Goal: Transaction & Acquisition: Purchase product/service

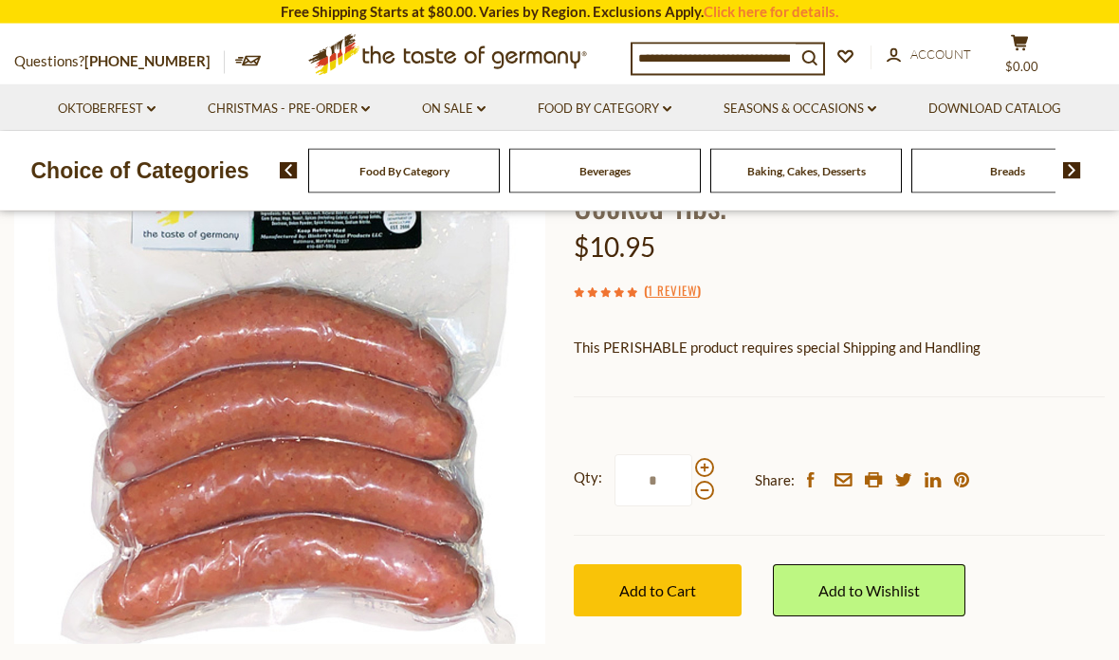
scroll to position [210, 0]
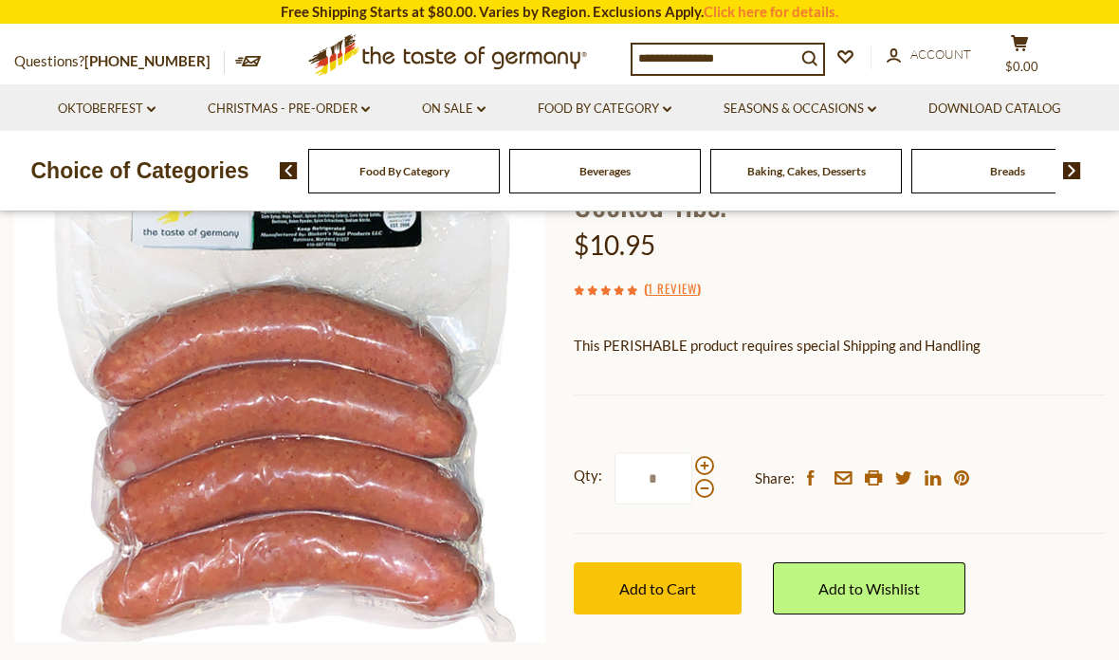
click at [667, 579] on span "Add to Cart" at bounding box center [657, 588] width 77 height 18
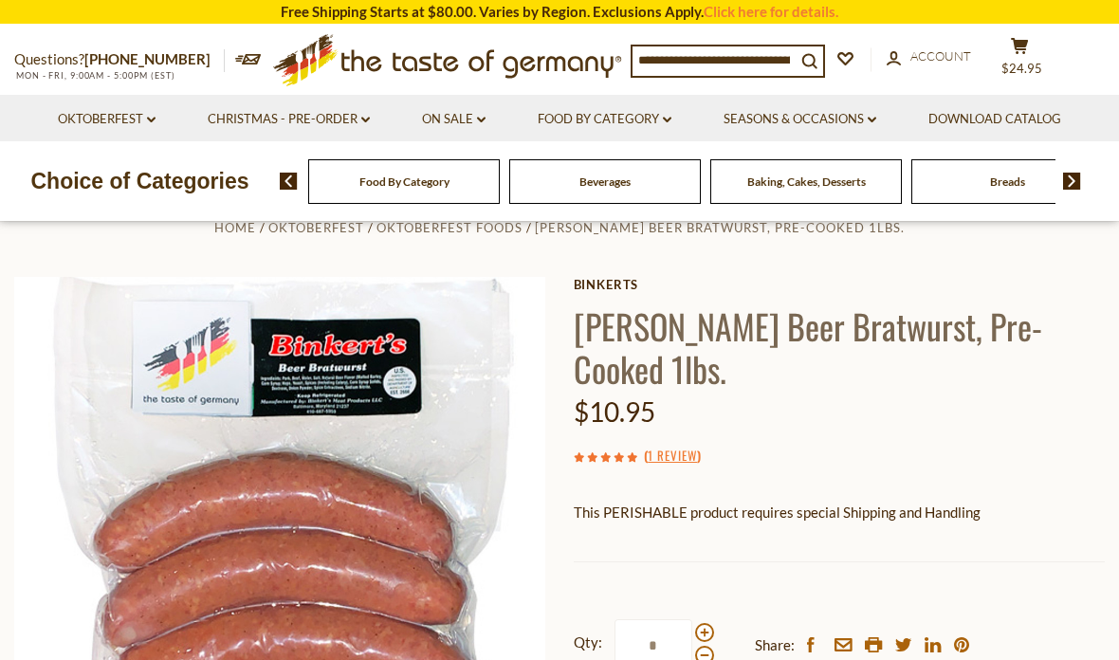
scroll to position [0, 0]
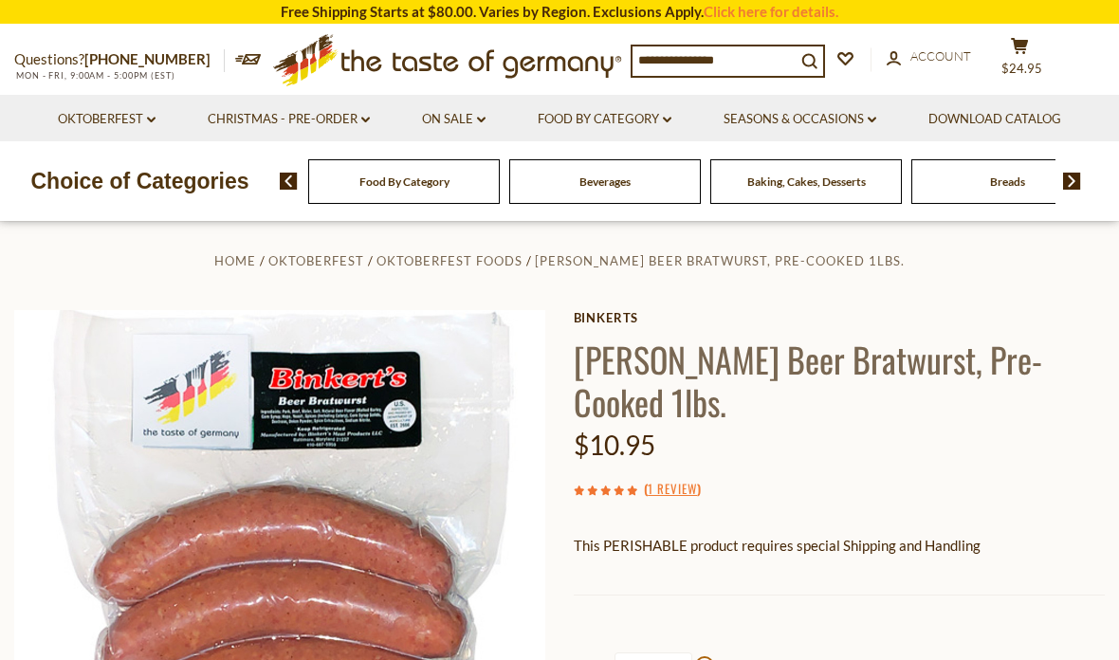
click at [151, 114] on link "Oktoberfest dropdown_arrow" at bounding box center [107, 119] width 98 height 21
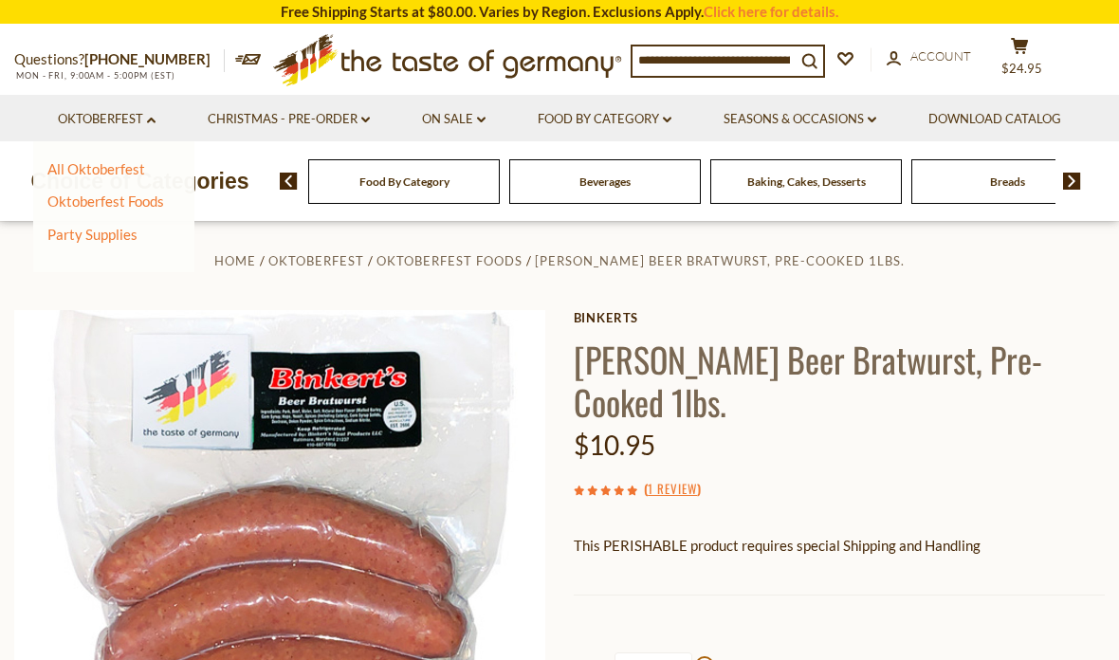
click at [147, 199] on link "Oktoberfest Foods" at bounding box center [105, 200] width 117 height 17
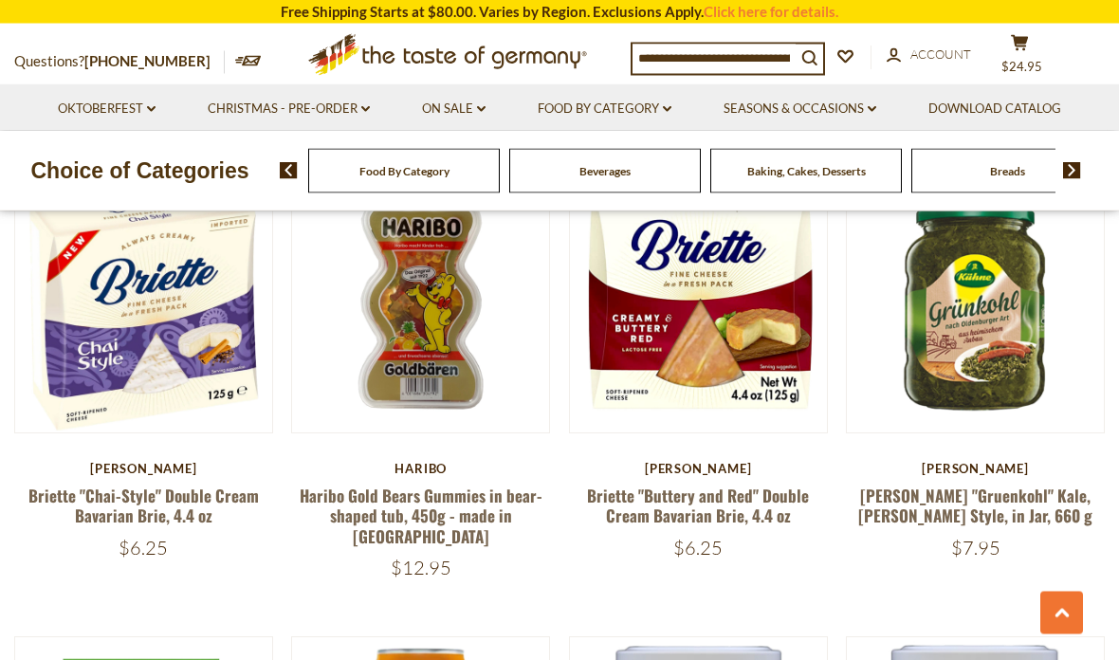
scroll to position [791, 0]
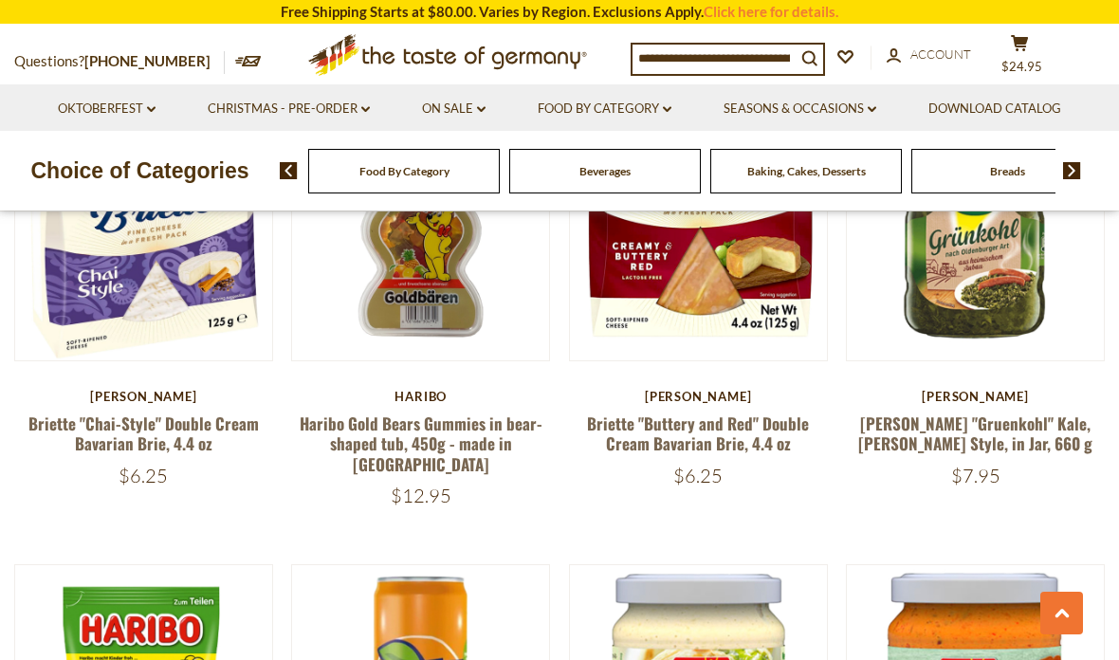
click at [171, 403] on div "Champignon-Hofmeister Briette "Chai-Style" Double Cream Bavarian Brie, 4.4 oz $…" at bounding box center [143, 438] width 259 height 99
click at [135, 443] on link "Briette "Chai-Style" Double Cream Bavarian Brie, 4.4 oz" at bounding box center [143, 433] width 230 height 44
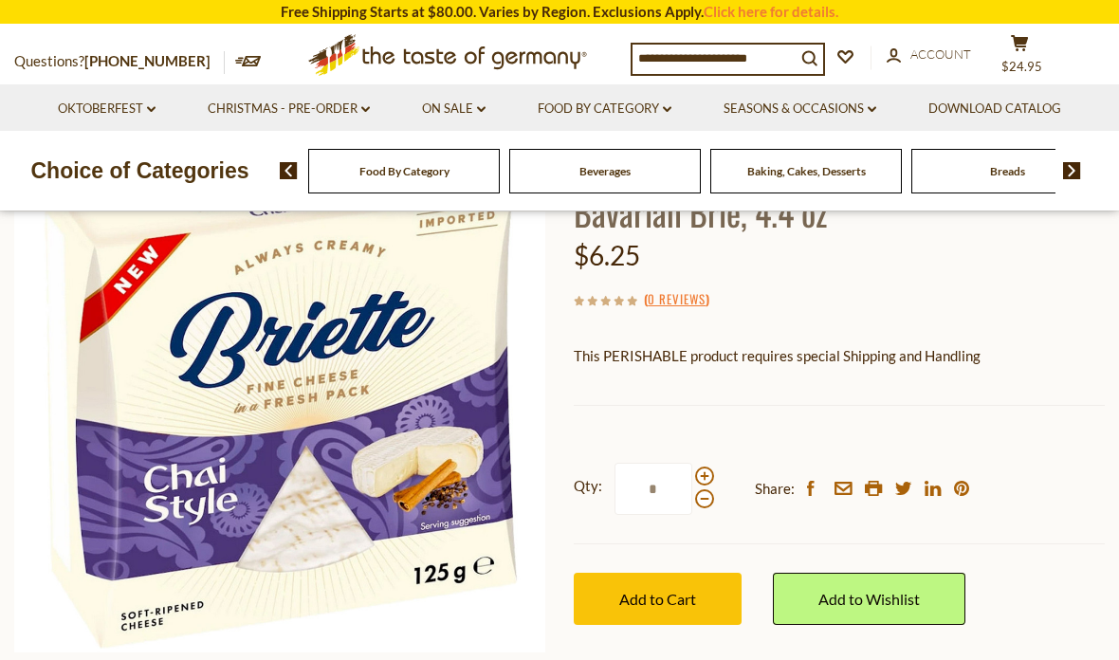
scroll to position [188, 0]
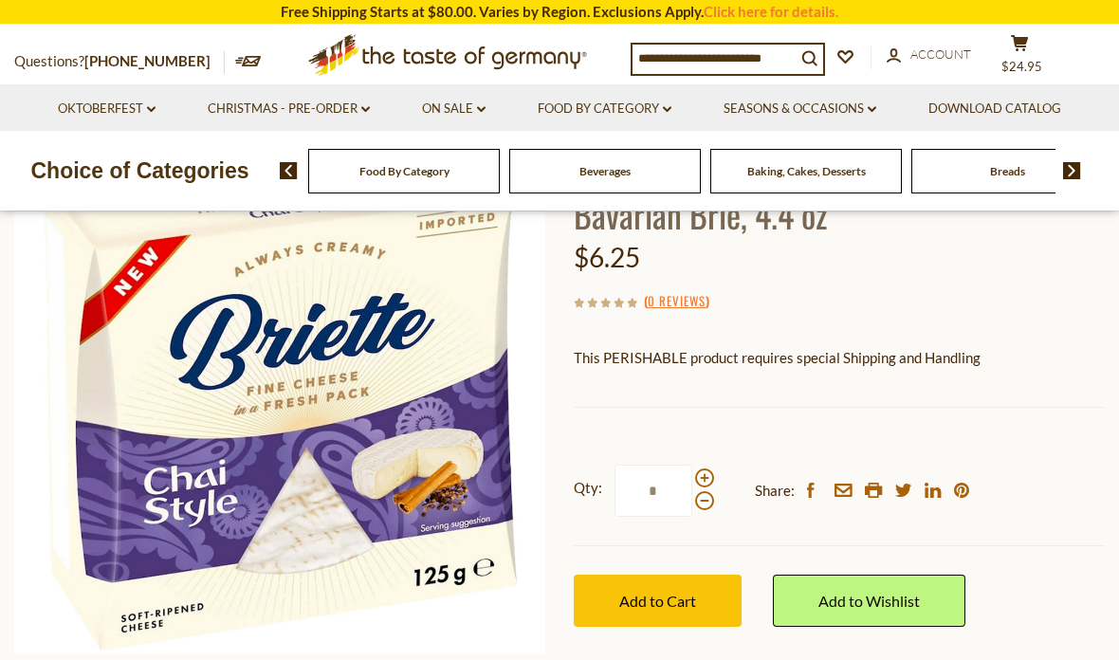
click at [661, 601] on span "Add to Cart" at bounding box center [657, 601] width 77 height 18
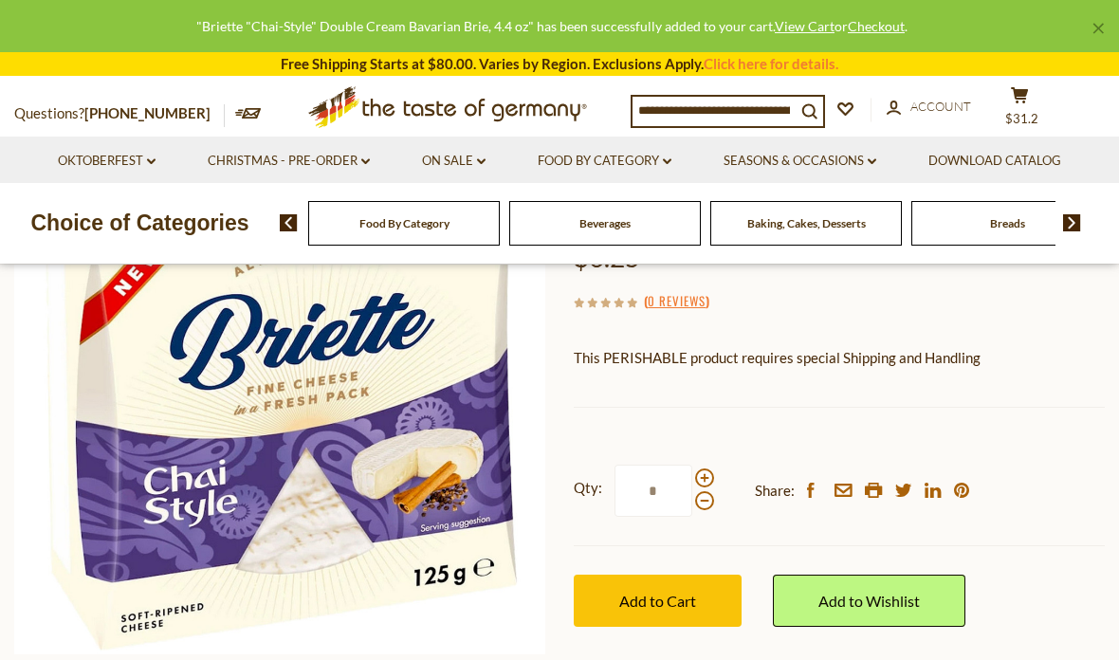
click at [116, 155] on link "Oktoberfest dropdown_arrow" at bounding box center [107, 161] width 98 height 21
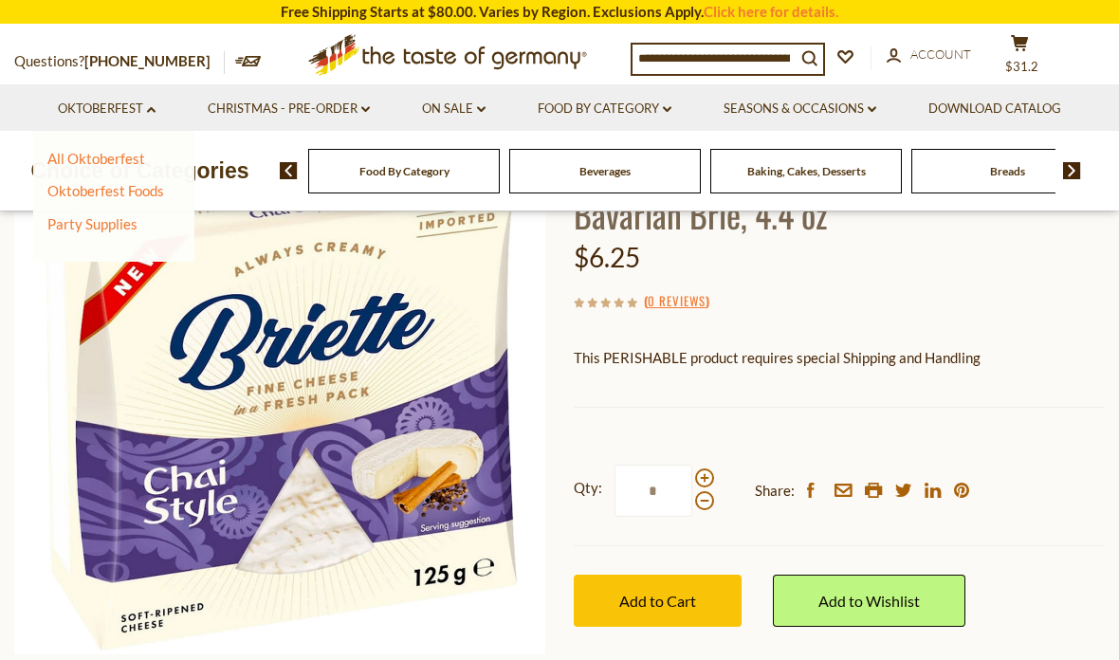
click at [131, 155] on link "All Oktoberfest" at bounding box center [96, 158] width 98 height 17
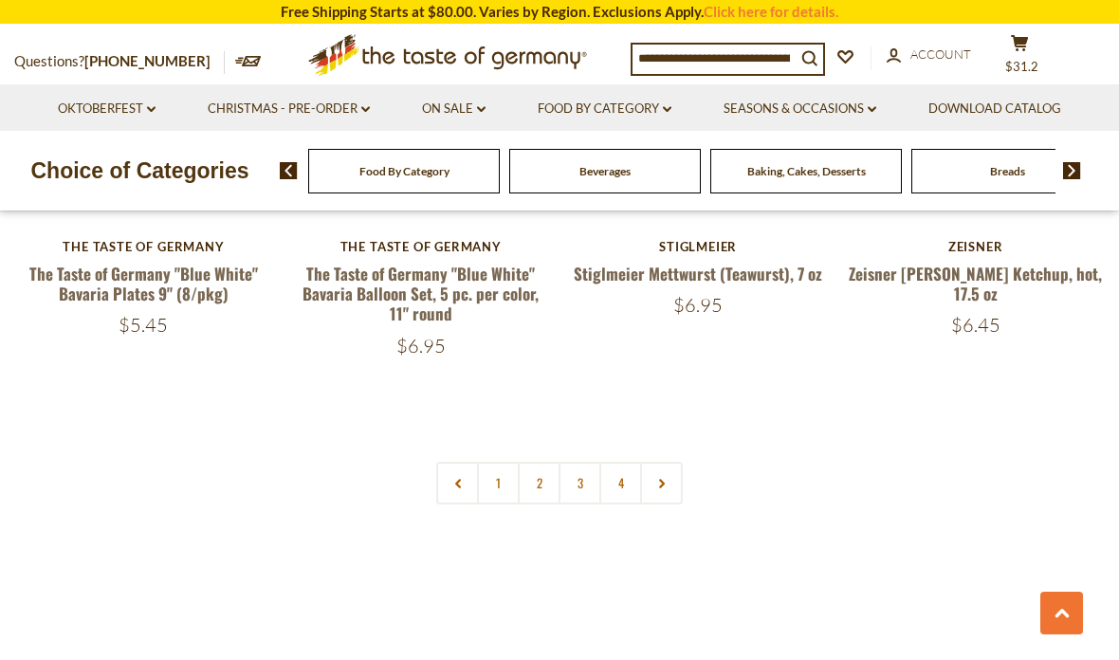
scroll to position [4416, 0]
click at [539, 469] on link "2" at bounding box center [539, 482] width 43 height 43
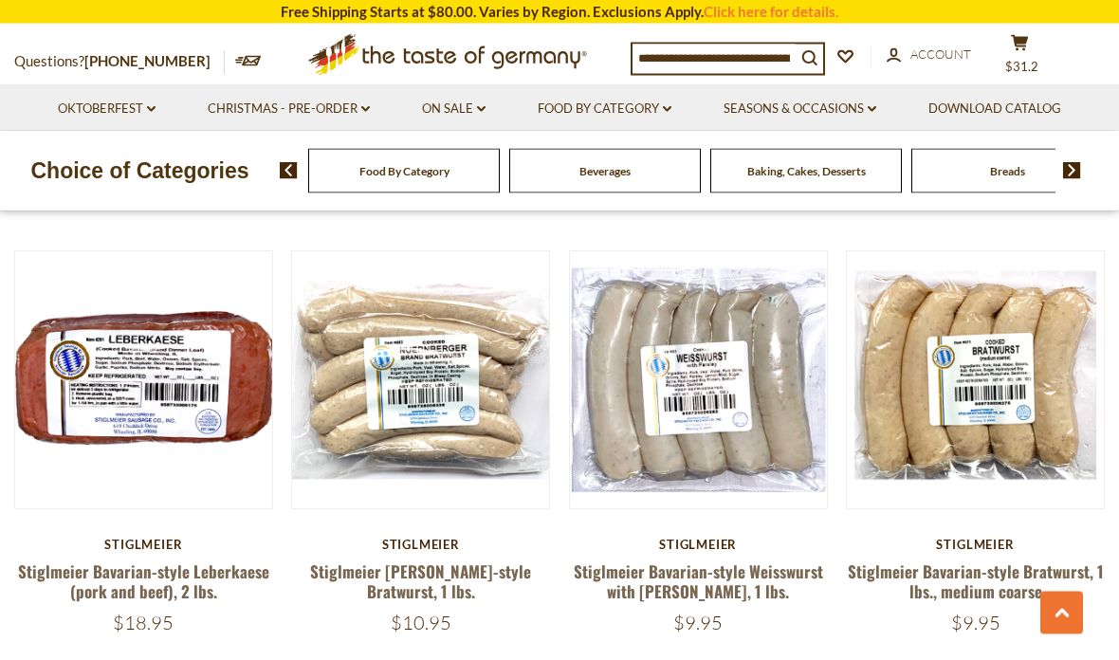
scroll to position [1835, 0]
click at [433, 559] on link "Stiglmeier [PERSON_NAME]-style Bratwurst, 1 lbs." at bounding box center [420, 581] width 221 height 44
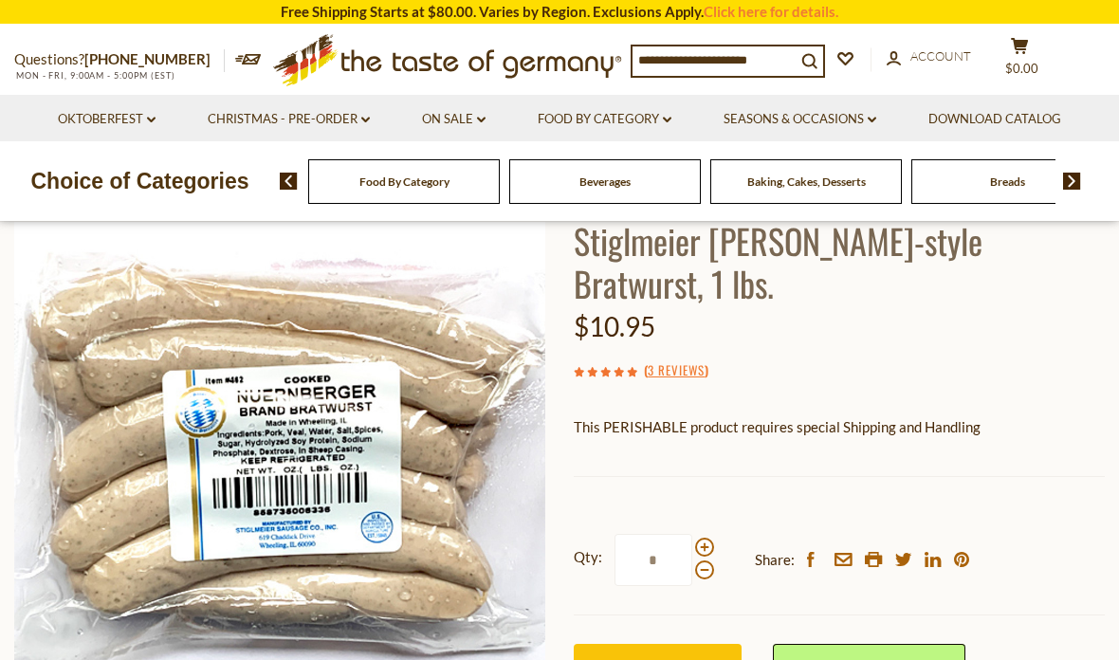
scroll to position [120, 0]
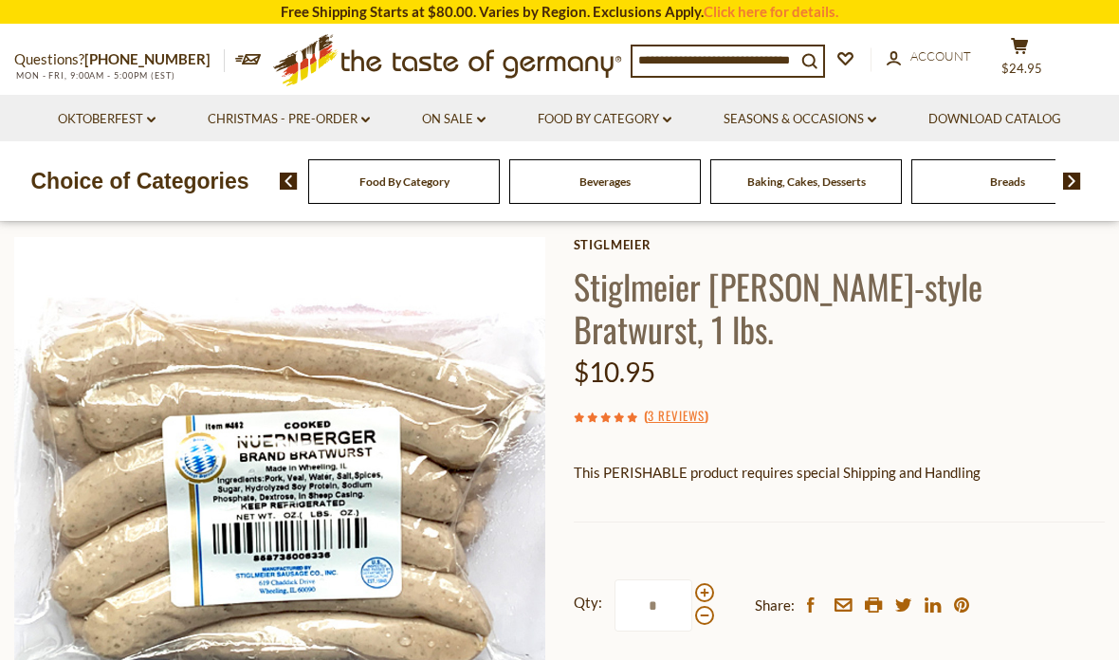
scroll to position [87, 0]
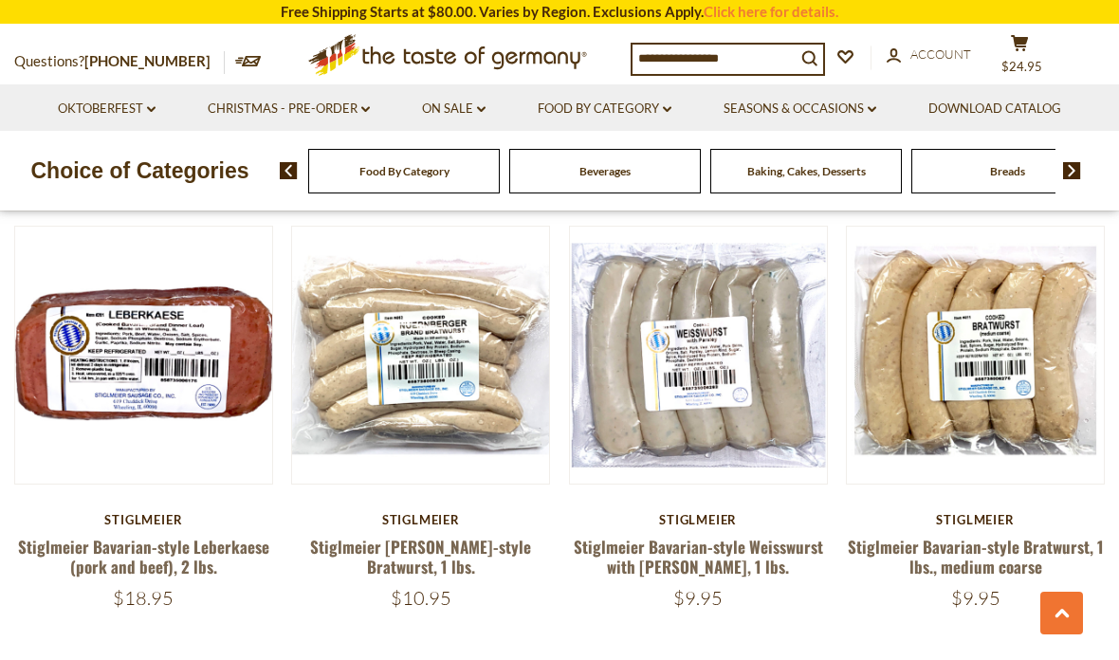
scroll to position [1888, 0]
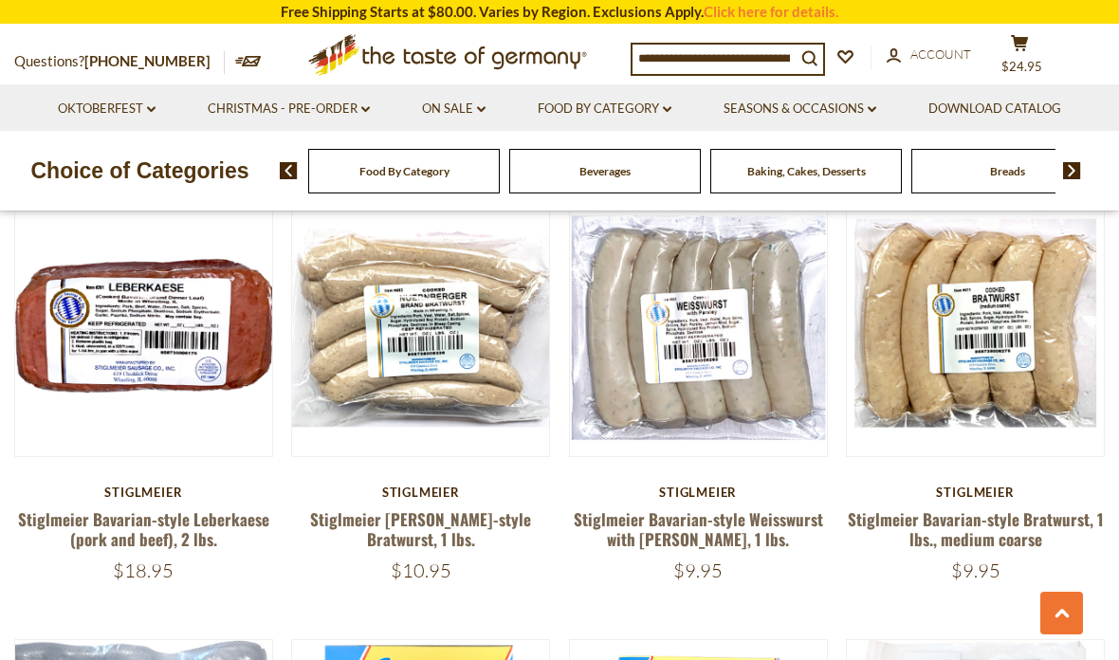
click at [978, 507] on link "Stiglmeier Bavarian-style Bratwurst, 1 lbs., medium coarse" at bounding box center [976, 529] width 256 height 44
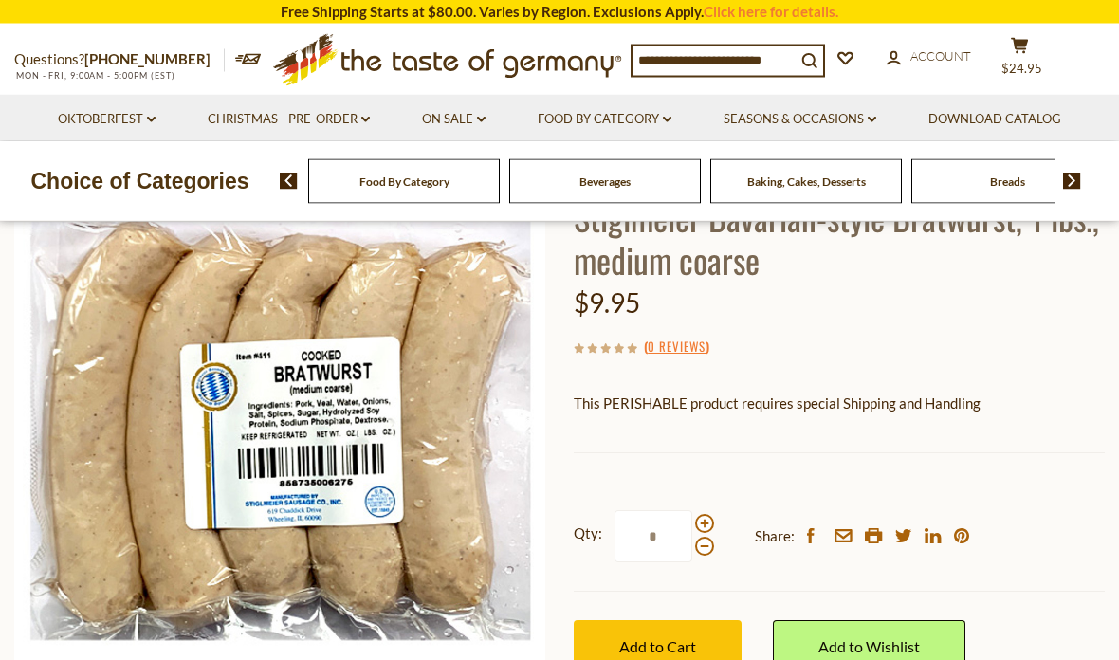
scroll to position [152, 0]
click at [649, 659] on button "Add to Cart" at bounding box center [658, 647] width 168 height 52
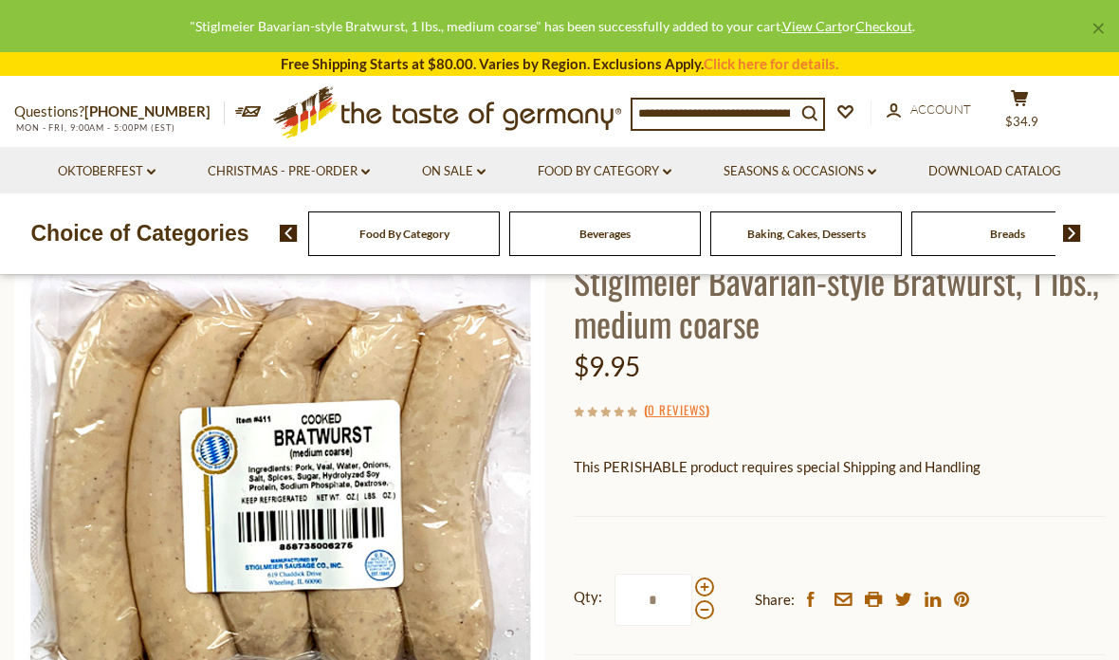
scroll to position [87, 0]
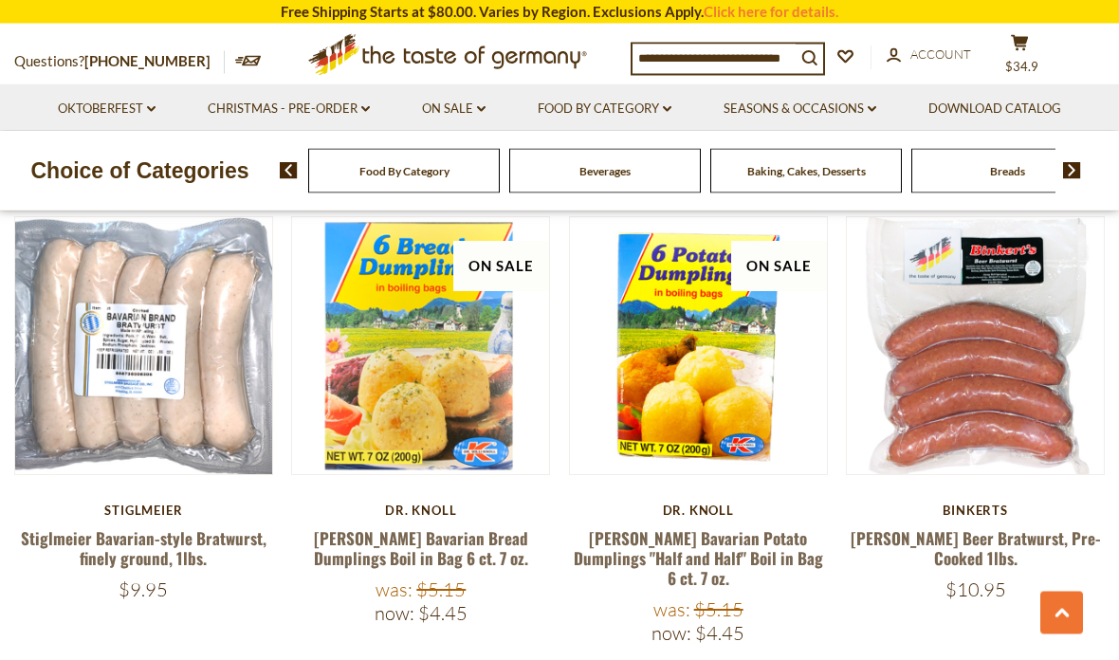
scroll to position [2323, 0]
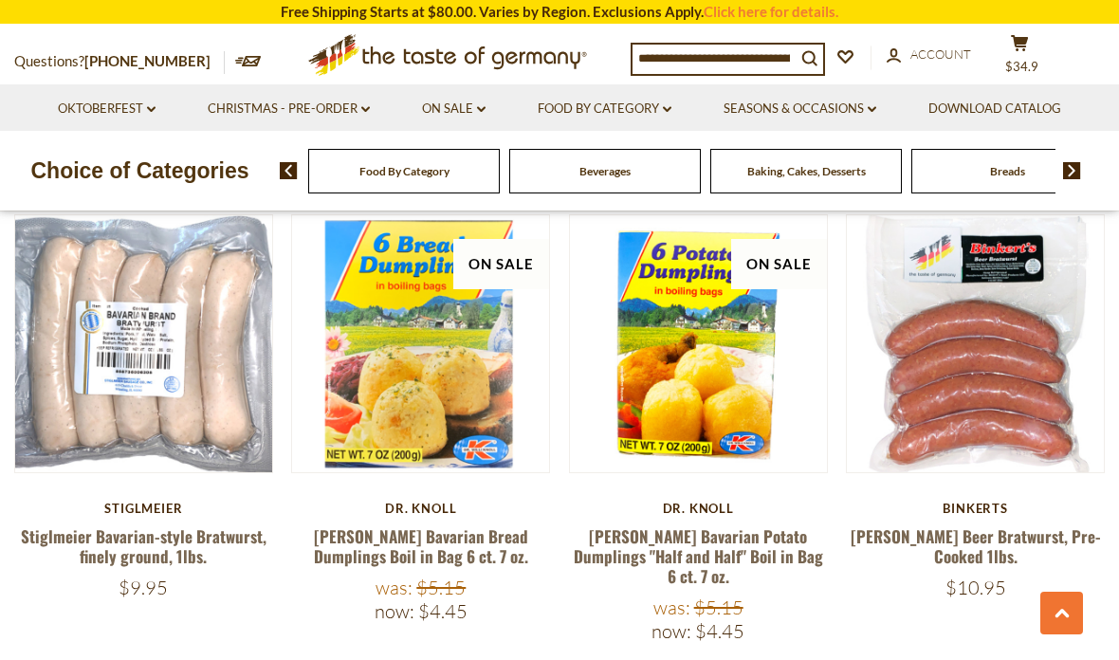
click at [155, 524] on link "Stiglmeier Bavarian-style Bratwurst, finely ground, 1lbs." at bounding box center [144, 546] width 246 height 44
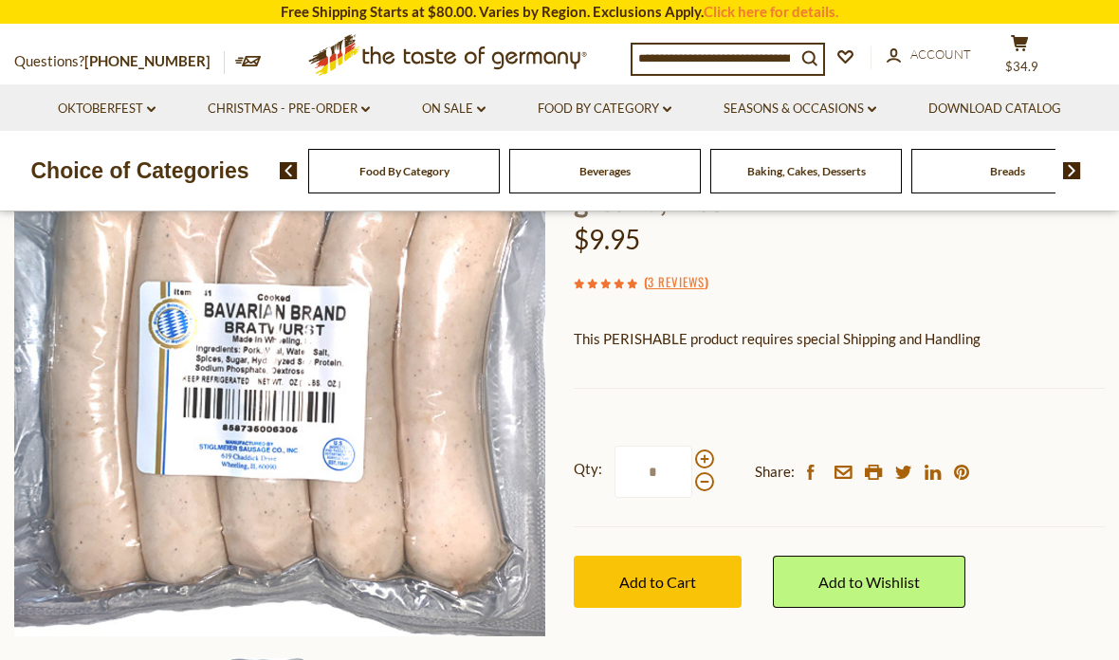
scroll to position [230, 0]
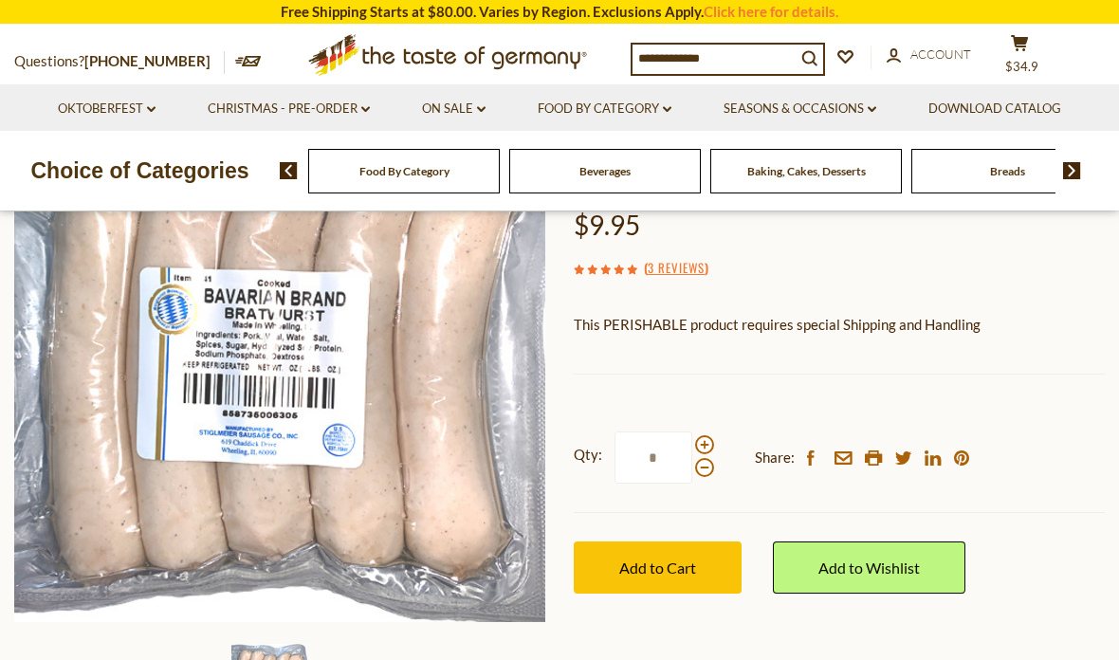
click at [658, 581] on button "Add to Cart" at bounding box center [658, 567] width 168 height 52
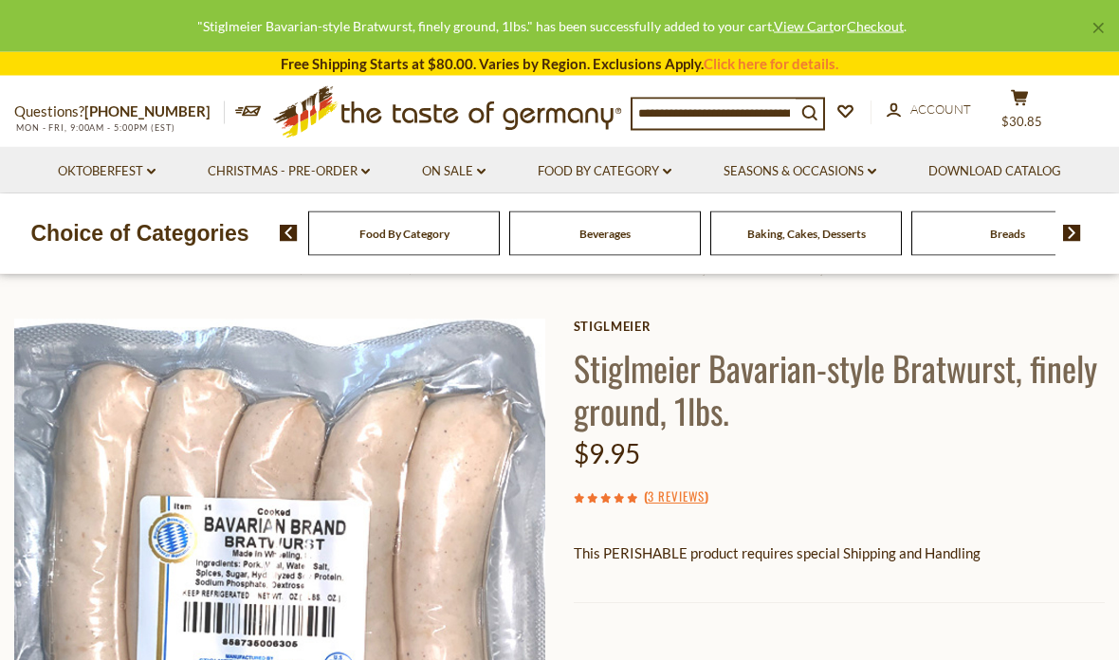
scroll to position [0, 0]
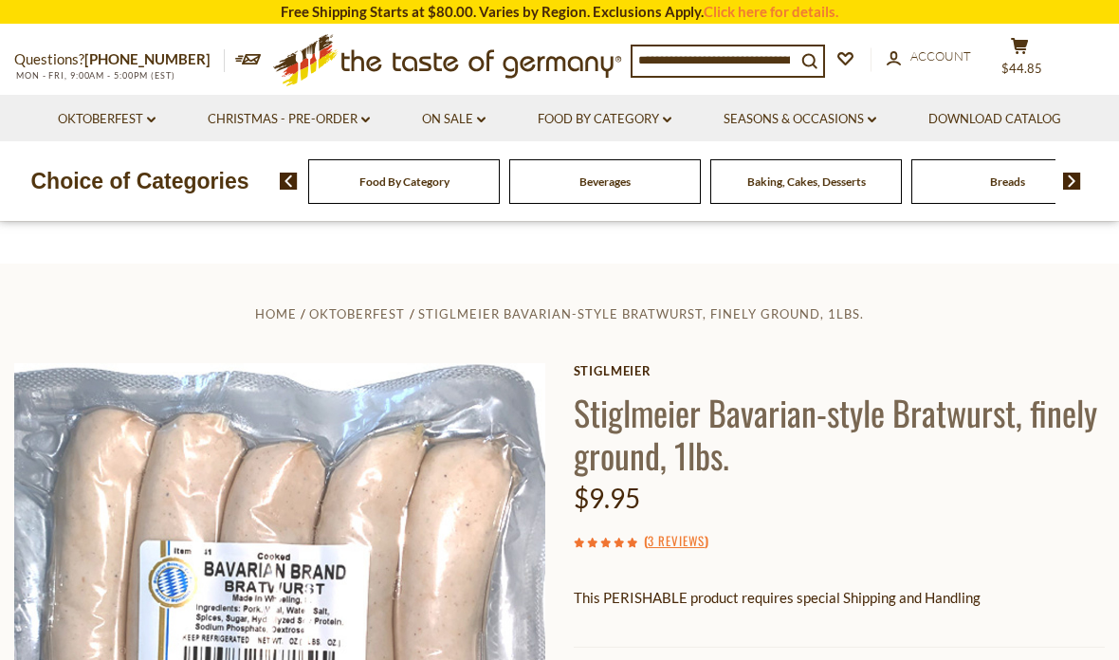
click at [1026, 61] on span "$44.85" at bounding box center [1021, 68] width 41 height 15
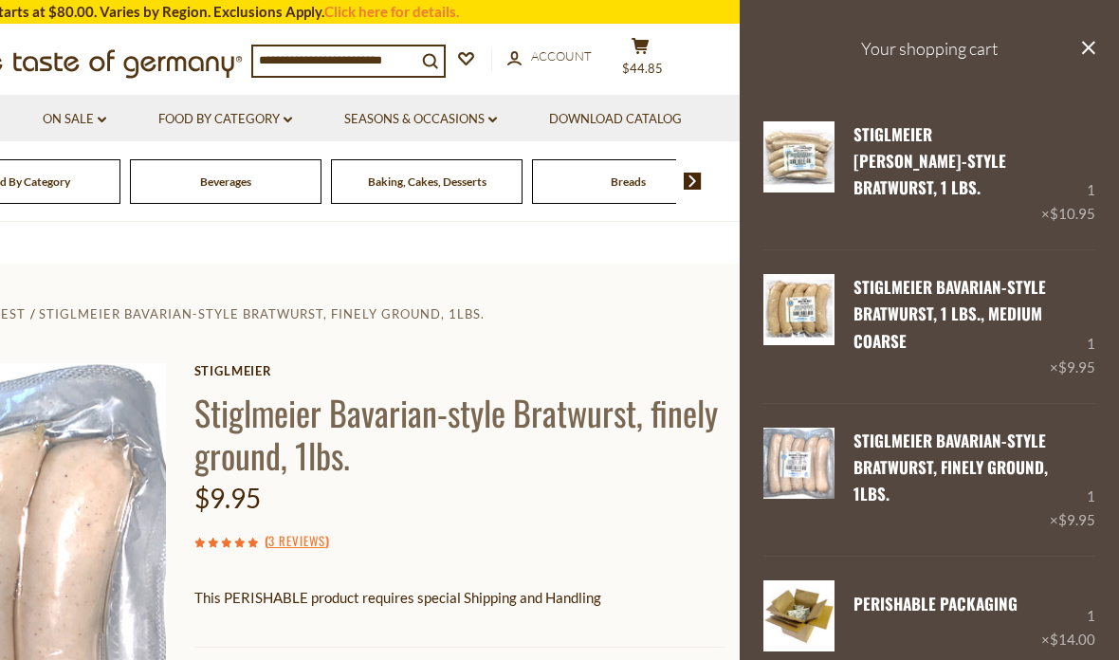
click at [1086, 55] on button "close" at bounding box center [1088, 50] width 14 height 24
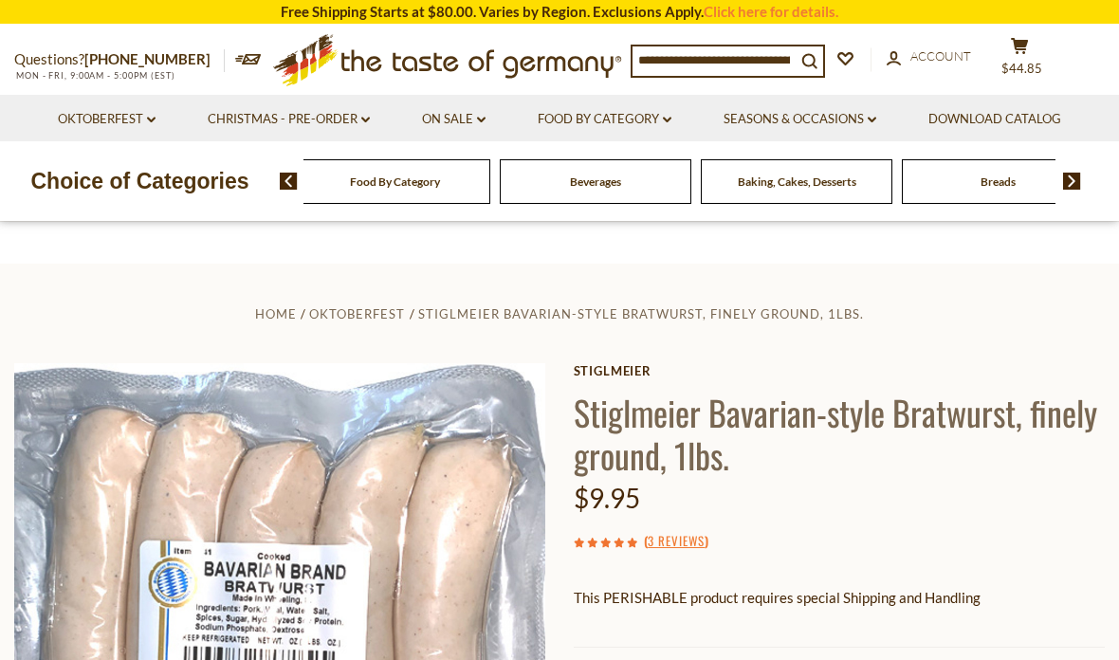
scroll to position [7, 0]
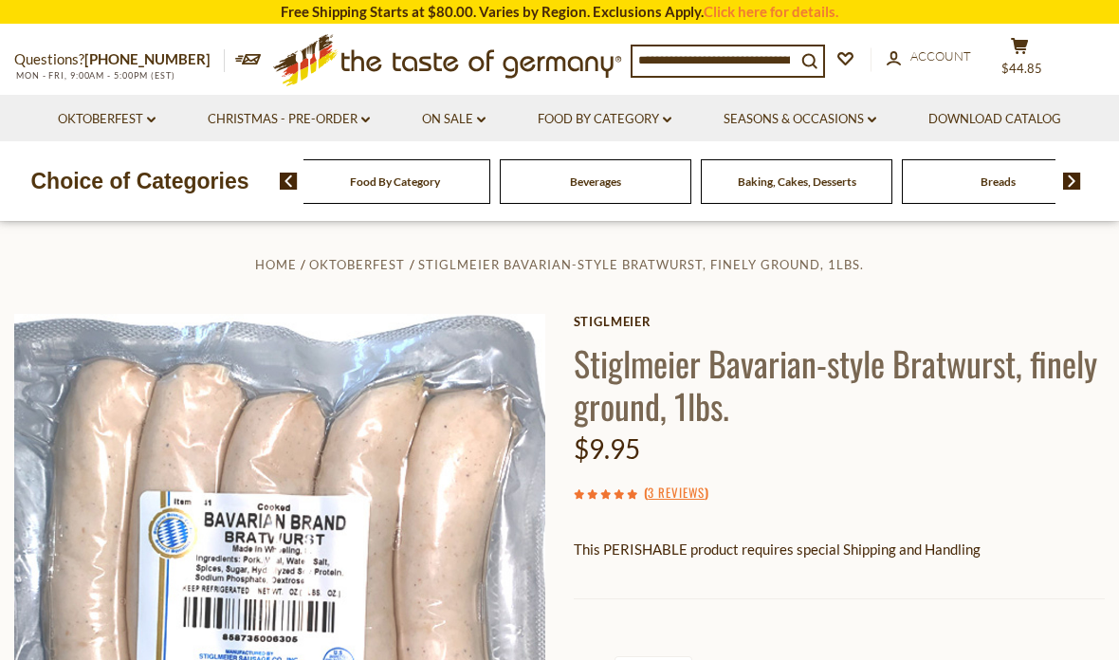
click at [139, 122] on link "Oktoberfest dropdown_arrow" at bounding box center [107, 119] width 98 height 21
click at [139, 200] on link "Oktoberfest Foods" at bounding box center [105, 200] width 117 height 17
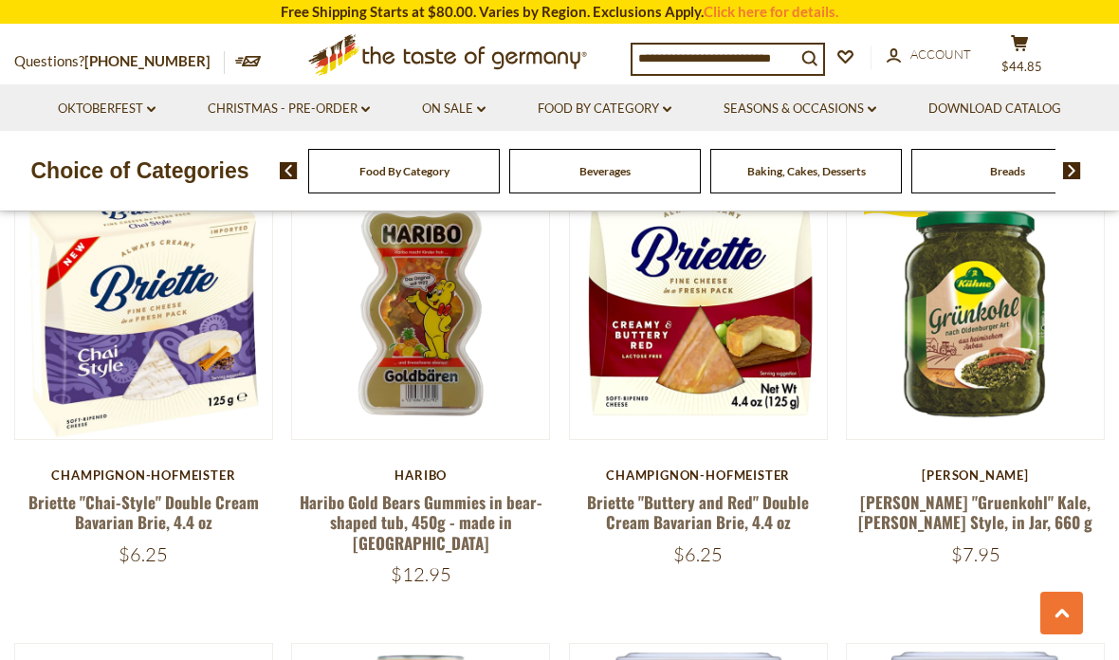
scroll to position [672, 0]
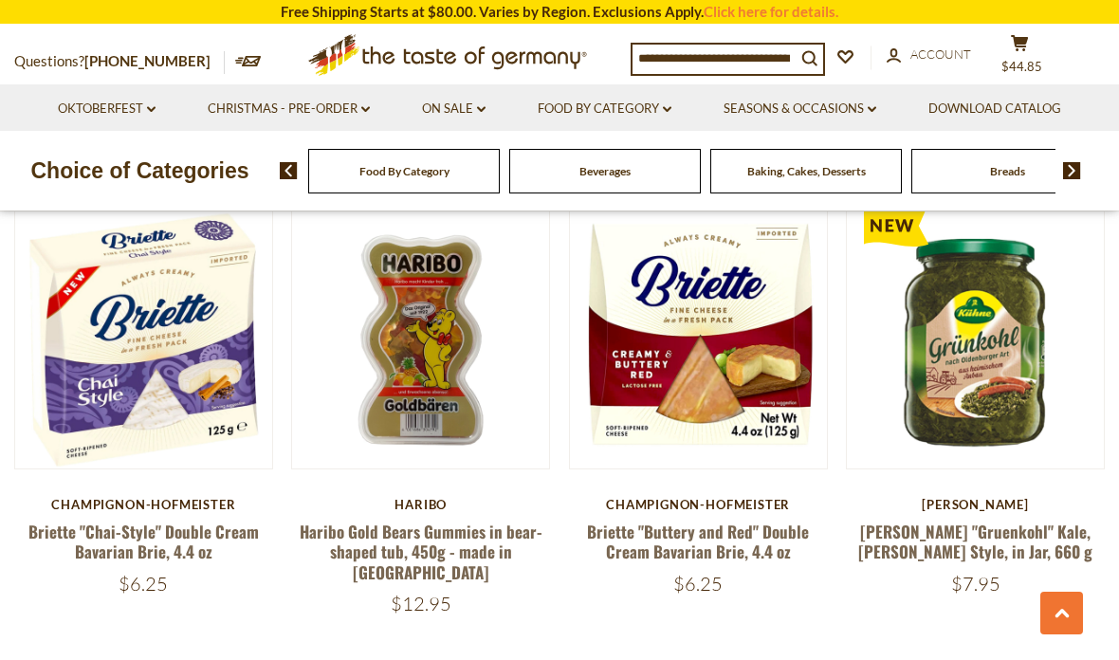
click at [705, 544] on link "Briette "Buttery and Red" Double Cream Bavarian Brie, 4.4 oz" at bounding box center [698, 542] width 222 height 44
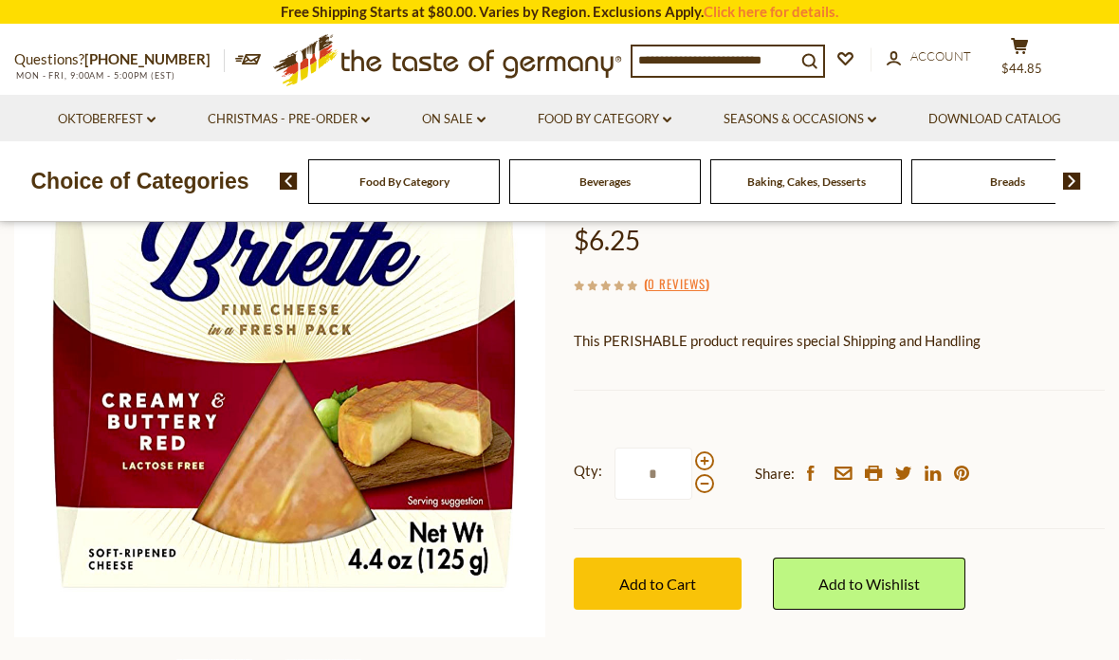
scroll to position [221, 0]
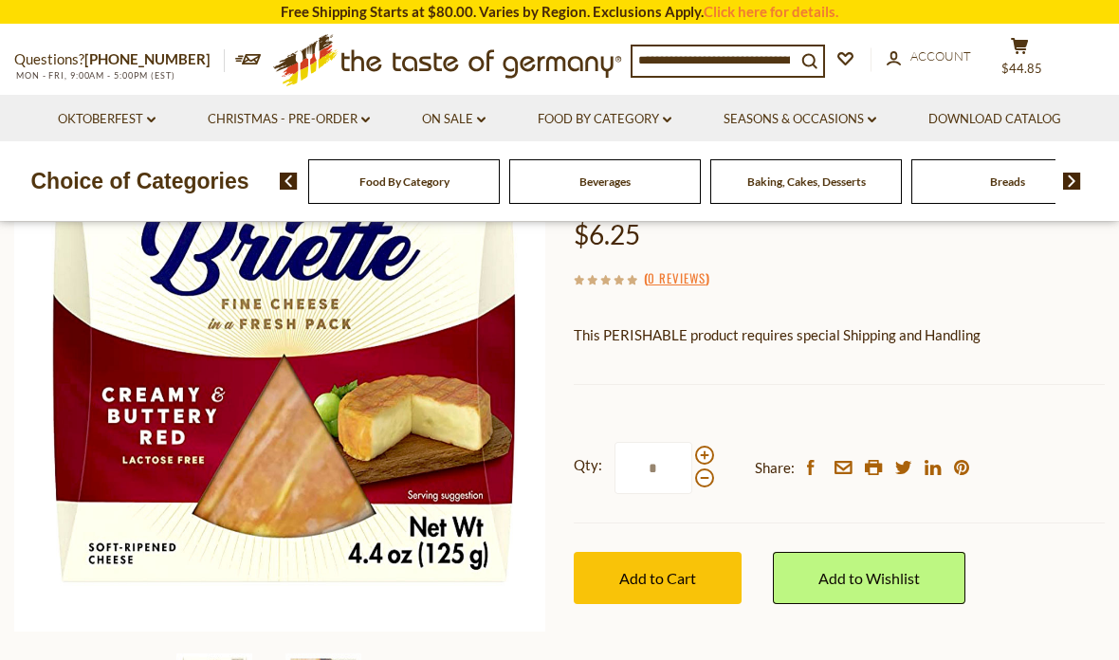
click at [662, 575] on span "Add to Cart" at bounding box center [657, 578] width 77 height 18
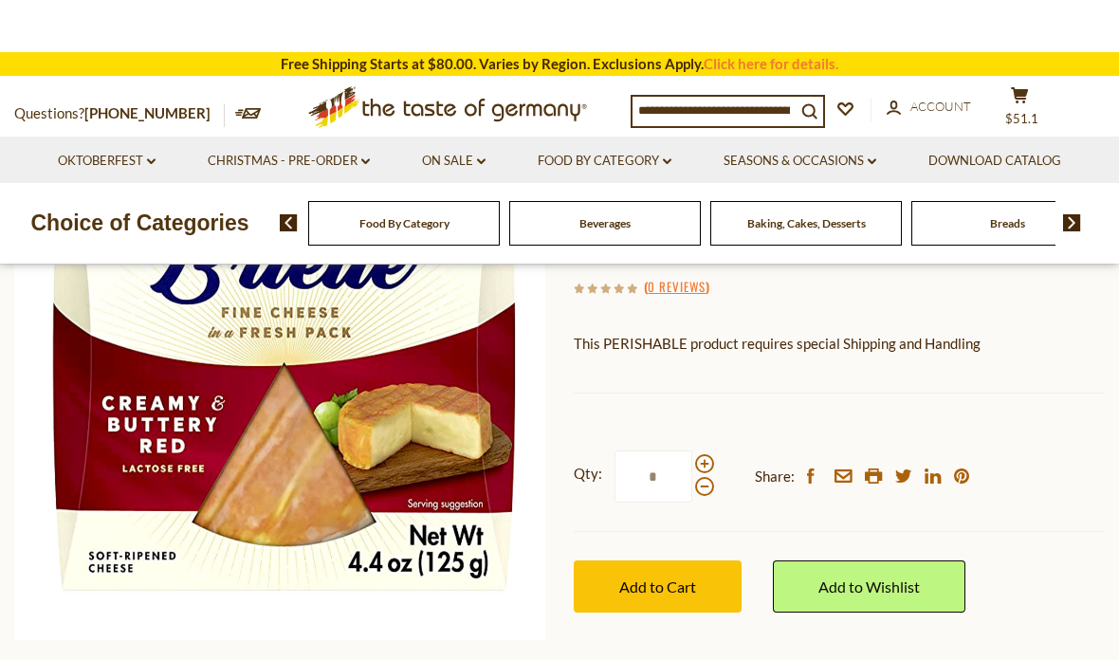
scroll to position [230, 0]
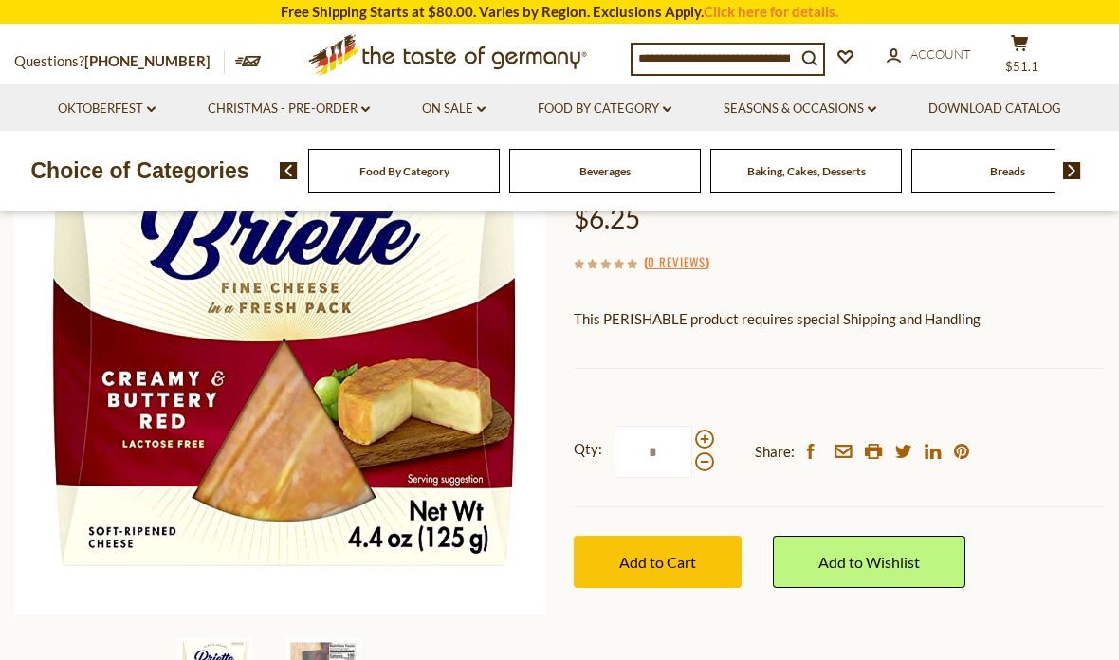
click at [153, 101] on link "Oktoberfest dropdown_arrow" at bounding box center [107, 109] width 98 height 21
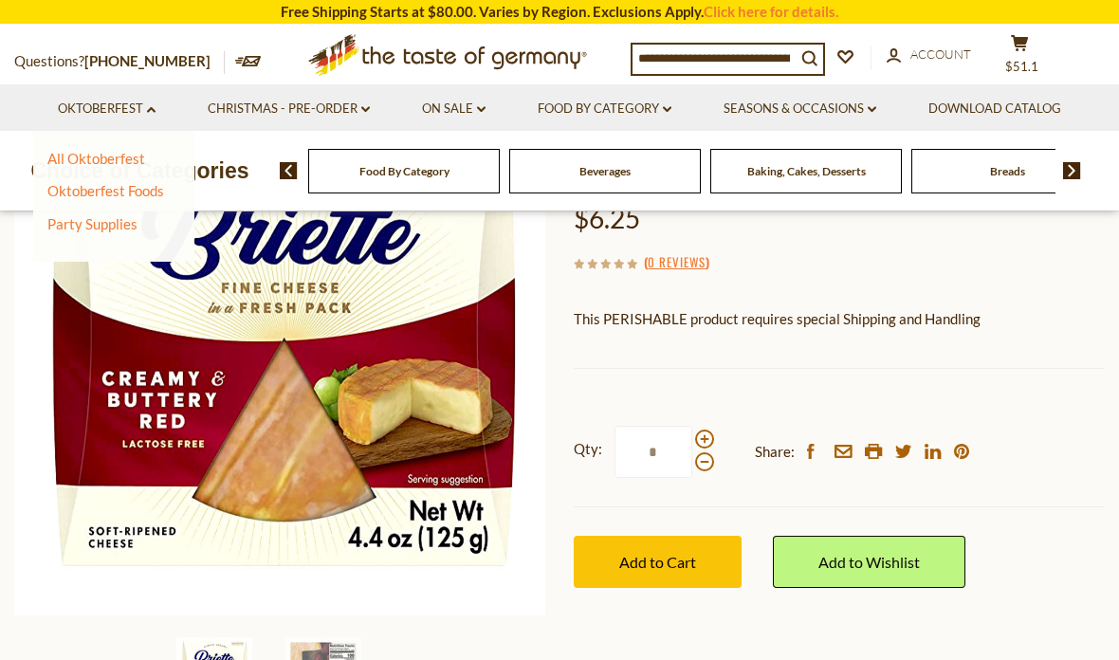
click at [131, 185] on link "Oktoberfest Foods" at bounding box center [105, 190] width 117 height 17
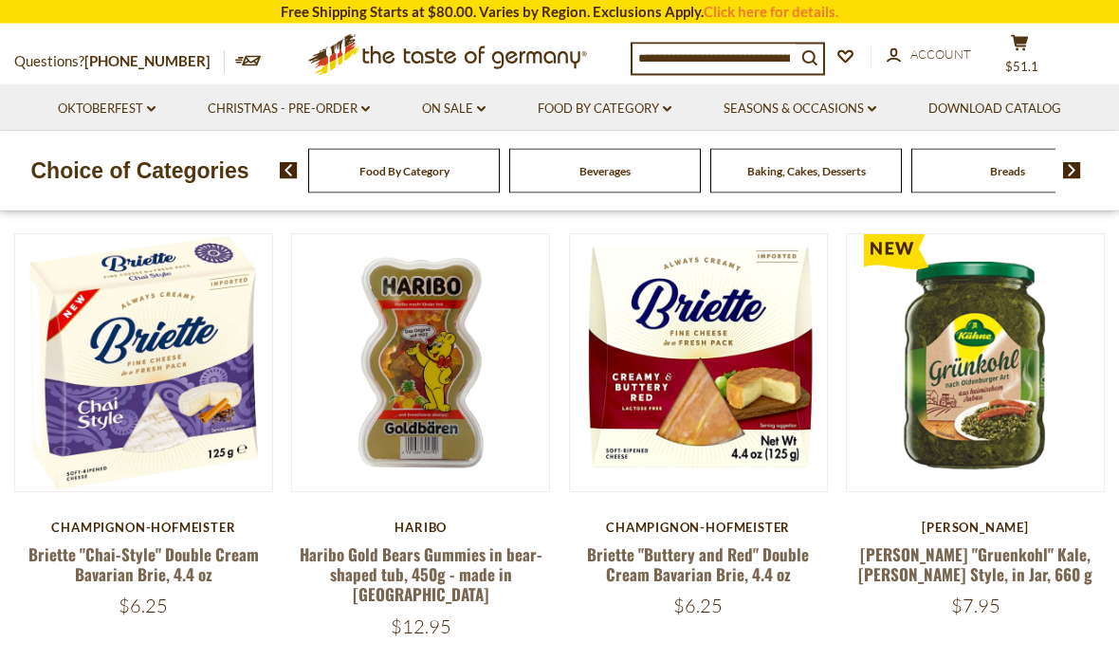
scroll to position [666, 0]
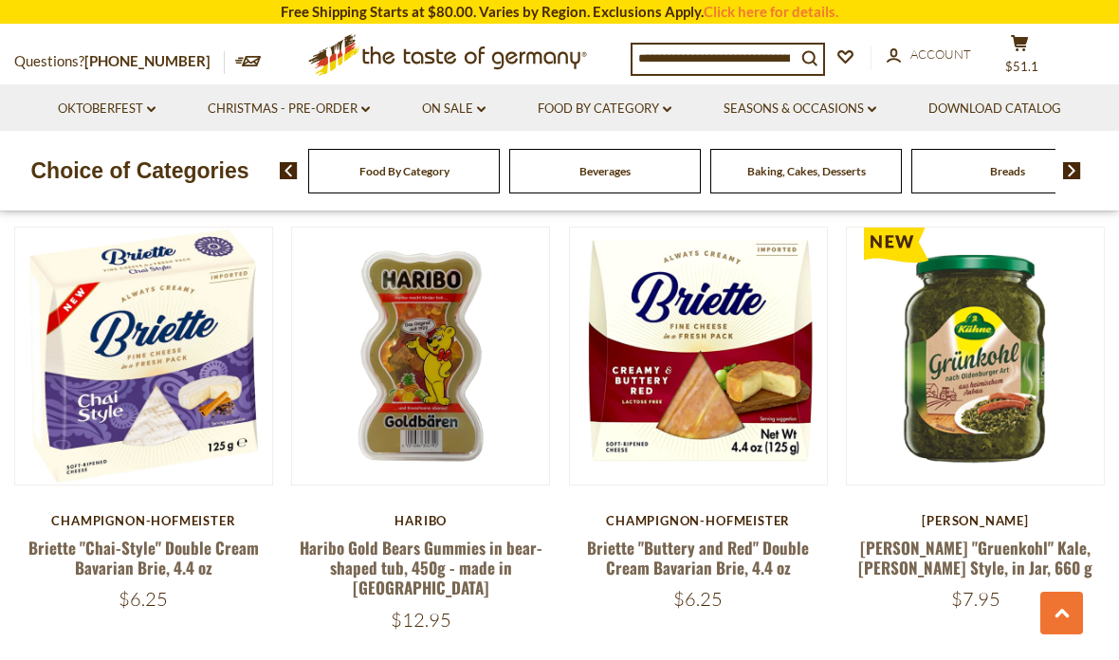
click at [148, 536] on link "Briette "Chai-Style" Double Cream Bavarian Brie, 4.4 oz" at bounding box center [143, 558] width 230 height 44
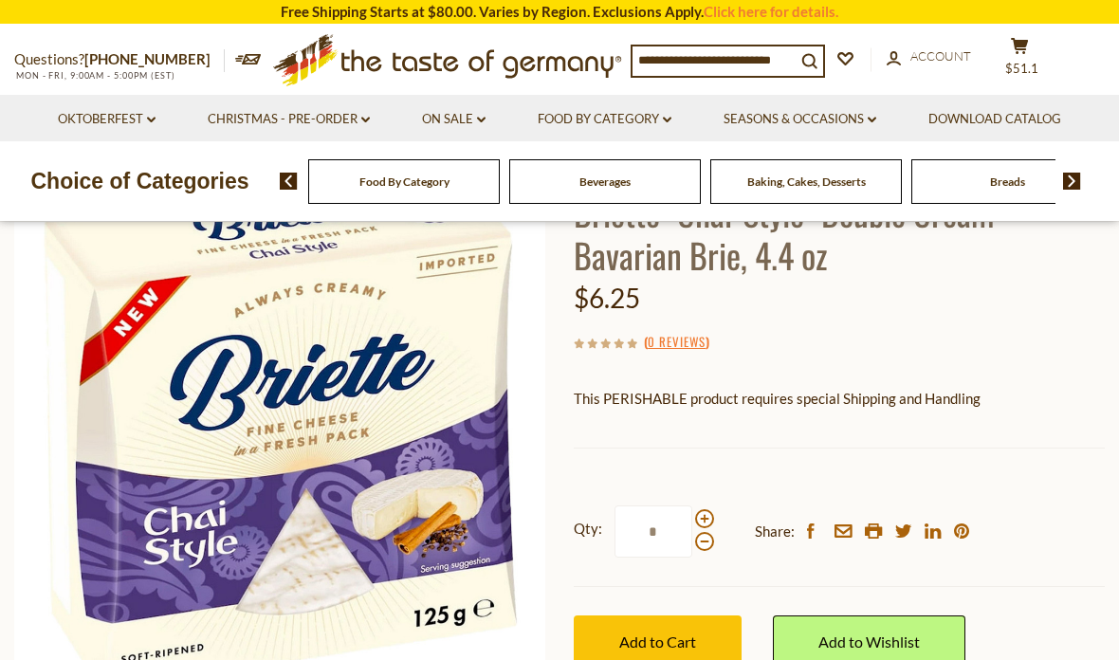
scroll to position [156, 0]
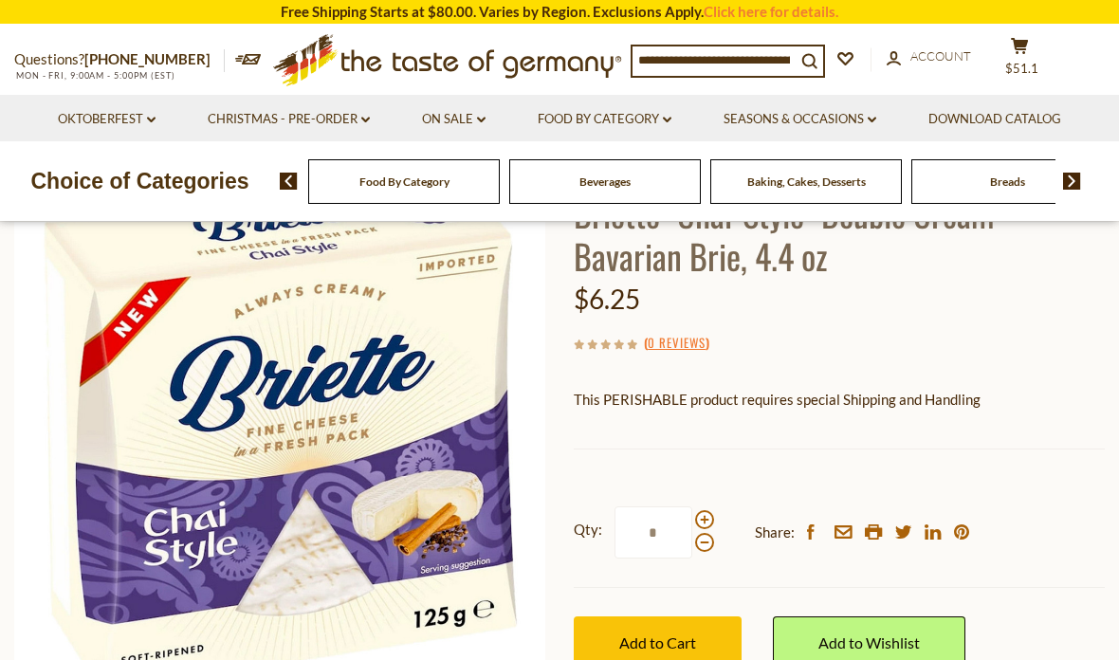
click at [675, 640] on span "Add to Cart" at bounding box center [657, 642] width 77 height 18
click at [169, 189] on p "Choice of Categories" at bounding box center [140, 181] width 280 height 36
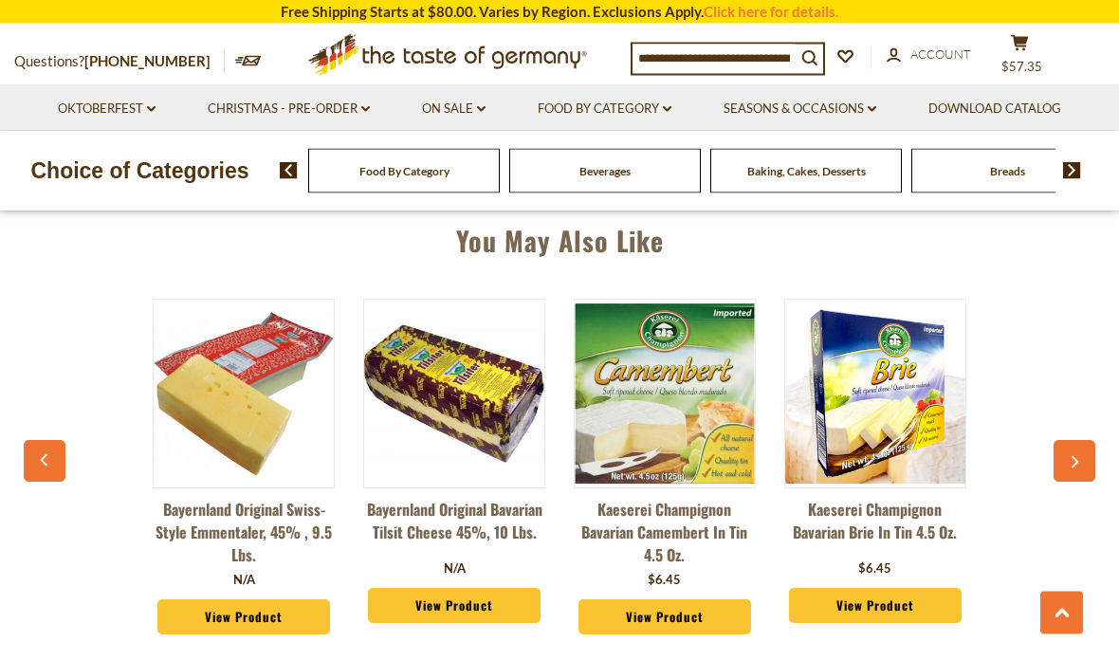
scroll to position [1317, 0]
click at [879, 522] on link "Kaeserei Champignon Bavarian Brie in Tin 4.5 oz." at bounding box center [875, 526] width 182 height 57
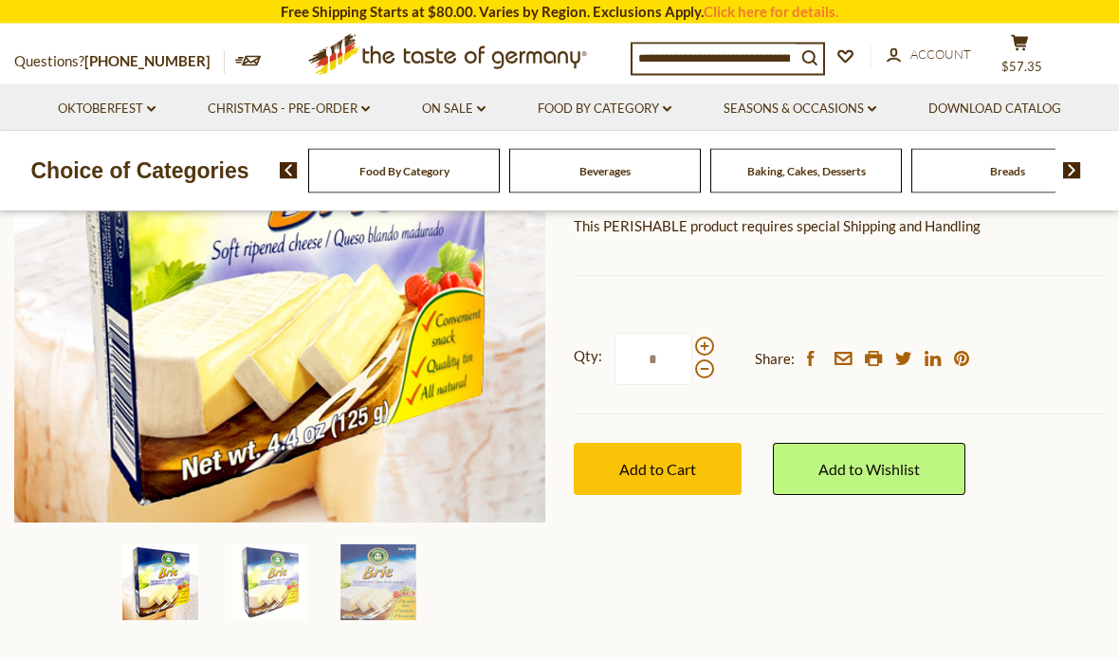
scroll to position [330, 0]
click at [665, 468] on span "Add to Cart" at bounding box center [657, 469] width 77 height 18
click at [1026, 64] on button "cart $63.8" at bounding box center [1019, 57] width 57 height 47
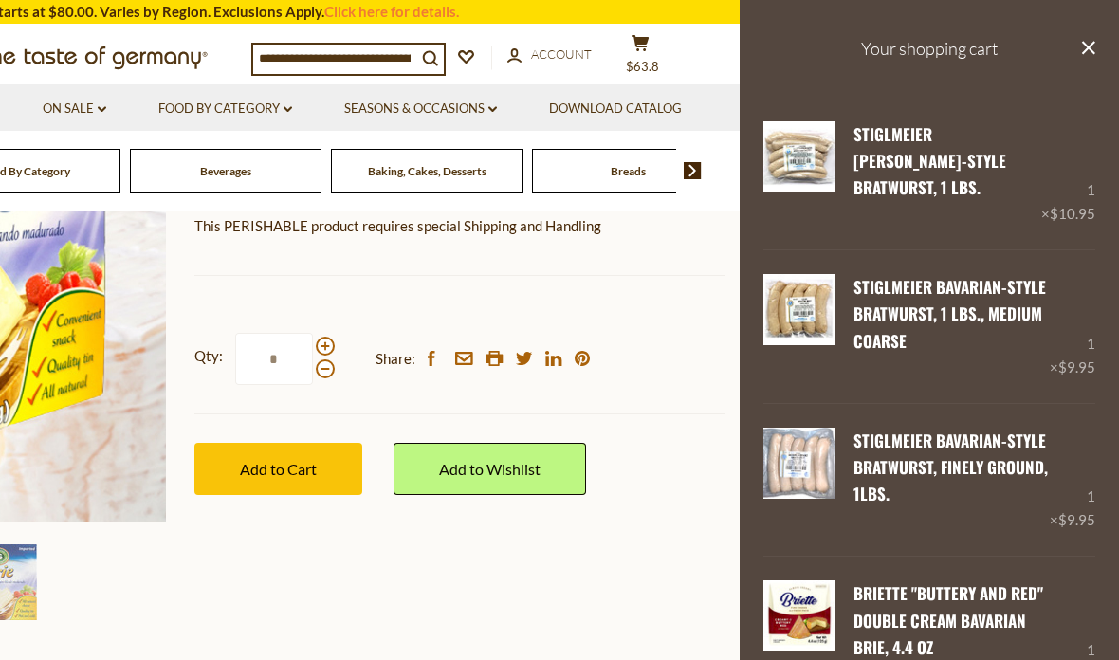
scroll to position [0, 0]
click at [1090, 38] on button "close" at bounding box center [1088, 50] width 14 height 24
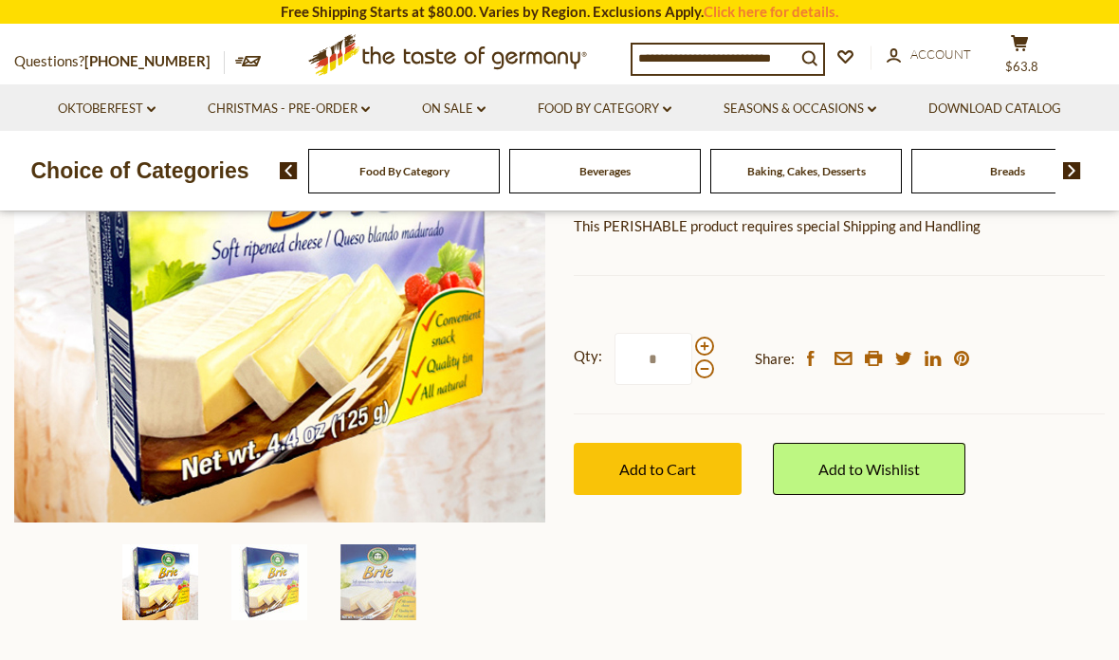
click at [148, 100] on link "Oktoberfest dropdown_arrow" at bounding box center [107, 109] width 98 height 21
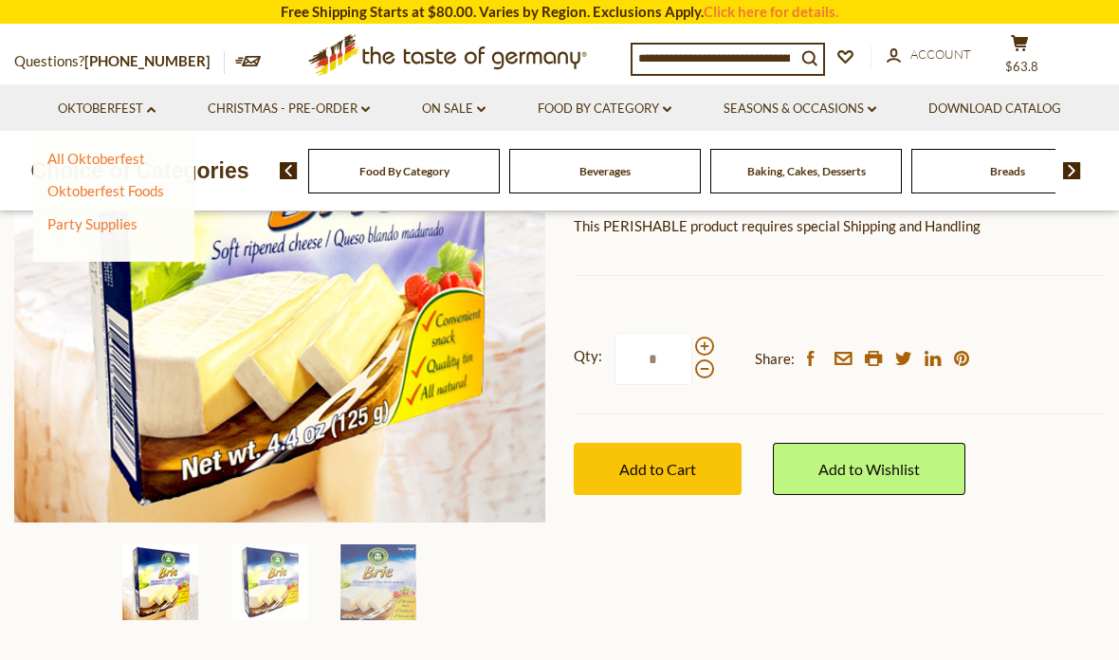
click at [141, 185] on link "Oktoberfest Foods" at bounding box center [105, 190] width 117 height 17
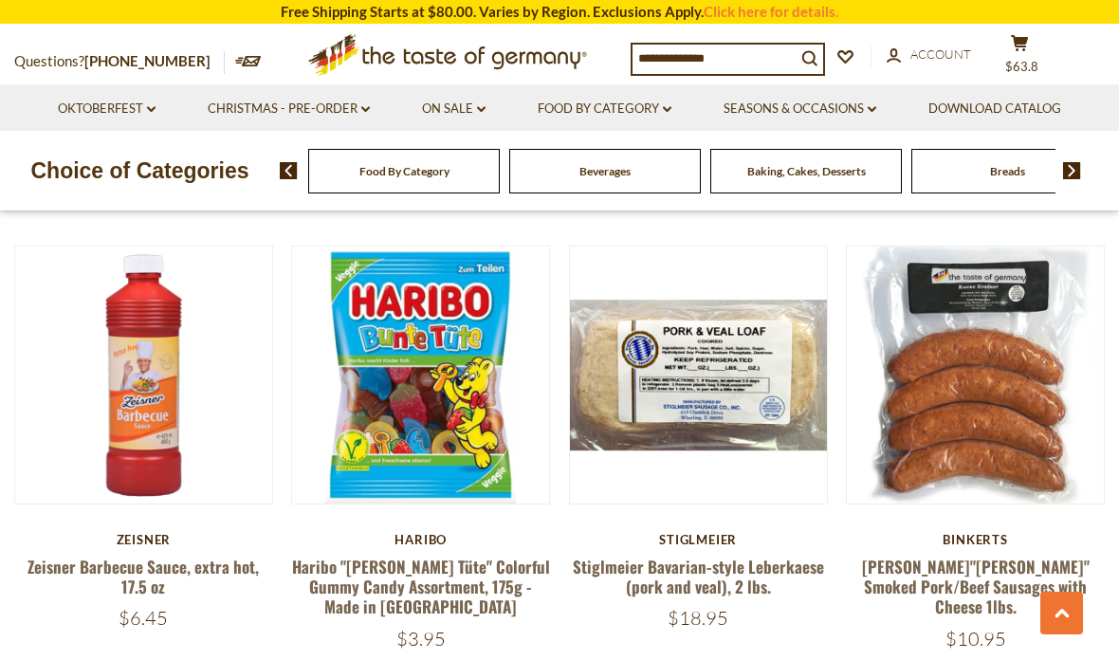
scroll to position [2478, 0]
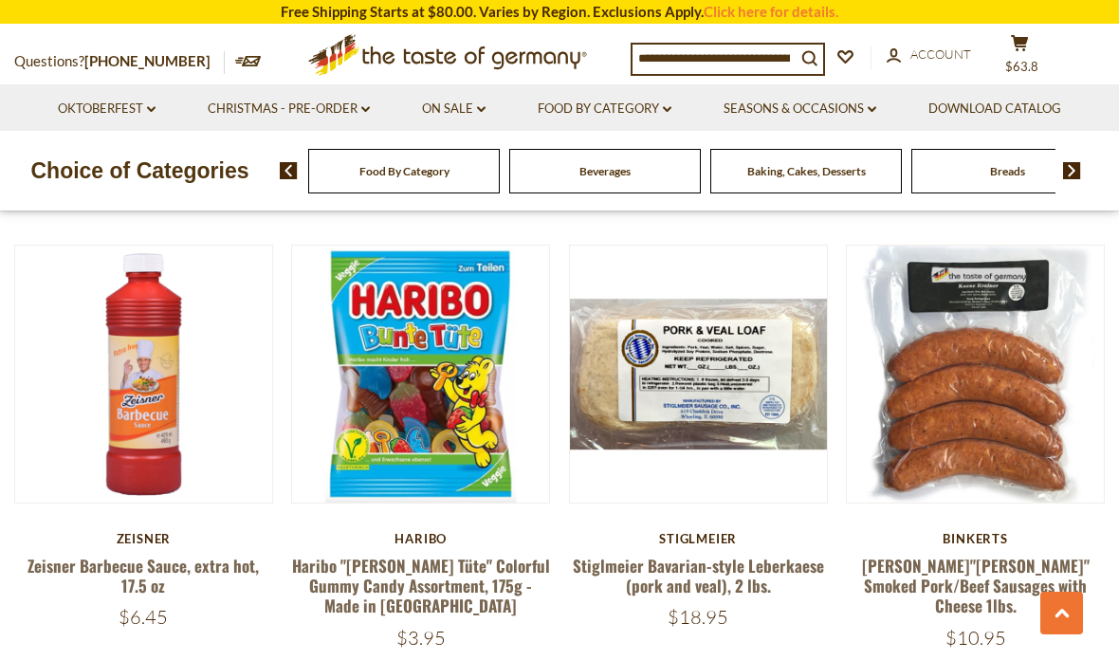
click at [991, 554] on link "[PERSON_NAME]"[PERSON_NAME]" Smoked Pork/Beef Sausages with Cheese 1lbs." at bounding box center [976, 586] width 228 height 64
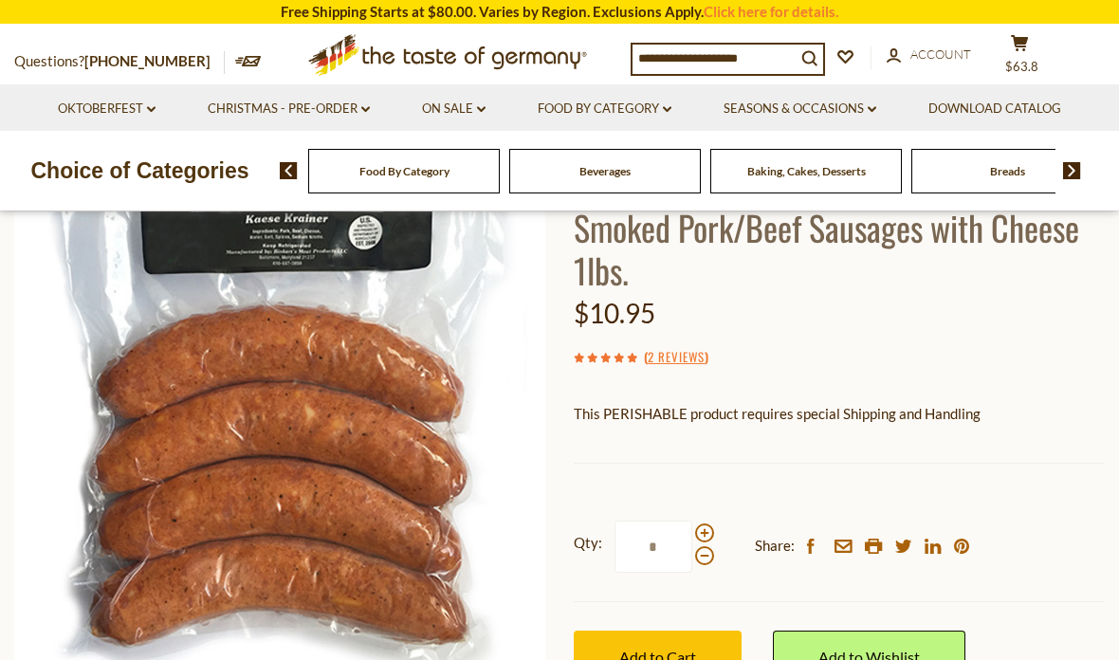
scroll to position [191, 0]
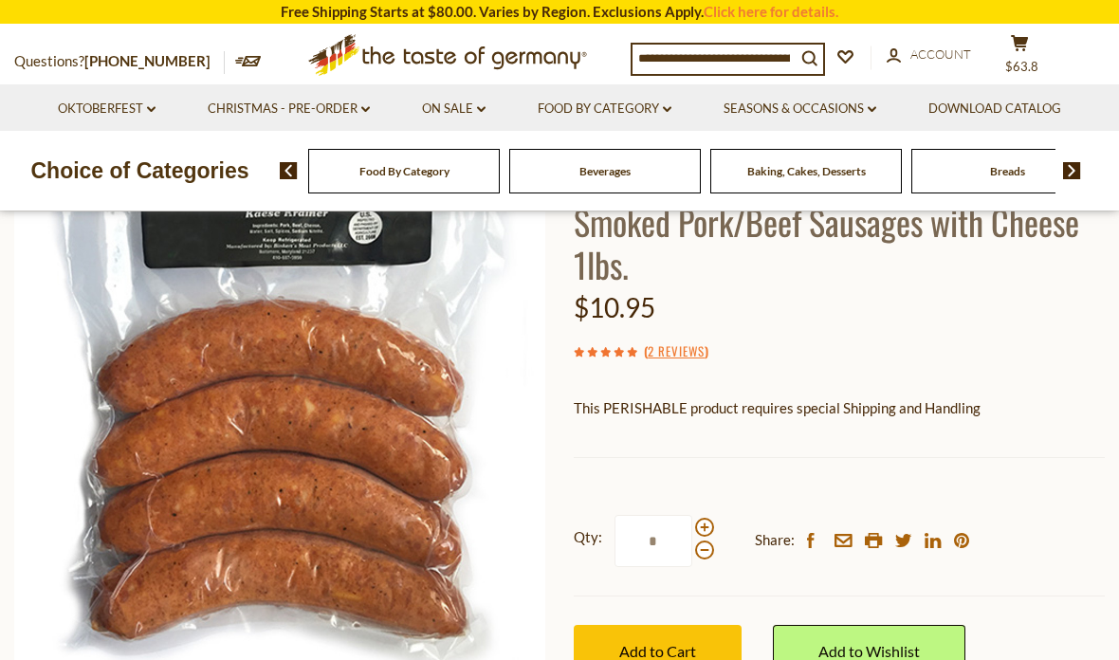
click at [652, 642] on span "Add to Cart" at bounding box center [657, 651] width 77 height 18
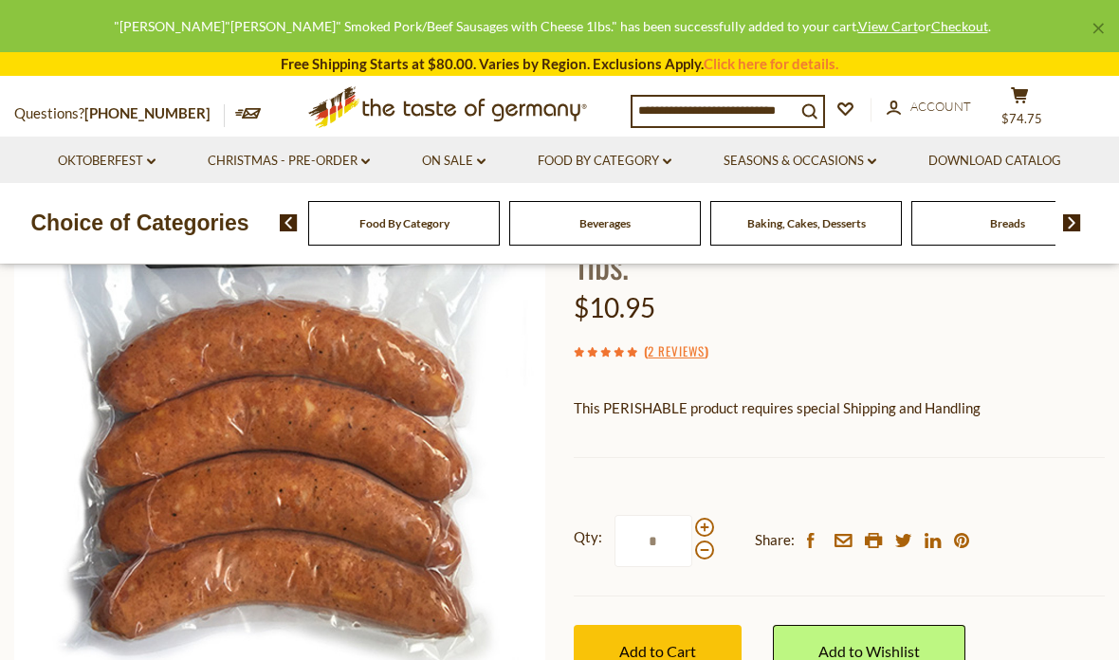
click at [151, 161] on icon at bounding box center [151, 162] width 9 height 6
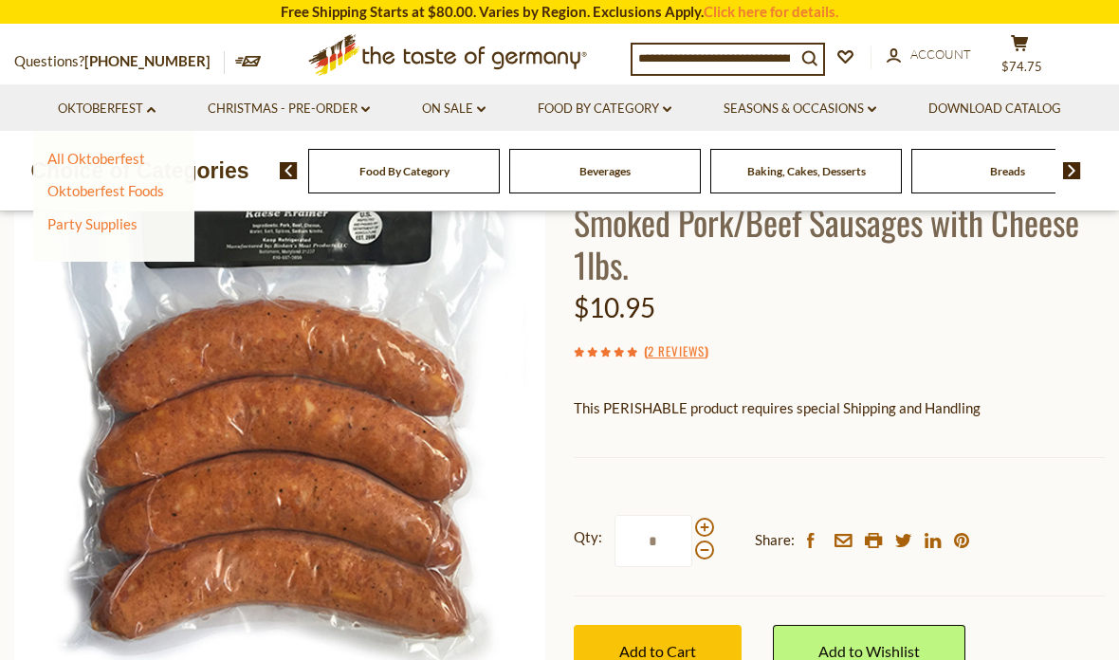
click at [143, 182] on link "Oktoberfest Foods" at bounding box center [105, 190] width 117 height 17
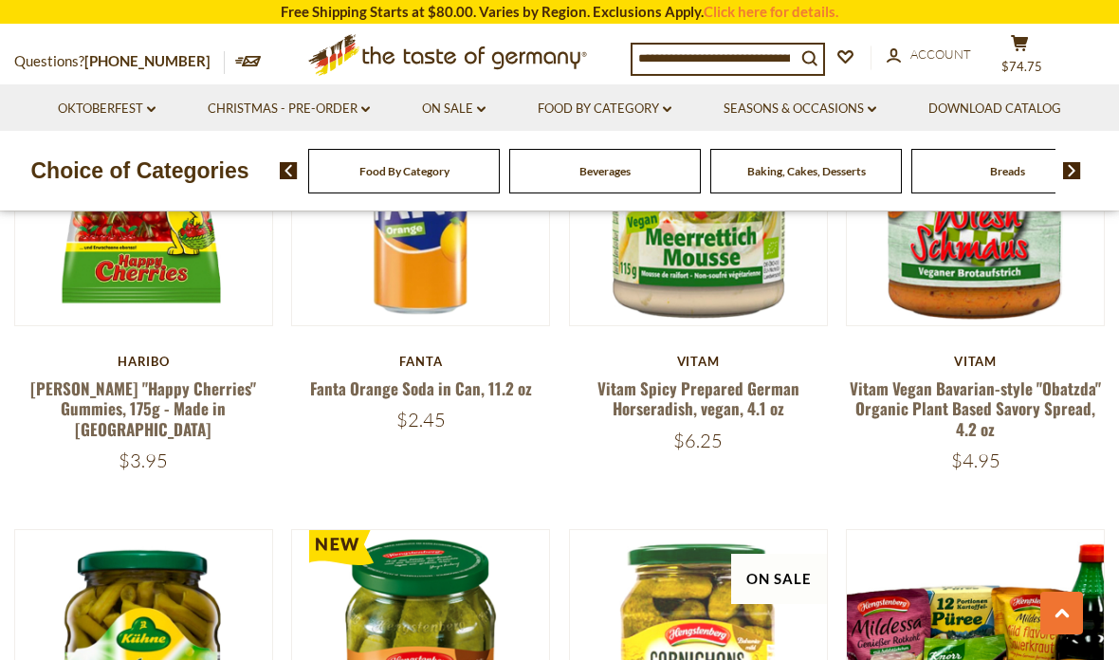
scroll to position [1286, 0]
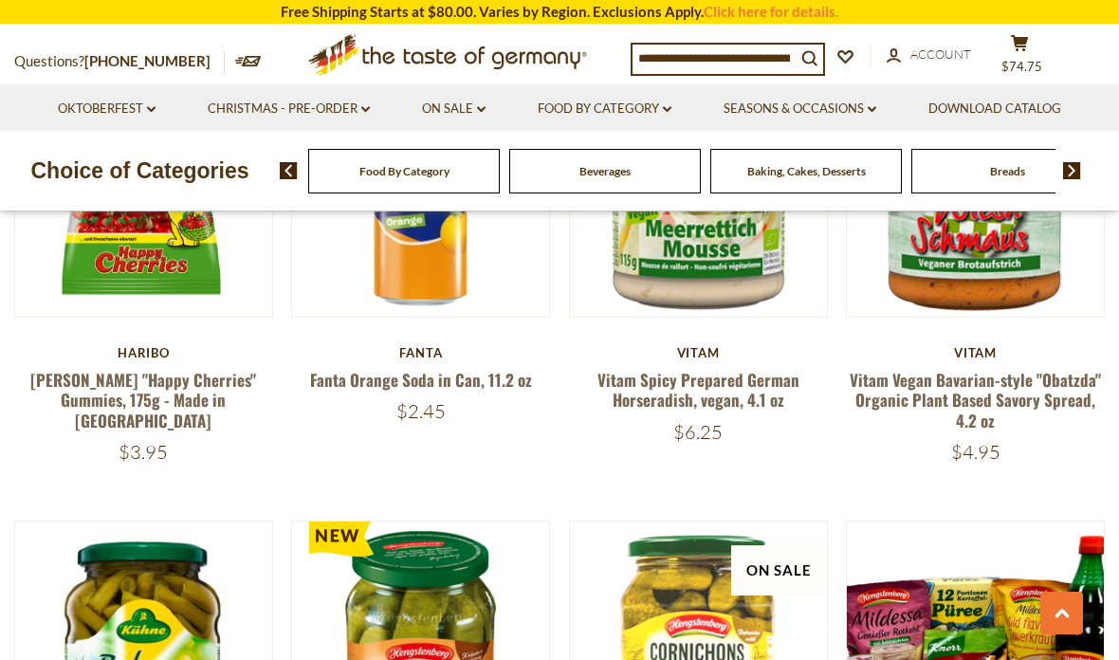
click at [716, 369] on link "Vitam Spicy Prepared German Horseradish, vegan, 4.1 oz" at bounding box center [698, 390] width 202 height 44
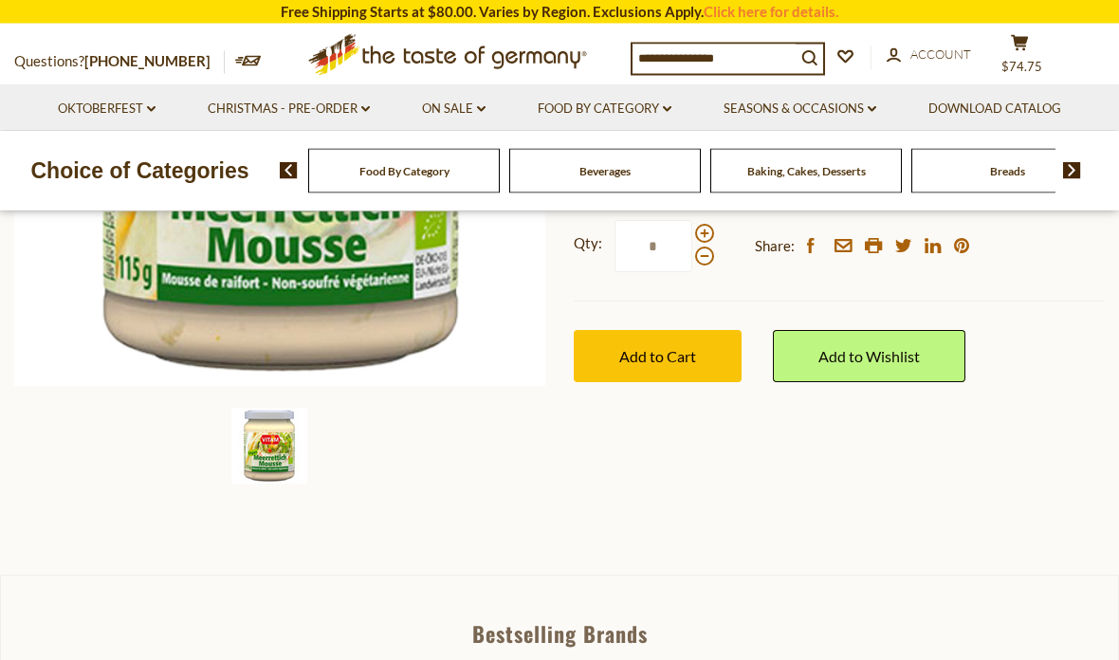
scroll to position [466, 0]
click at [661, 347] on span "Add to Cart" at bounding box center [657, 356] width 77 height 18
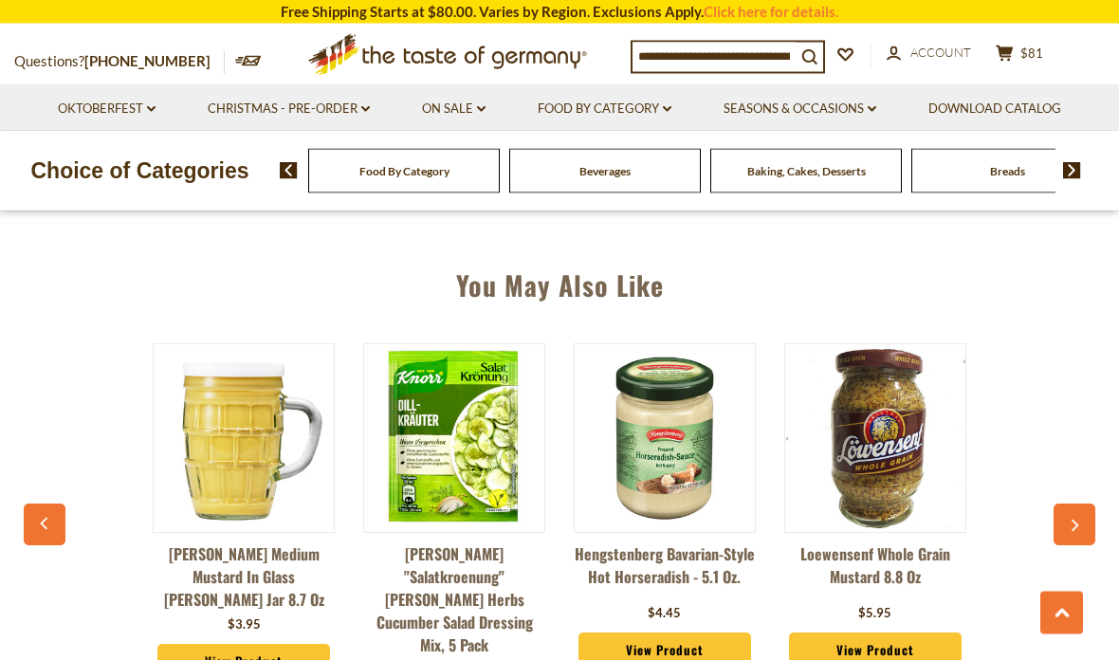
scroll to position [1273, 0]
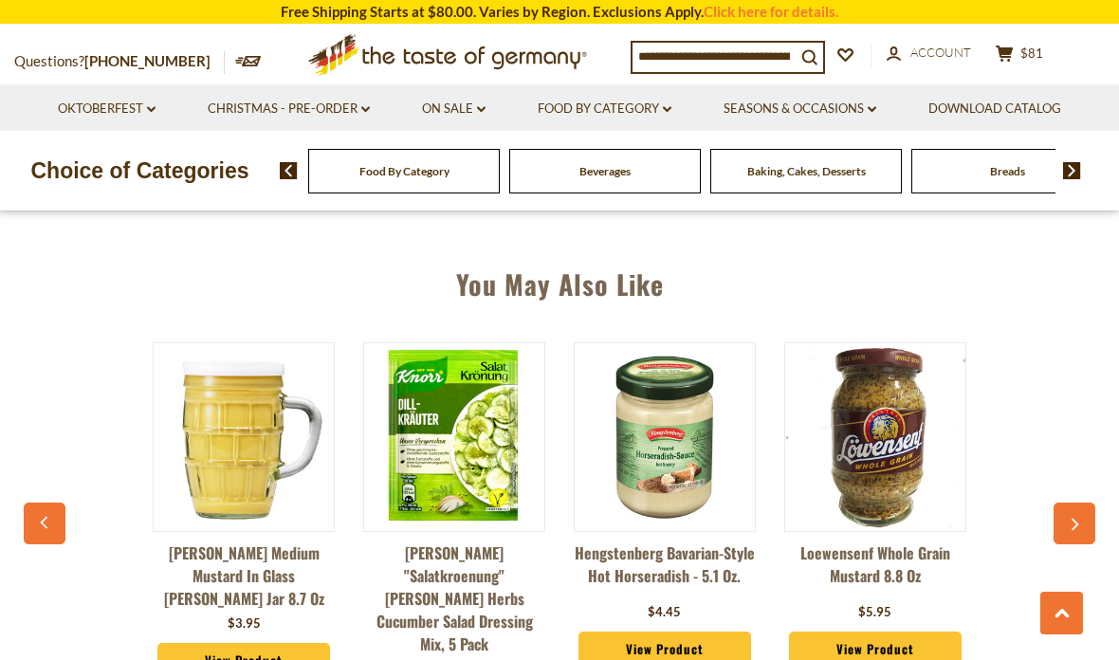
click at [1074, 519] on icon "button" at bounding box center [1075, 525] width 8 height 12
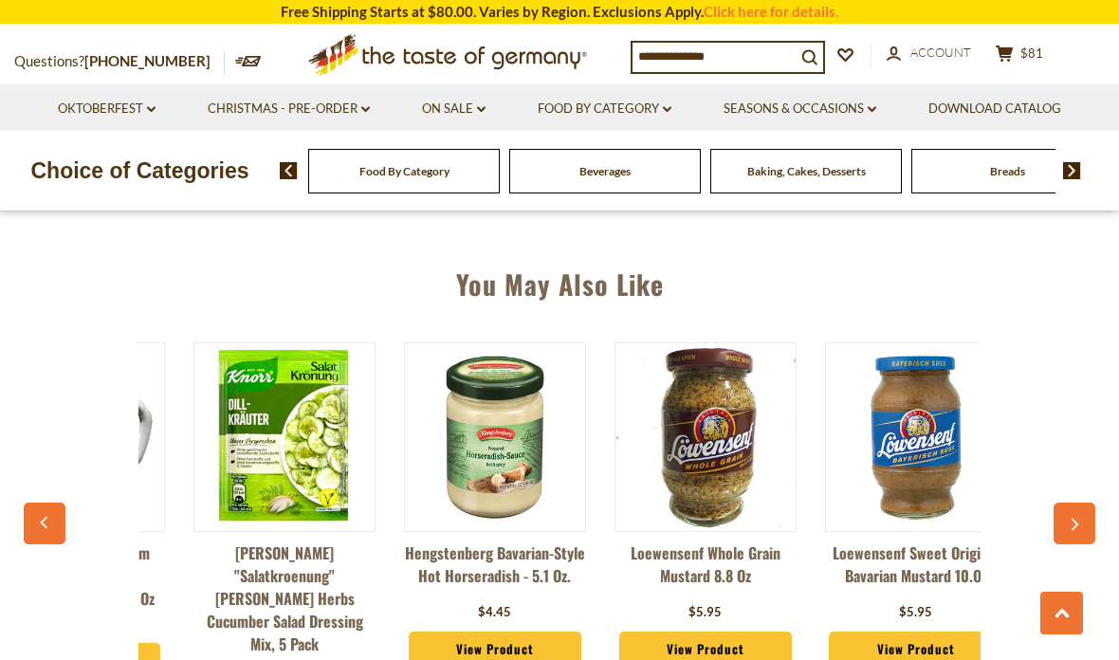
scroll to position [0, 210]
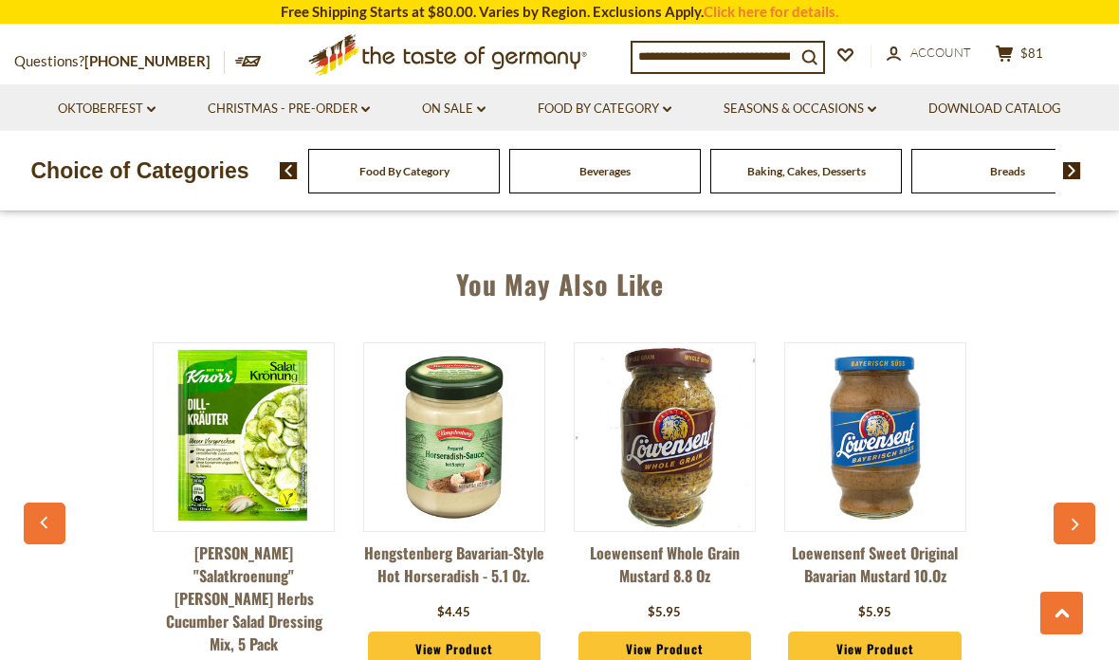
click at [1068, 505] on button "button" at bounding box center [1074, 523] width 42 height 42
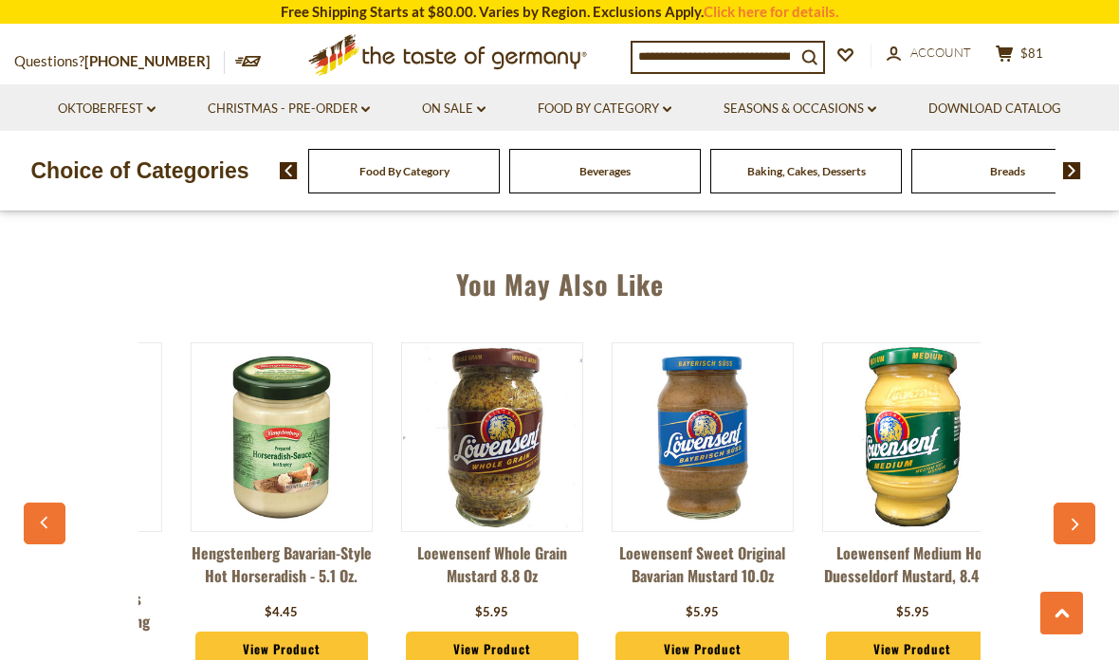
scroll to position [0, 421]
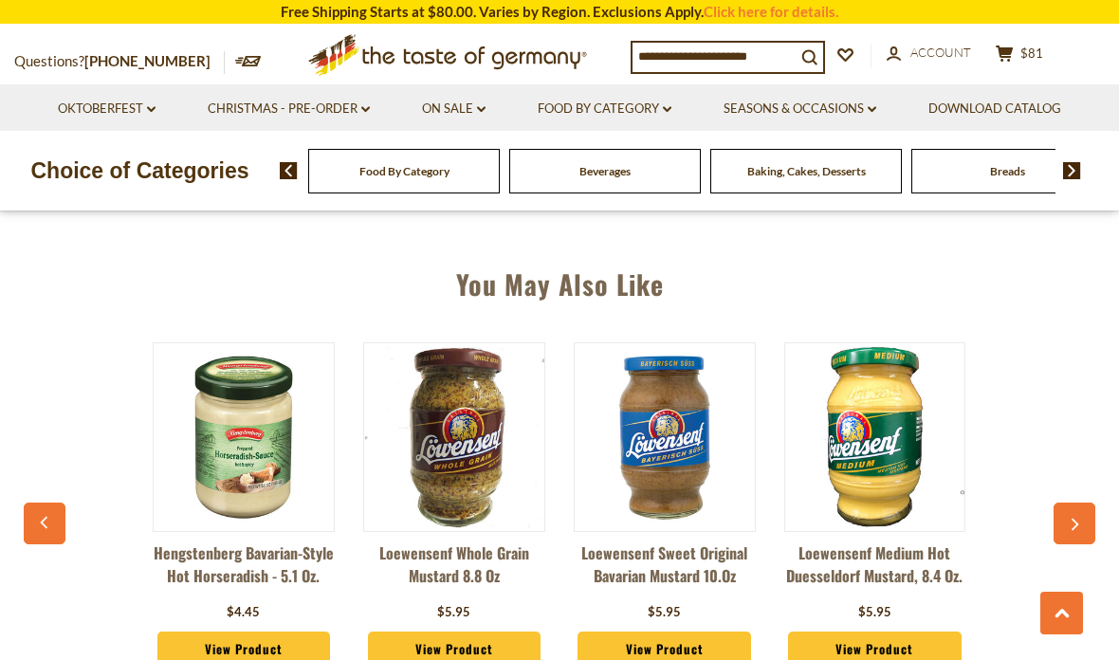
click at [1071, 523] on button "button" at bounding box center [1074, 523] width 42 height 42
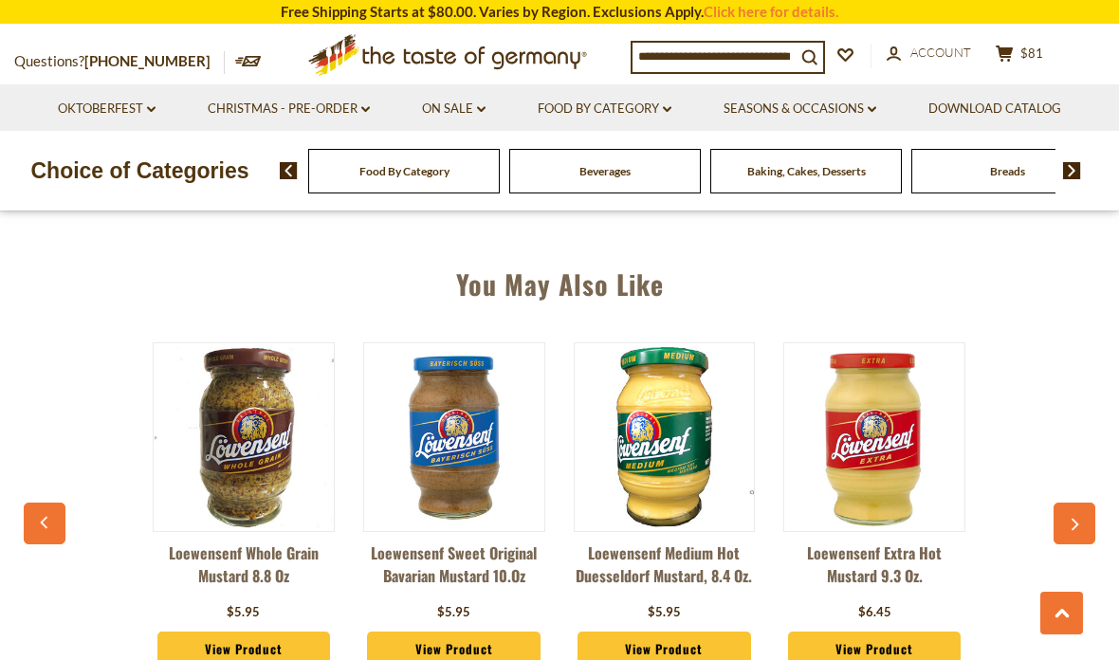
click at [1071, 502] on button "button" at bounding box center [1074, 523] width 42 height 42
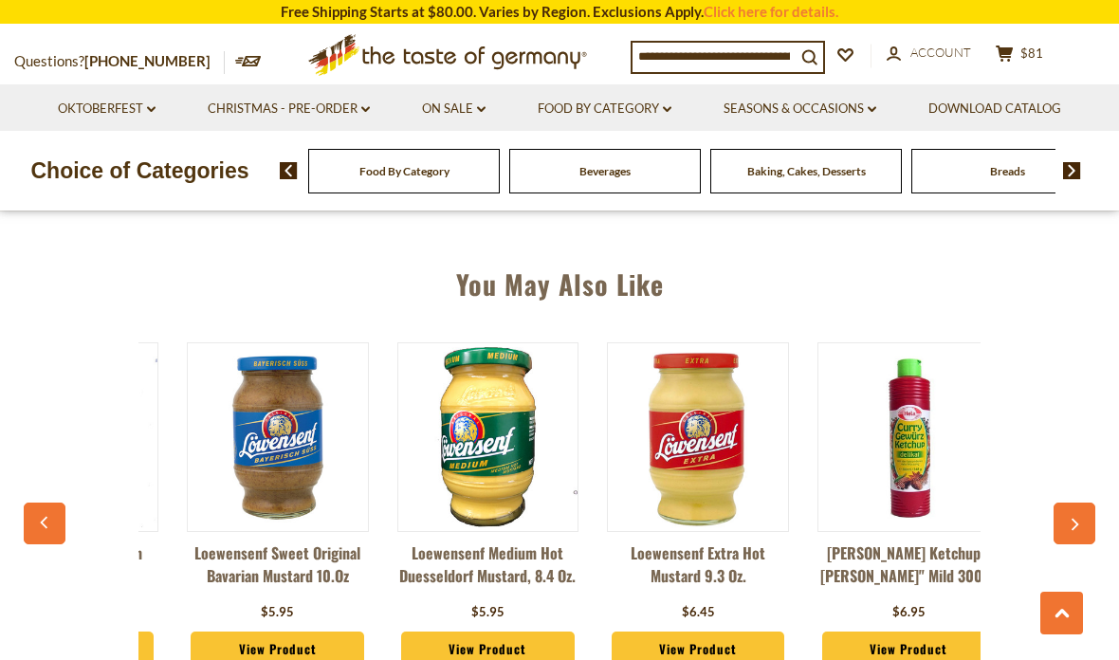
scroll to position [0, 842]
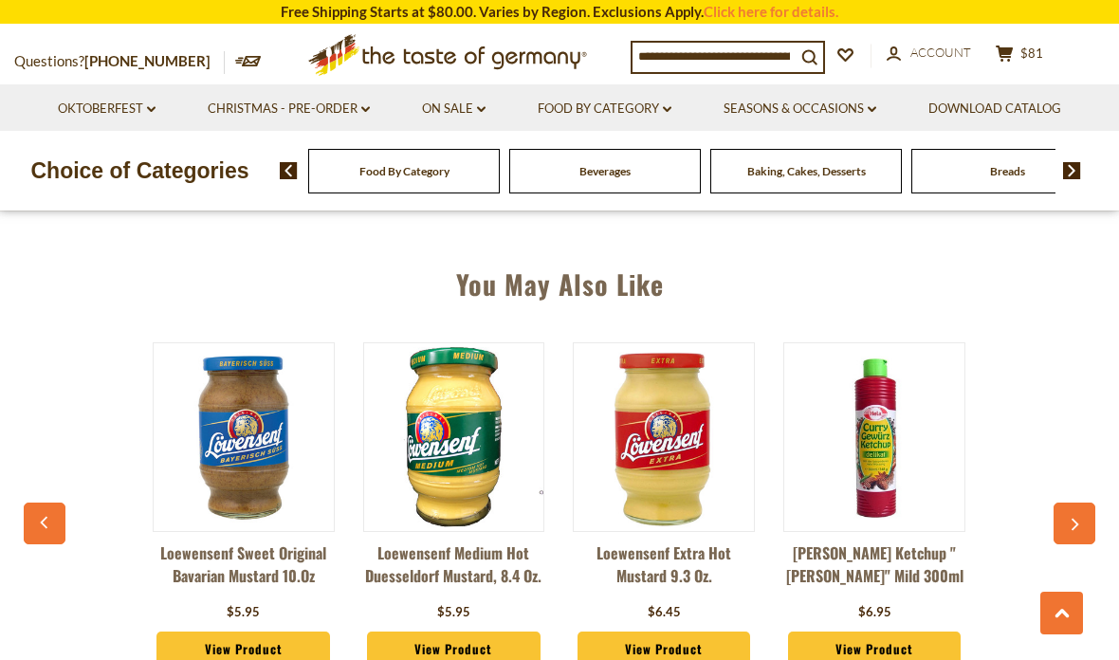
click at [1077, 519] on icon "button" at bounding box center [1074, 525] width 12 height 13
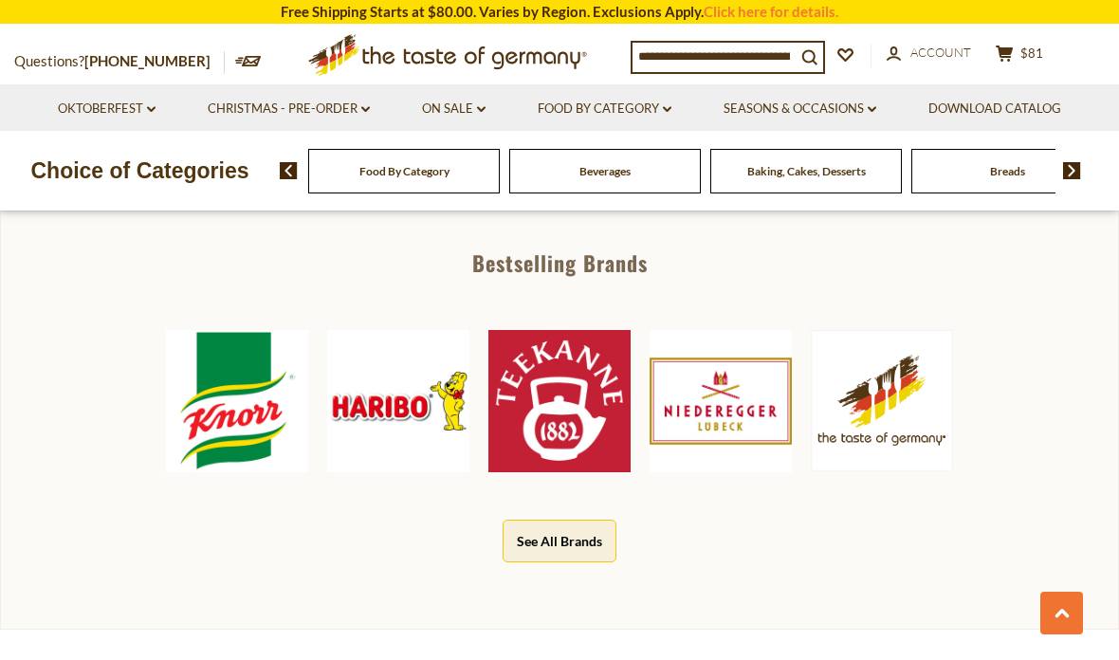
scroll to position [831, 0]
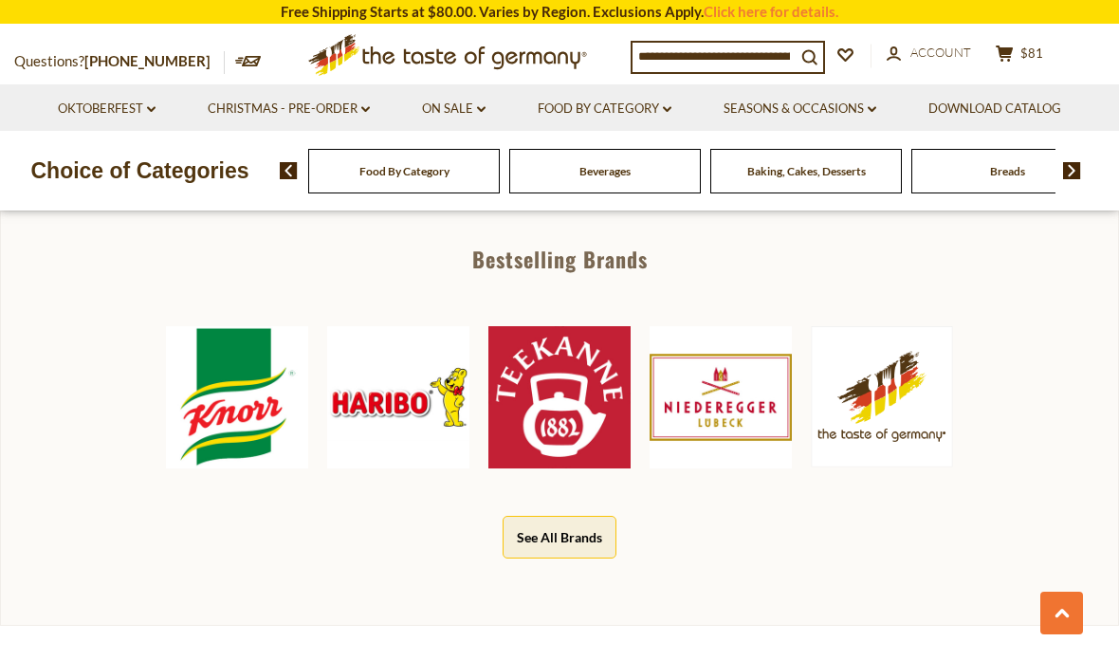
click at [150, 101] on link "Oktoberfest dropdown_arrow" at bounding box center [107, 109] width 98 height 21
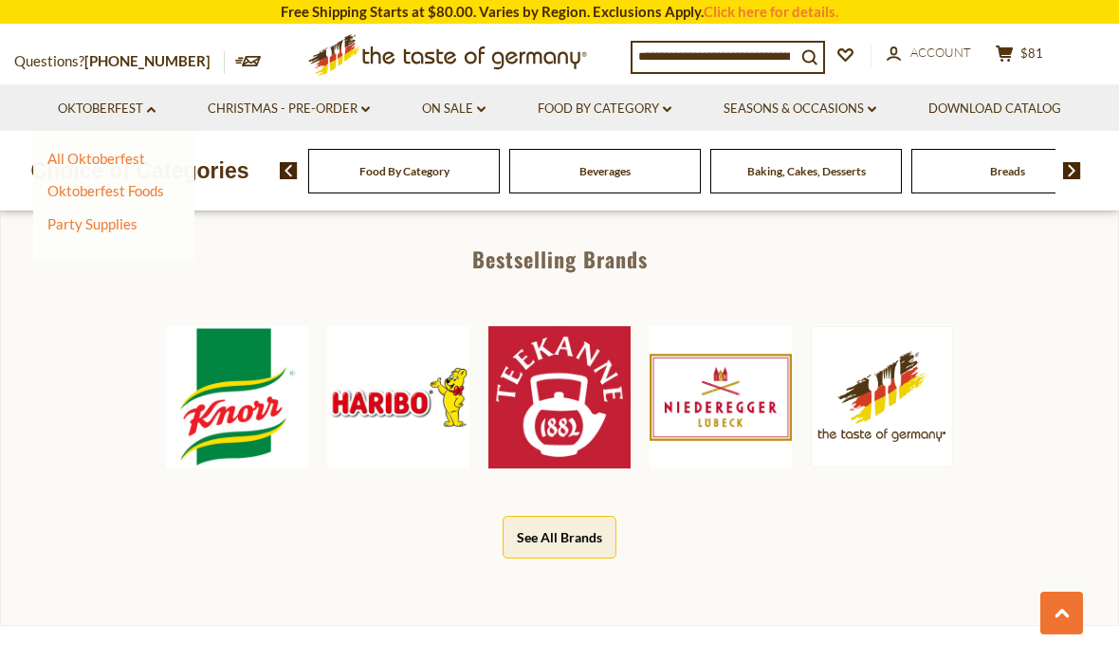
click at [144, 189] on link "Oktoberfest Foods" at bounding box center [105, 190] width 117 height 17
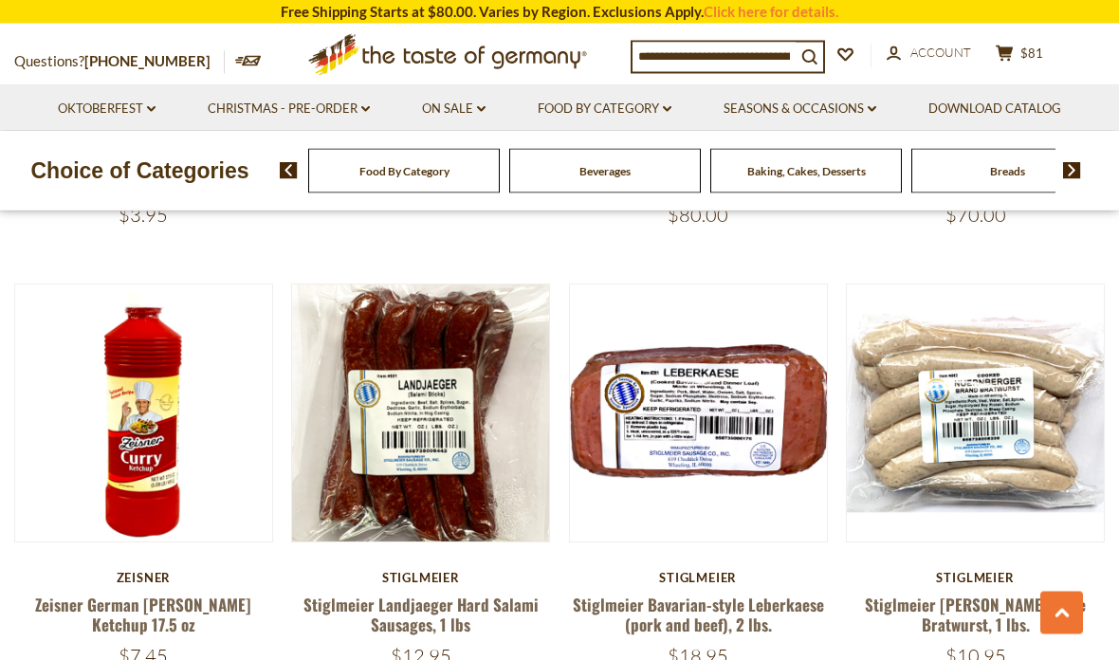
scroll to position [3352, 0]
click at [436, 593] on link "Stiglmeier Landjaeger Hard Salami Sausages, 1 lbs" at bounding box center [420, 615] width 235 height 44
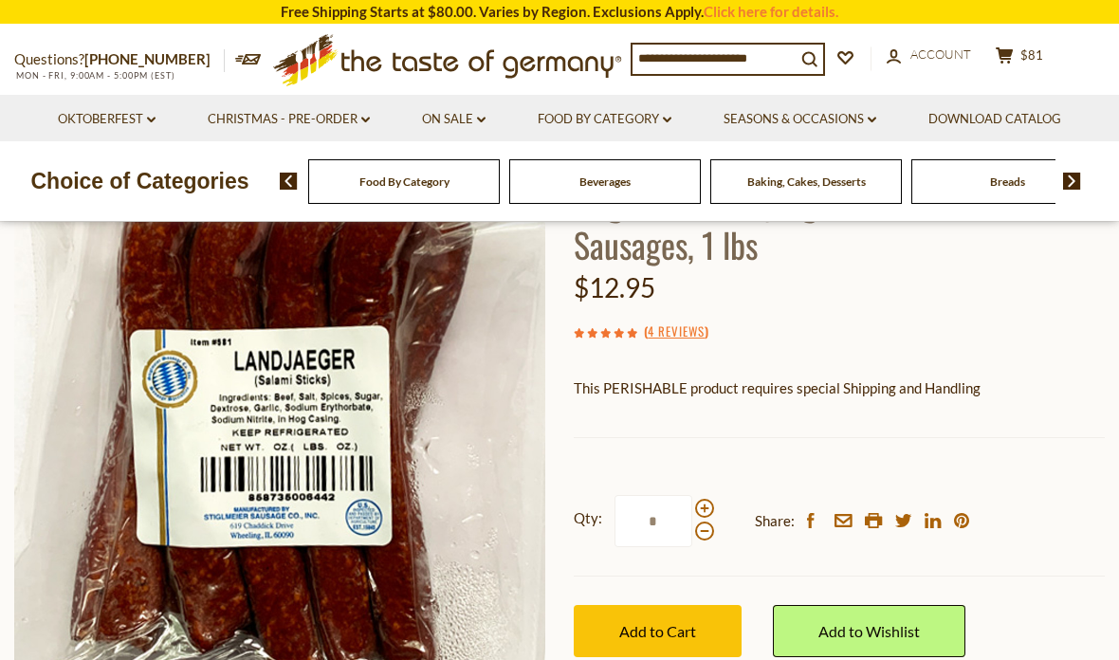
scroll to position [186, 0]
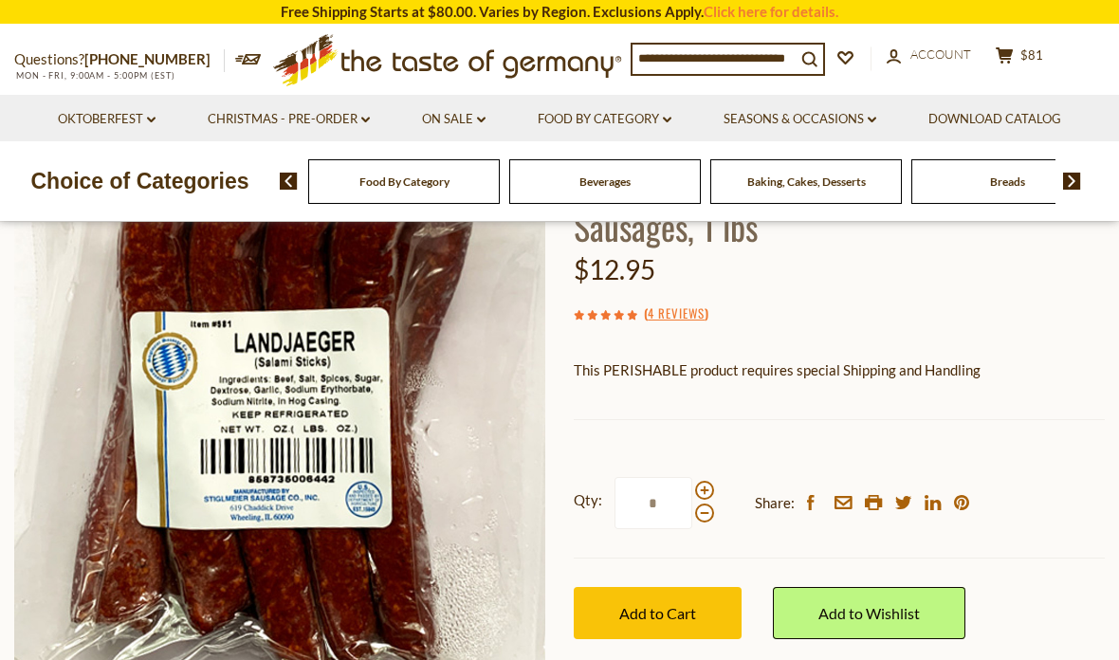
click at [663, 610] on span "Add to Cart" at bounding box center [657, 613] width 77 height 18
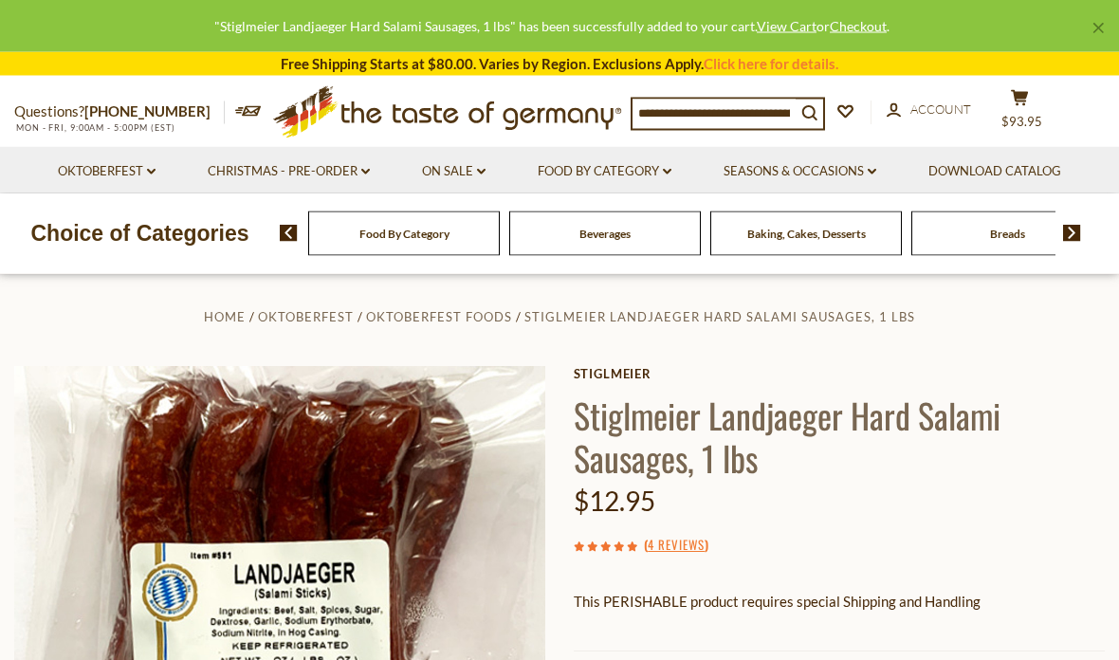
scroll to position [0, 0]
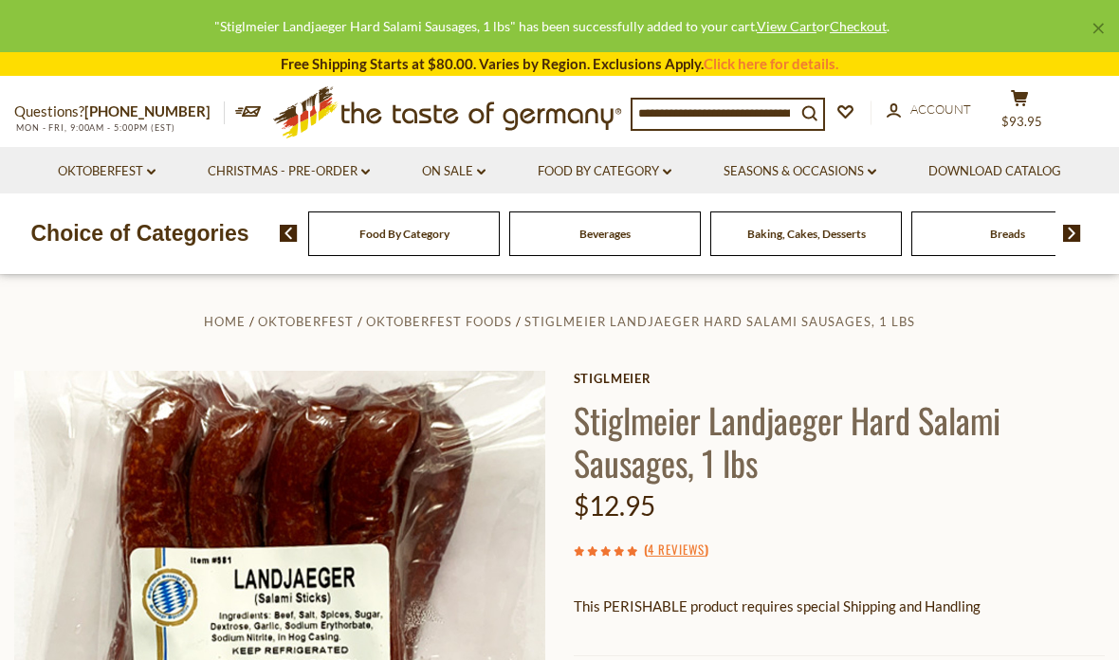
click at [150, 169] on icon "dropdown_arrow" at bounding box center [151, 172] width 9 height 7
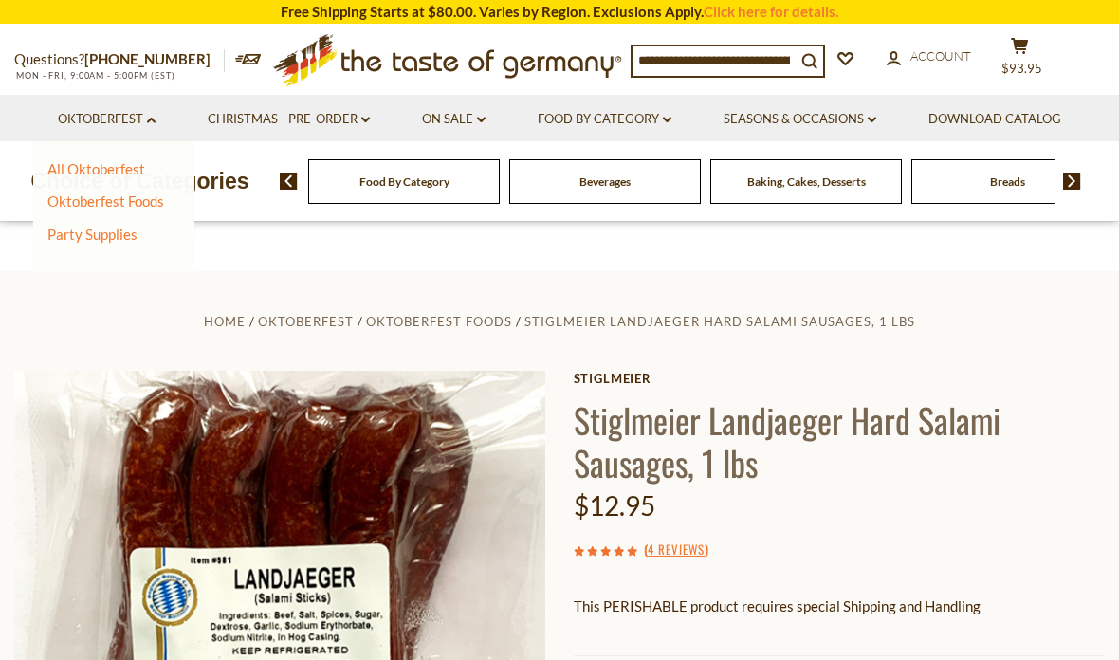
click at [139, 202] on link "Oktoberfest Foods" at bounding box center [105, 200] width 117 height 17
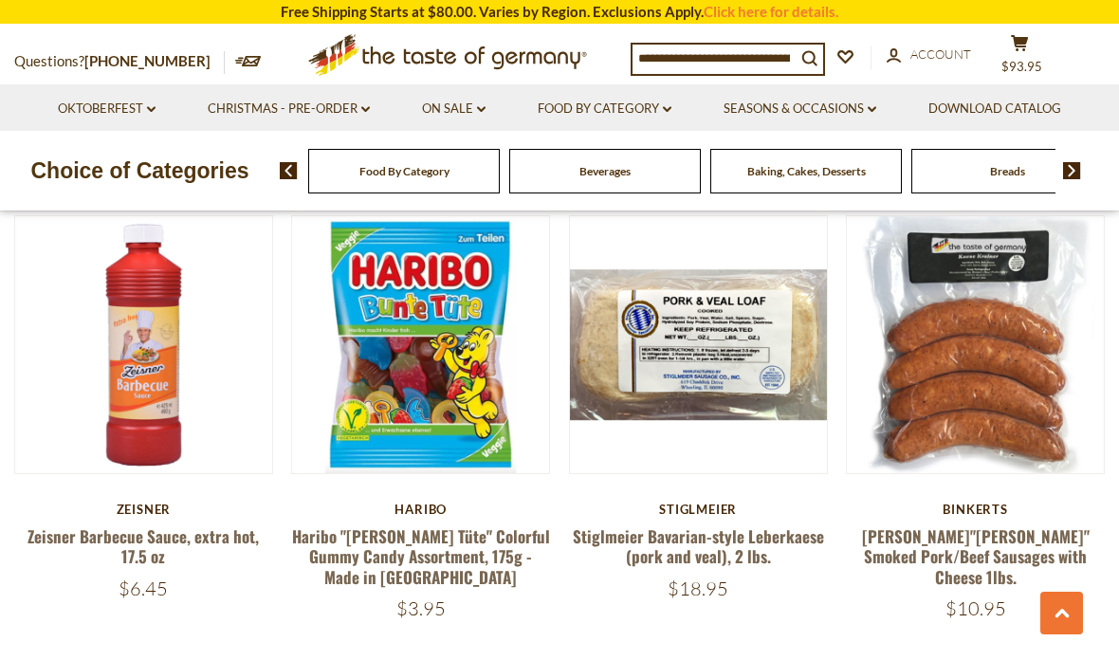
scroll to position [2477, 0]
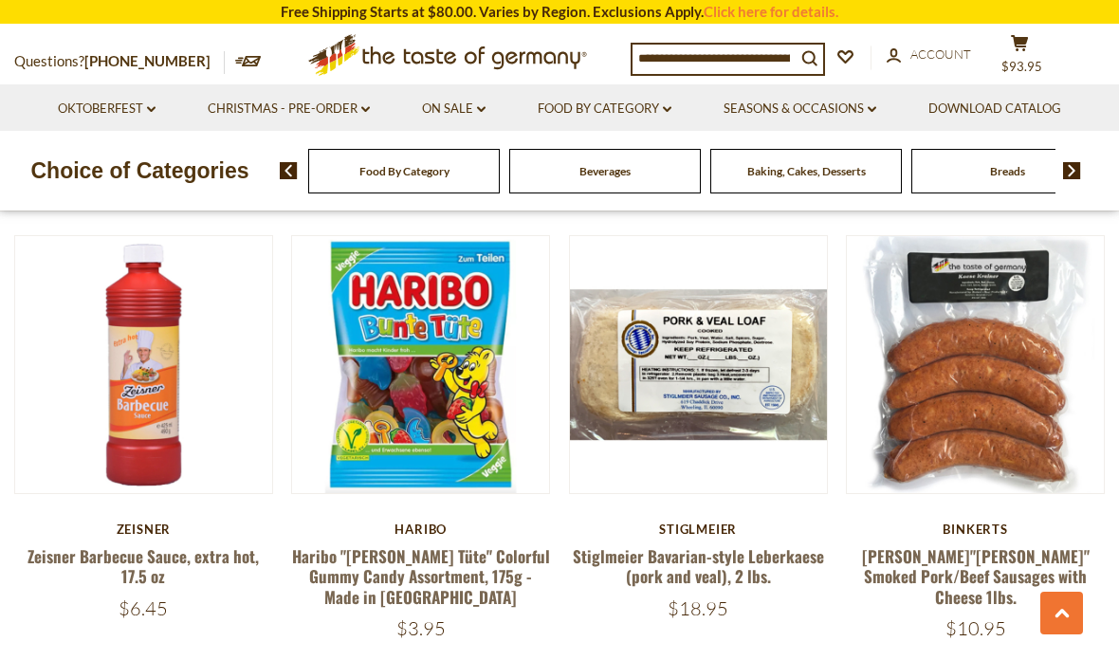
click at [949, 544] on link "[PERSON_NAME]"[PERSON_NAME]" Smoked Pork/Beef Sausages with Cheese 1lbs." at bounding box center [976, 576] width 228 height 64
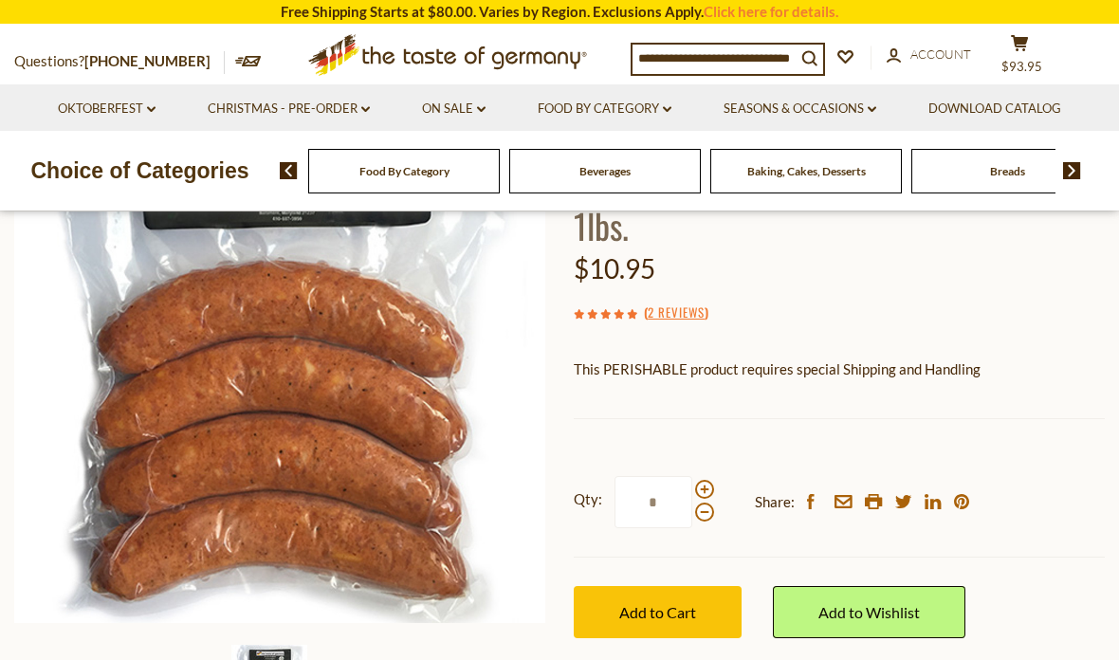
scroll to position [235, 0]
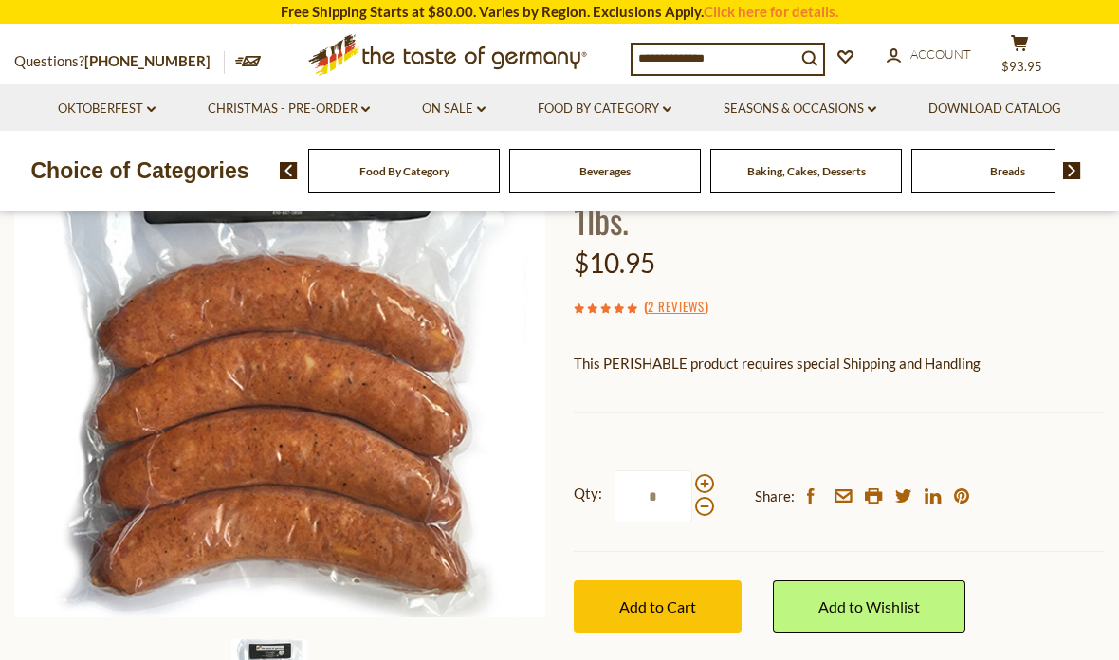
click at [640, 597] on span "Add to Cart" at bounding box center [657, 606] width 77 height 18
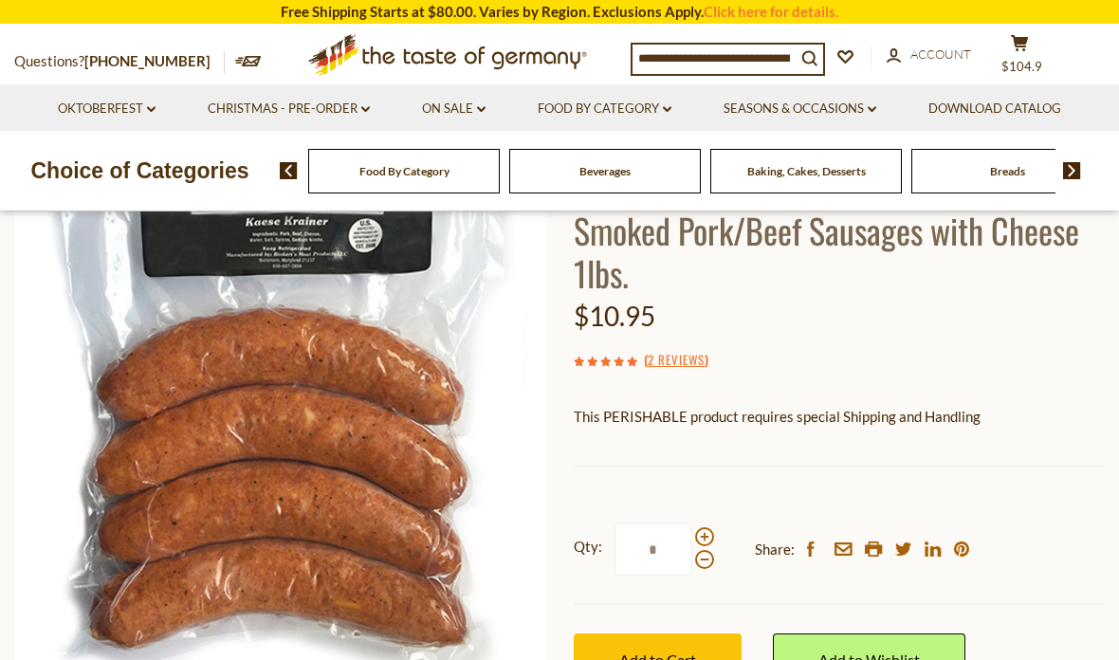
scroll to position [171, 0]
click at [579, 174] on span "Beverages" at bounding box center [604, 171] width 51 height 14
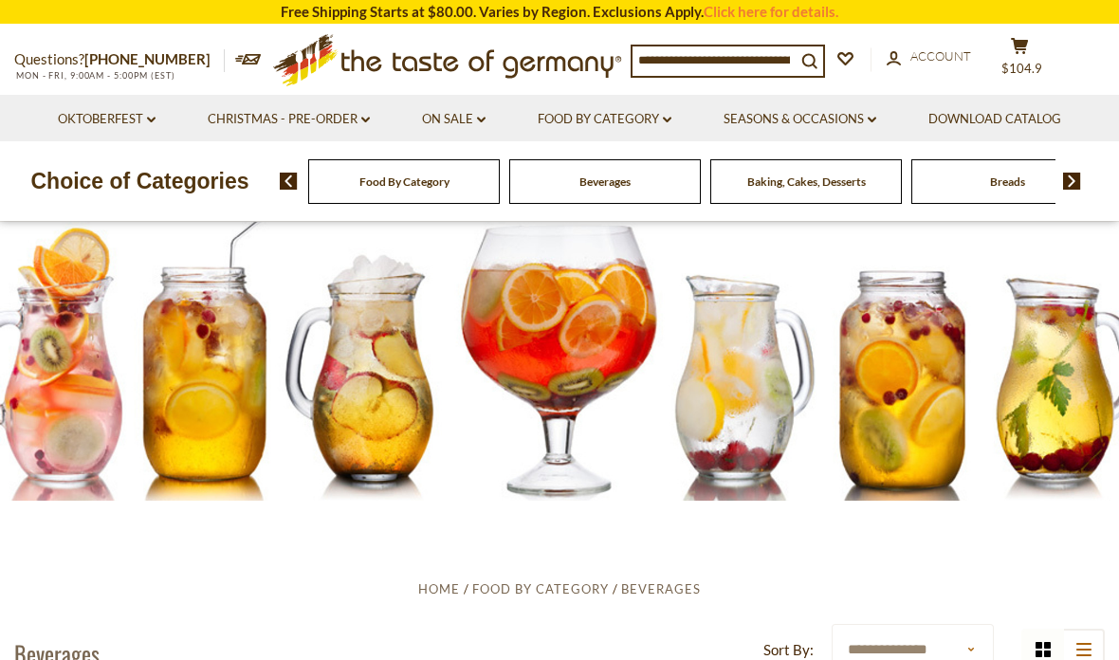
click at [155, 112] on link "Oktoberfest dropdown_arrow" at bounding box center [107, 119] width 98 height 21
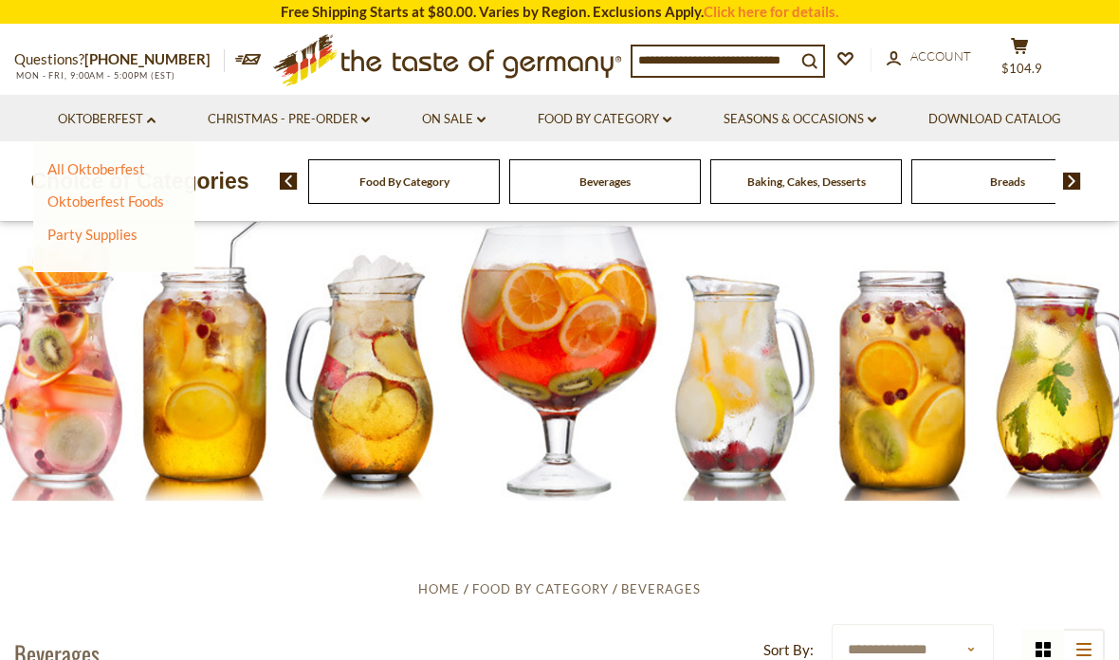
click at [143, 201] on link "Oktoberfest Foods" at bounding box center [105, 200] width 117 height 17
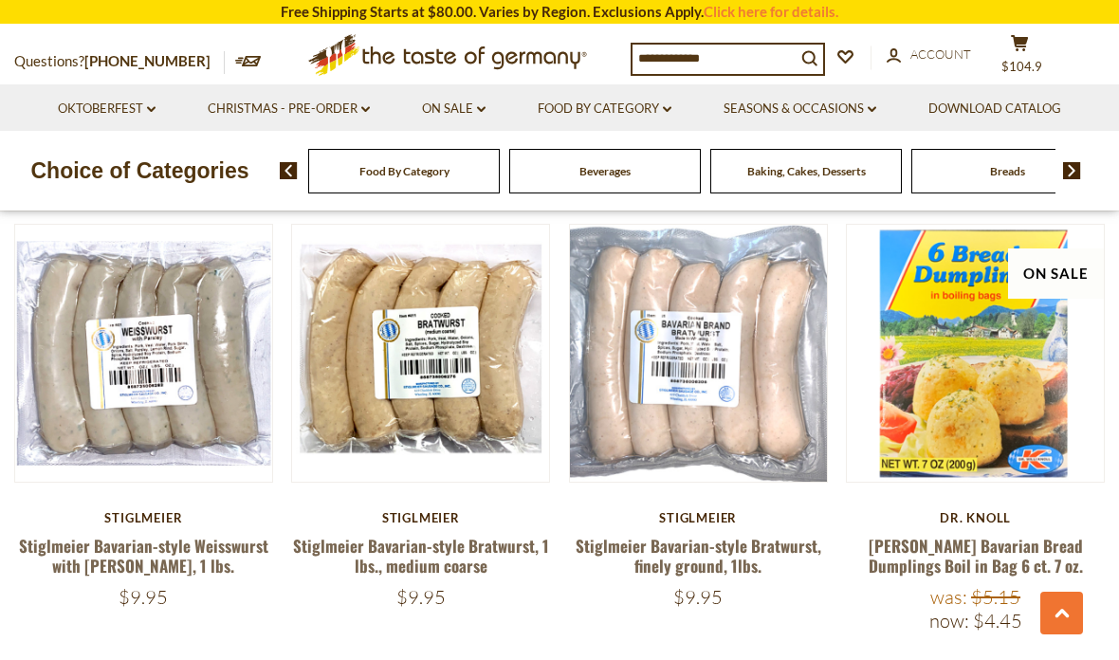
scroll to position [3856, 0]
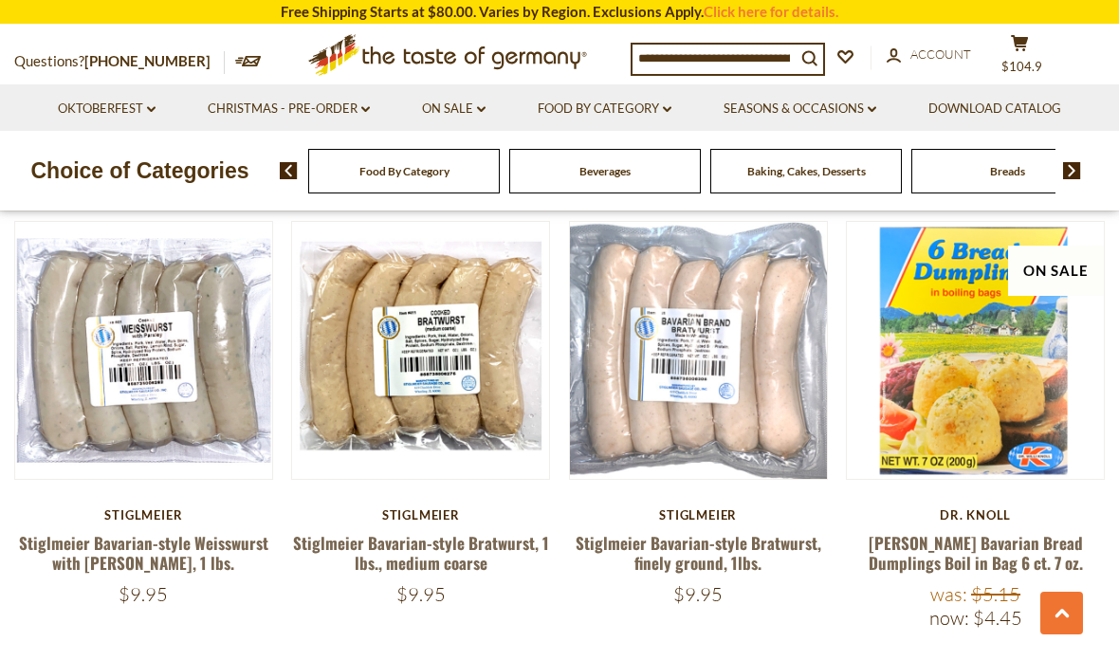
click at [989, 531] on link "[PERSON_NAME] Bavarian Bread Dumplings Boil in Bag 6 ct. 7 oz." at bounding box center [975, 553] width 214 height 44
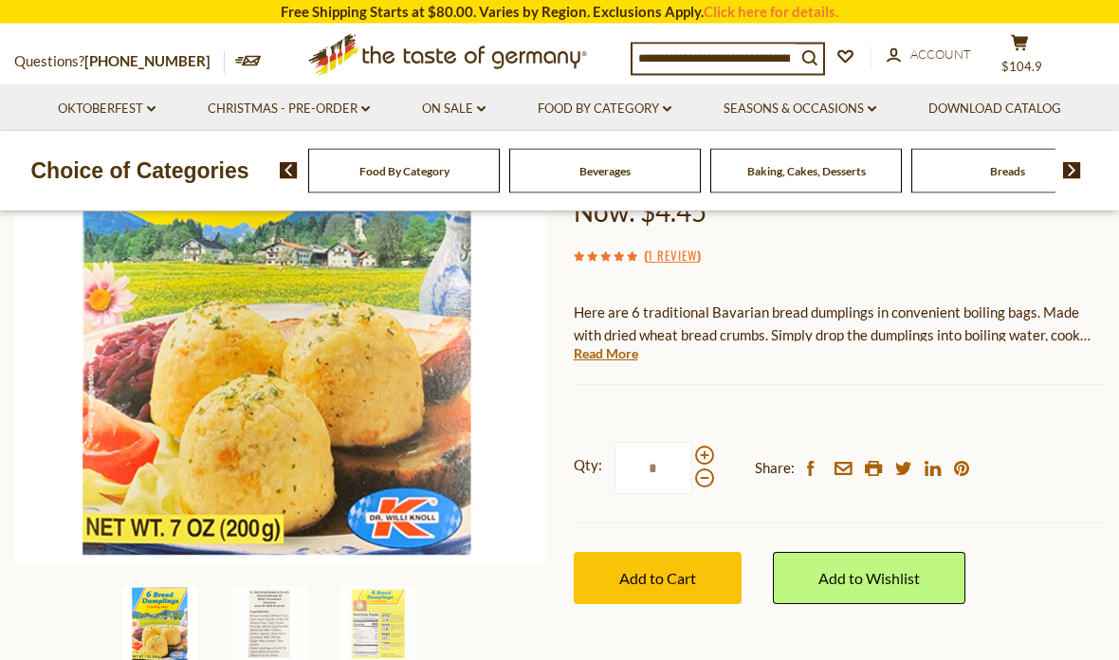
scroll to position [289, 0]
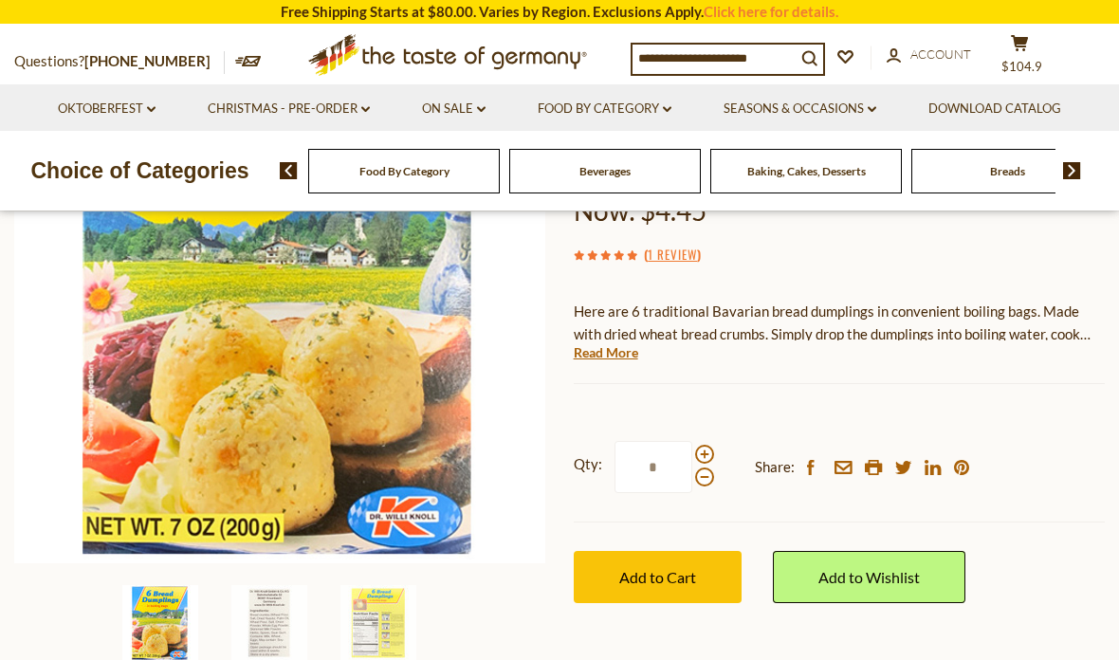
click at [666, 580] on span "Add to Cart" at bounding box center [657, 577] width 77 height 18
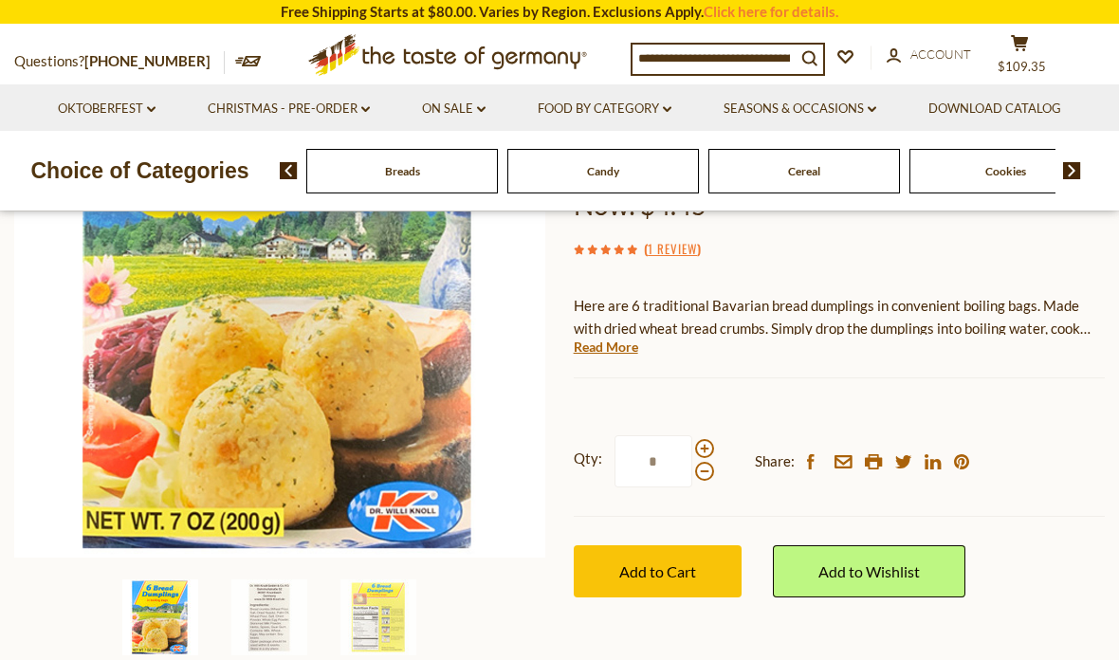
scroll to position [297, 0]
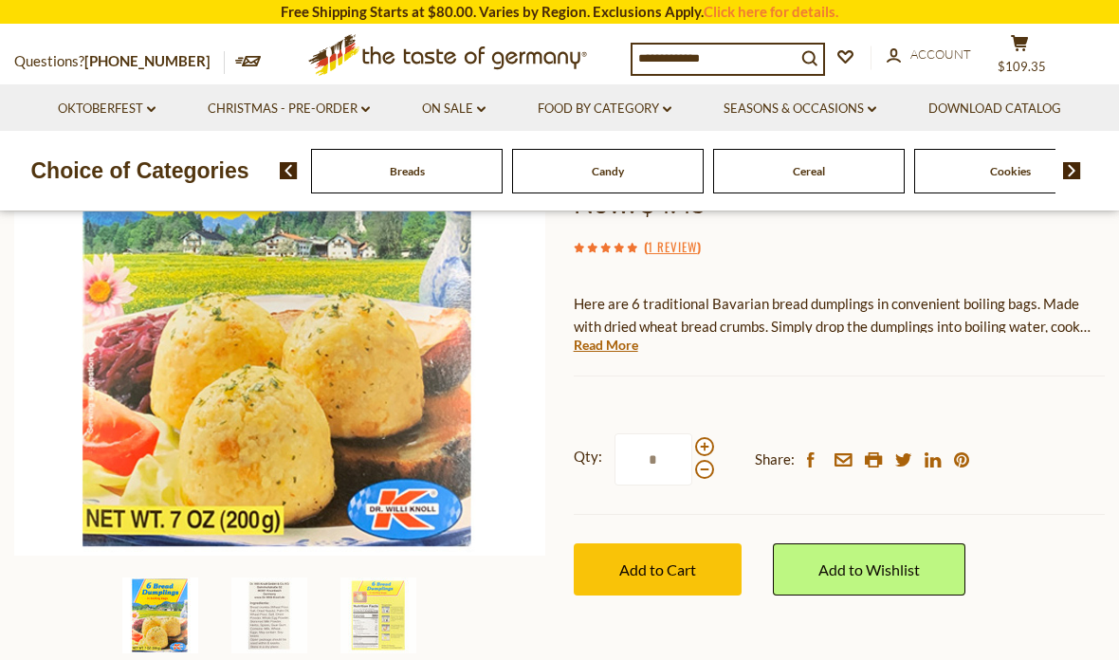
click at [403, 173] on span "Breads" at bounding box center [407, 171] width 35 height 14
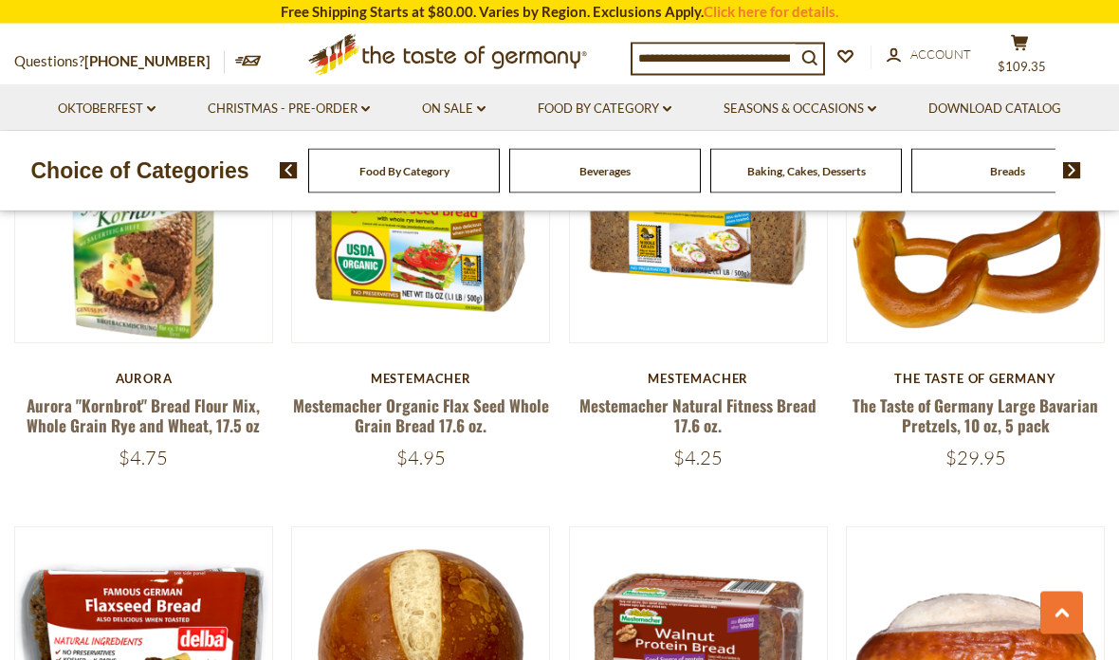
scroll to position [1941, 0]
click at [989, 421] on link "The Taste of Germany Large Bavarian Pretzels, 10 oz, 5 pack" at bounding box center [975, 415] width 246 height 44
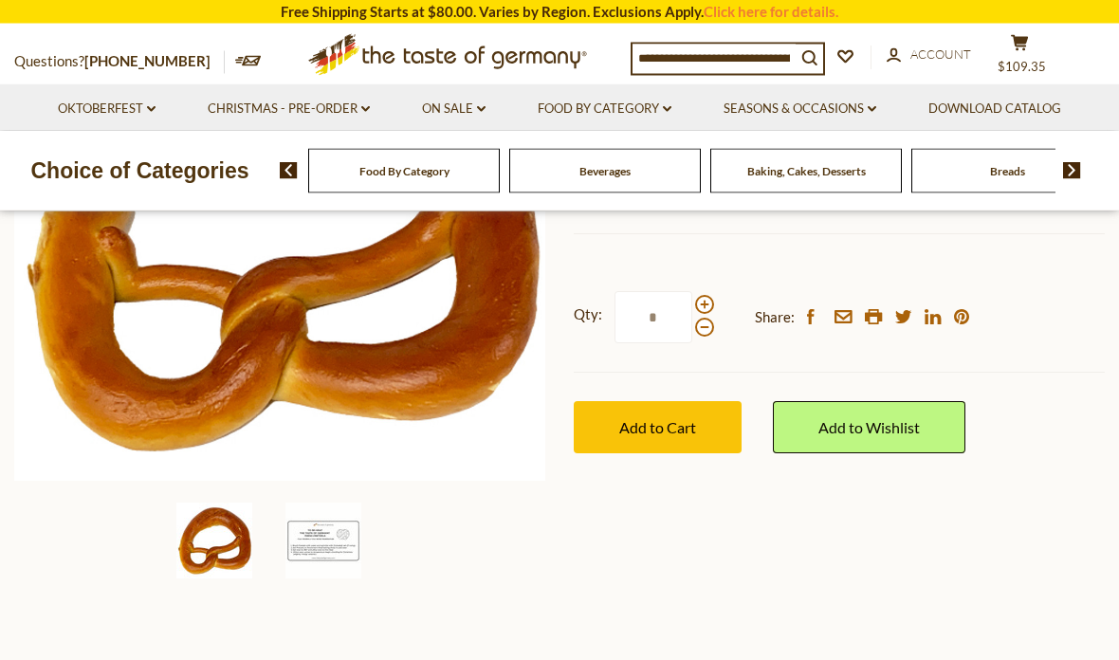
scroll to position [372, 0]
click at [658, 438] on button "Add to Cart" at bounding box center [658, 427] width 168 height 52
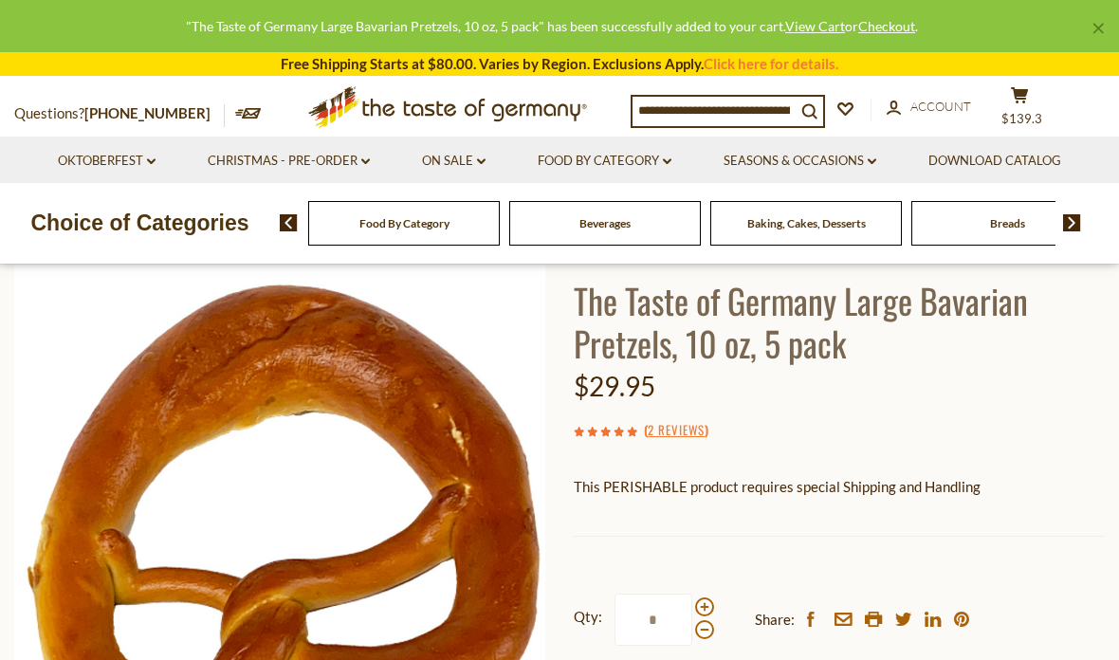
scroll to position [109, 0]
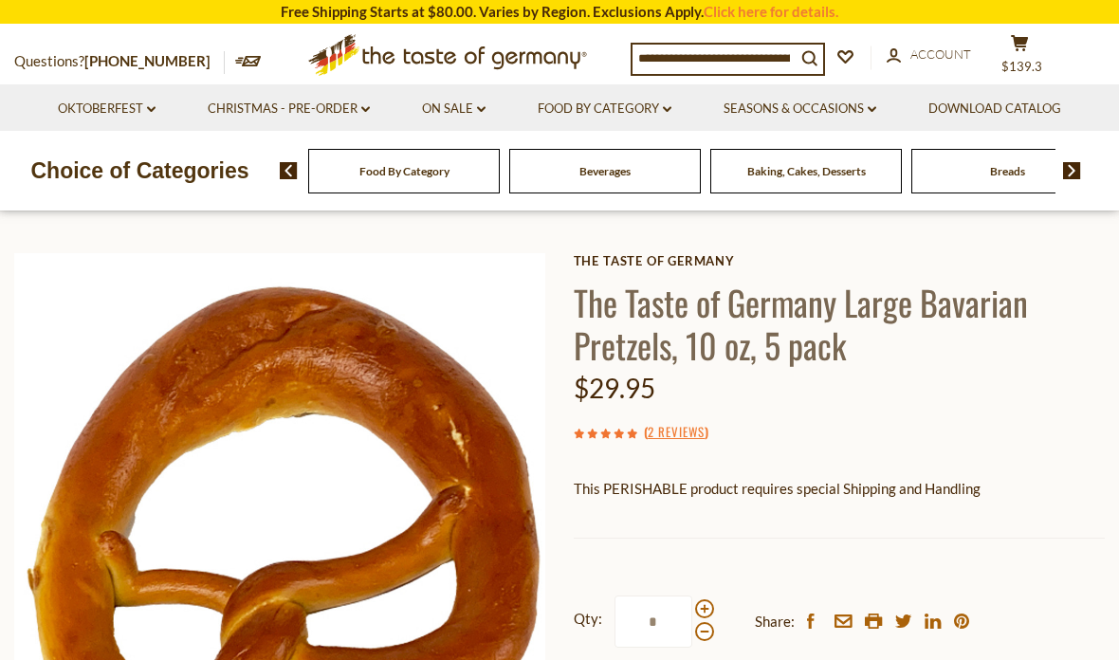
click at [437, 165] on div "Beverages" at bounding box center [404, 171] width 192 height 45
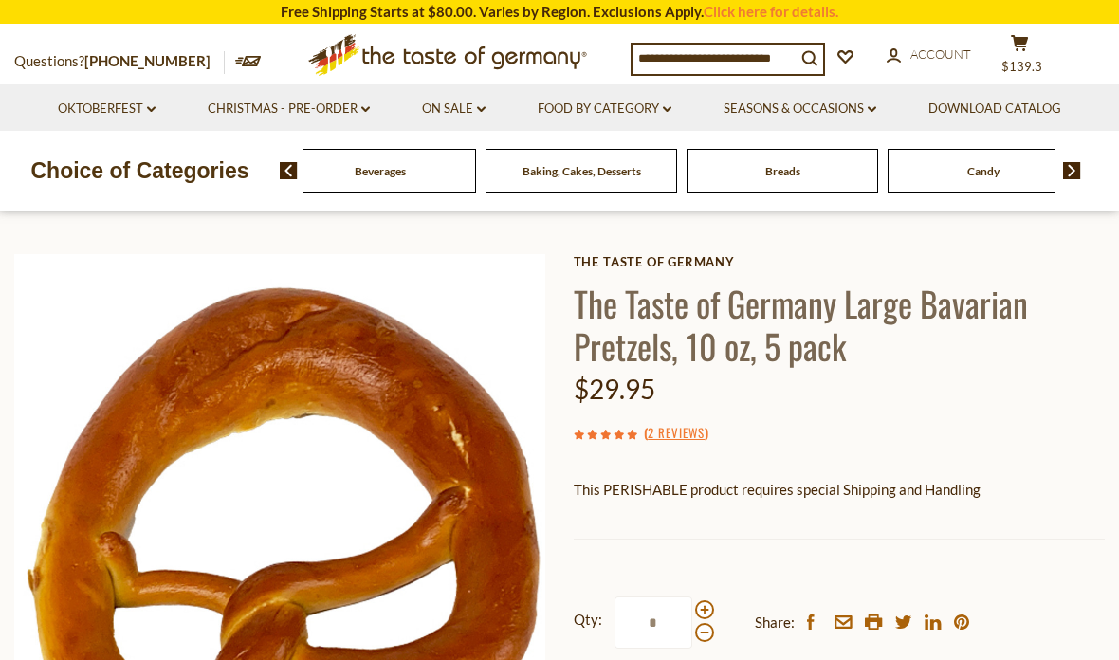
scroll to position [118, 0]
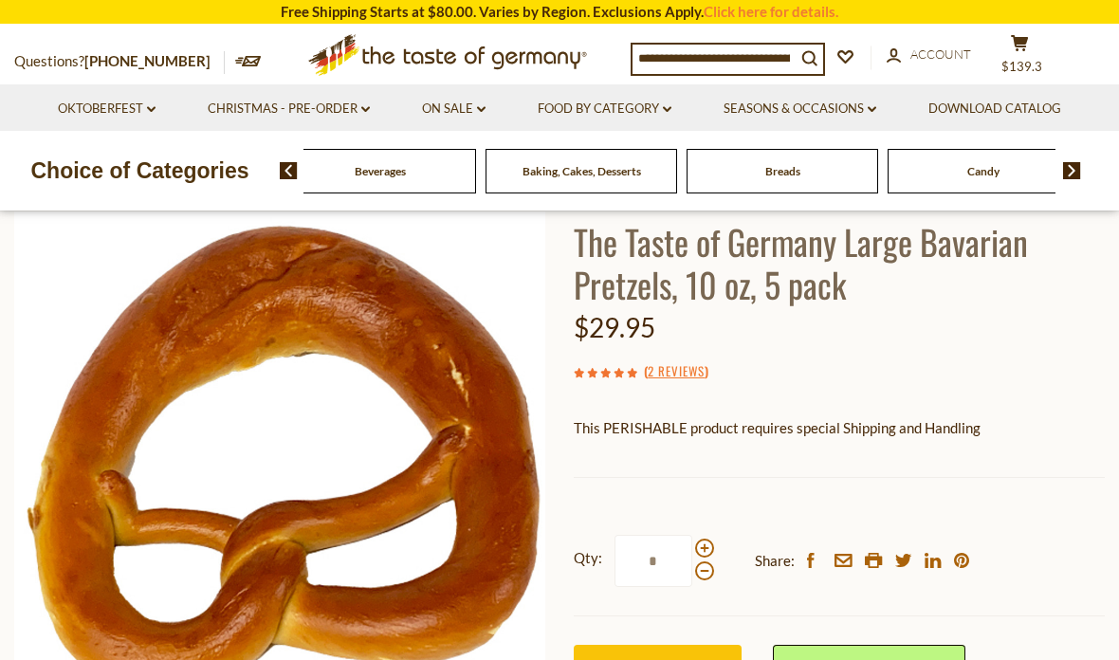
click at [158, 93] on li "Oktoberfest dropdown_arrow All Oktoberfest Oktoberfest Foods Party Supplies" at bounding box center [106, 107] width 147 height 46
click at [148, 117] on link "Oktoberfest dropdown_arrow" at bounding box center [107, 109] width 98 height 21
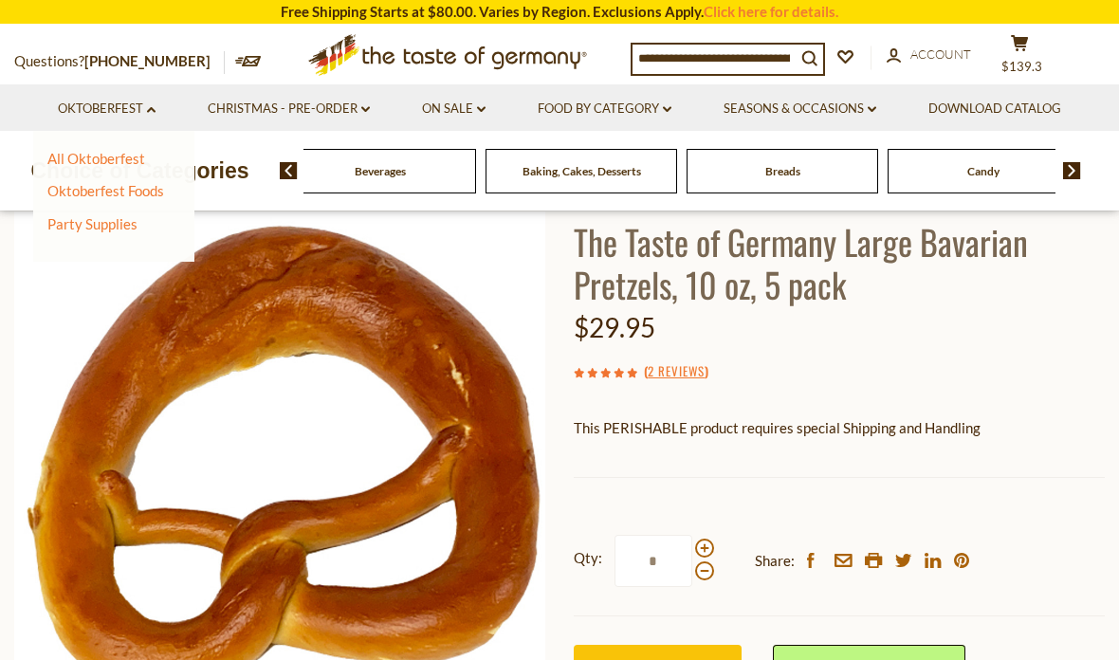
click at [139, 193] on link "Oktoberfest Foods" at bounding box center [105, 190] width 117 height 17
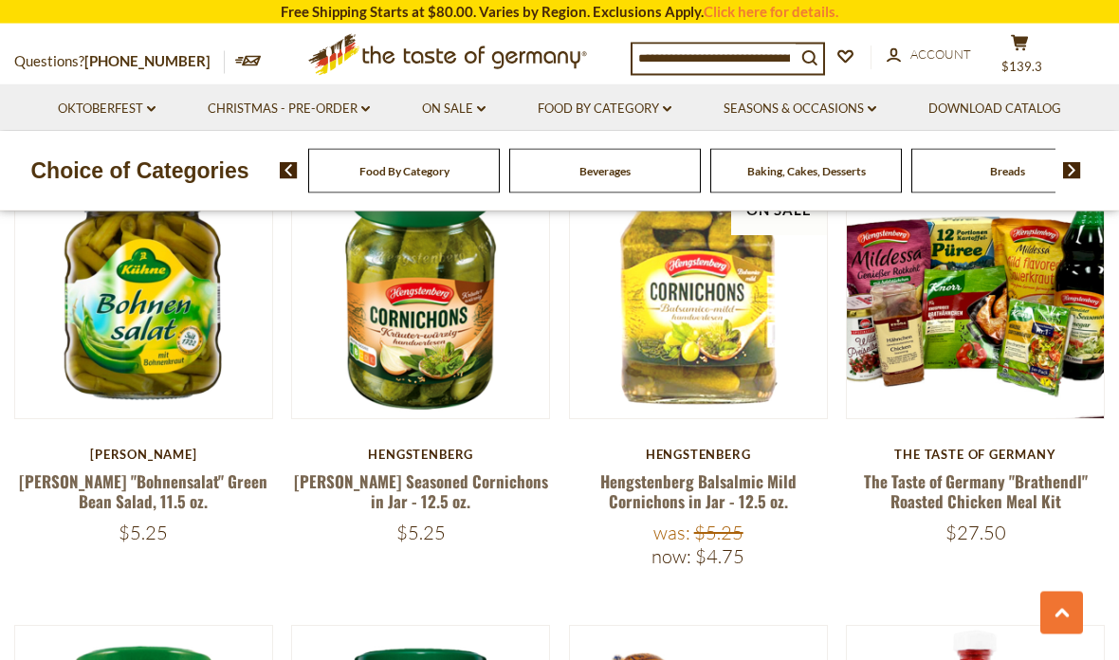
scroll to position [1657, 0]
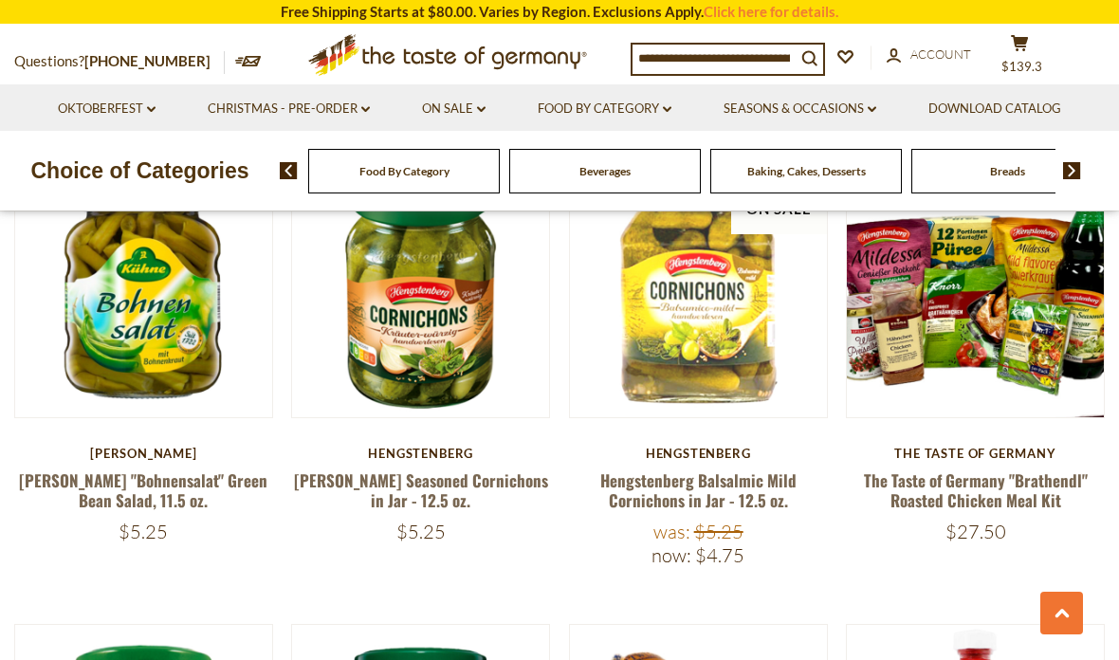
click at [704, 479] on link "Hengstenberg Balsalmic Mild Cornichons in Jar - 12.5 oz." at bounding box center [698, 490] width 196 height 44
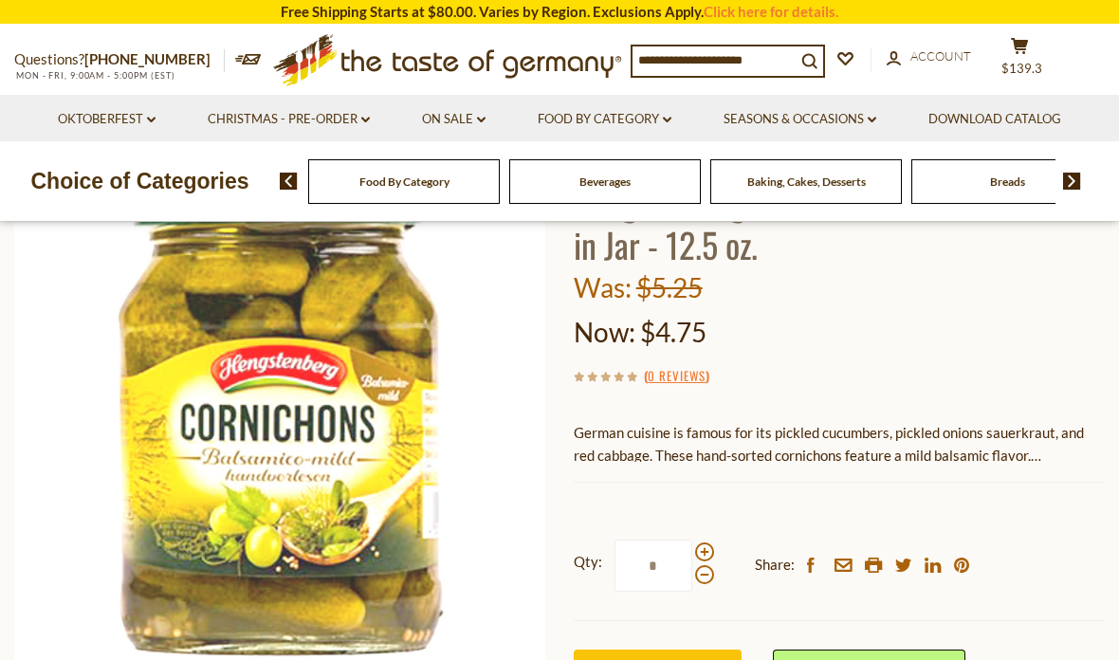
scroll to position [169, 0]
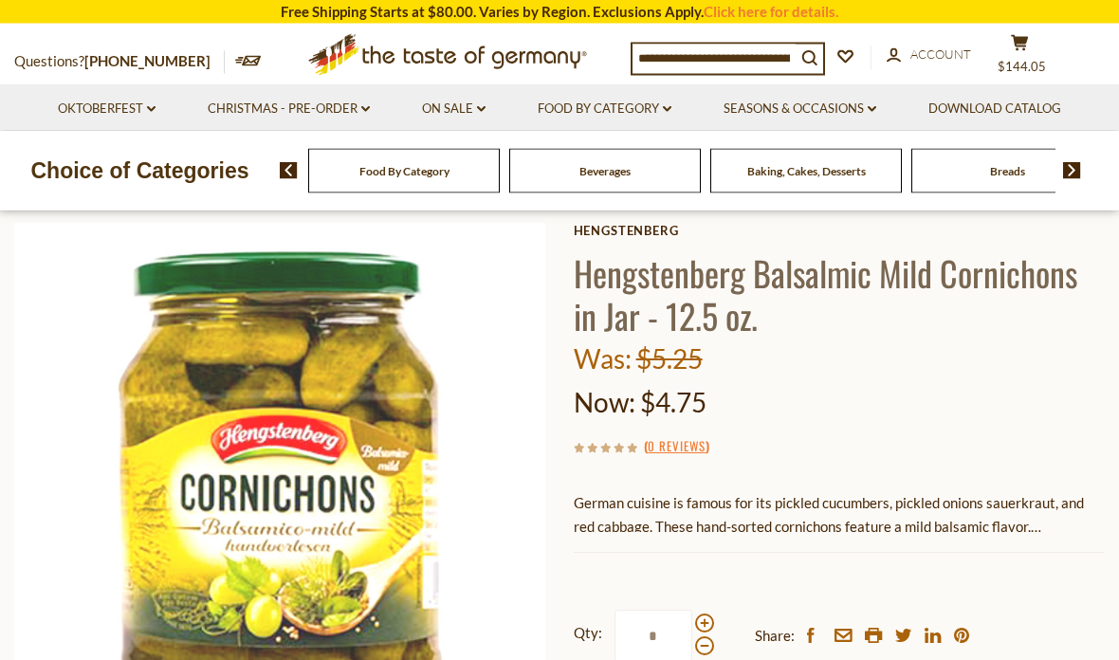
scroll to position [95, 0]
click at [152, 102] on link "Oktoberfest dropdown_arrow" at bounding box center [107, 109] width 98 height 21
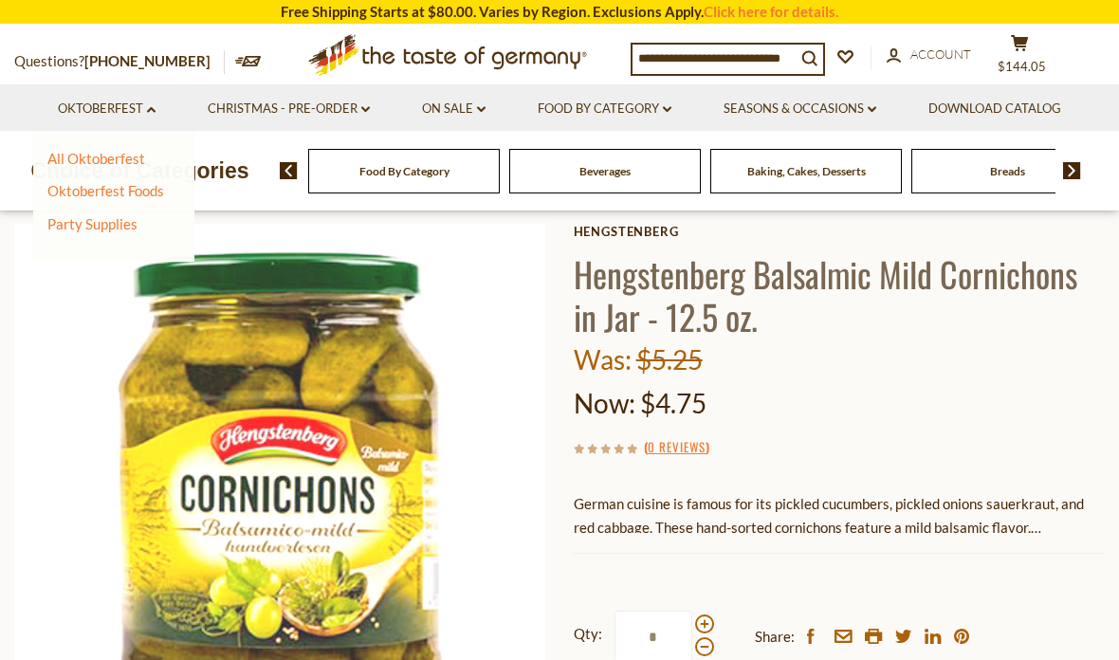
click at [139, 186] on link "Oktoberfest Foods" at bounding box center [105, 190] width 117 height 17
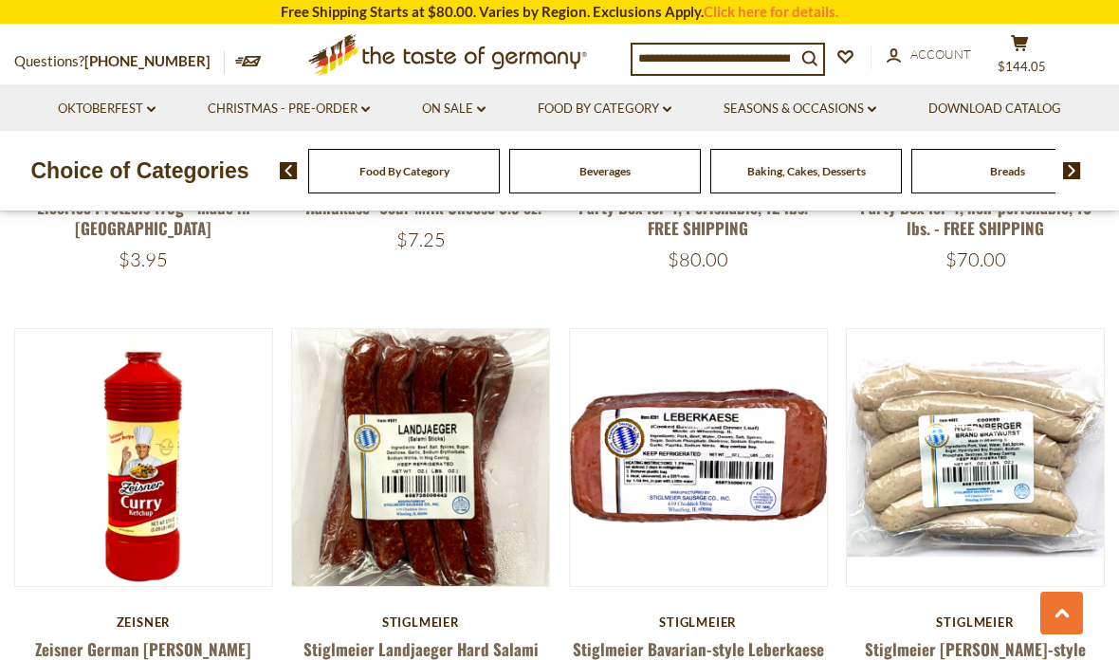
scroll to position [3323, 0]
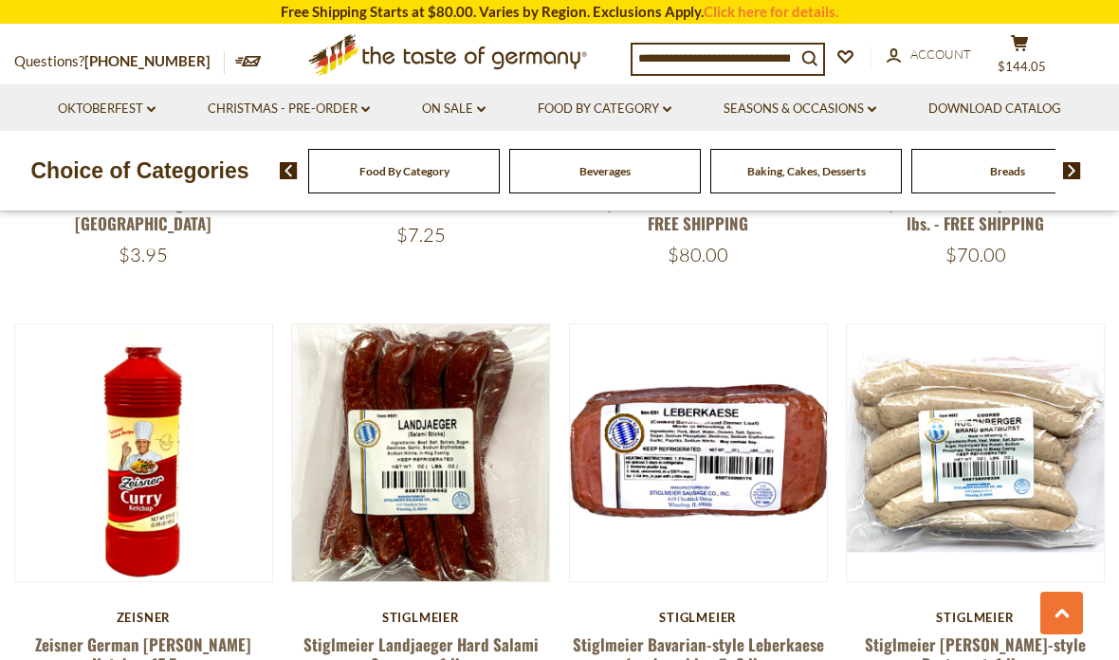
click at [722, 632] on link "Stiglmeier Bavarian-style Leberkaese (pork and beef), 2 lbs." at bounding box center [698, 654] width 251 height 44
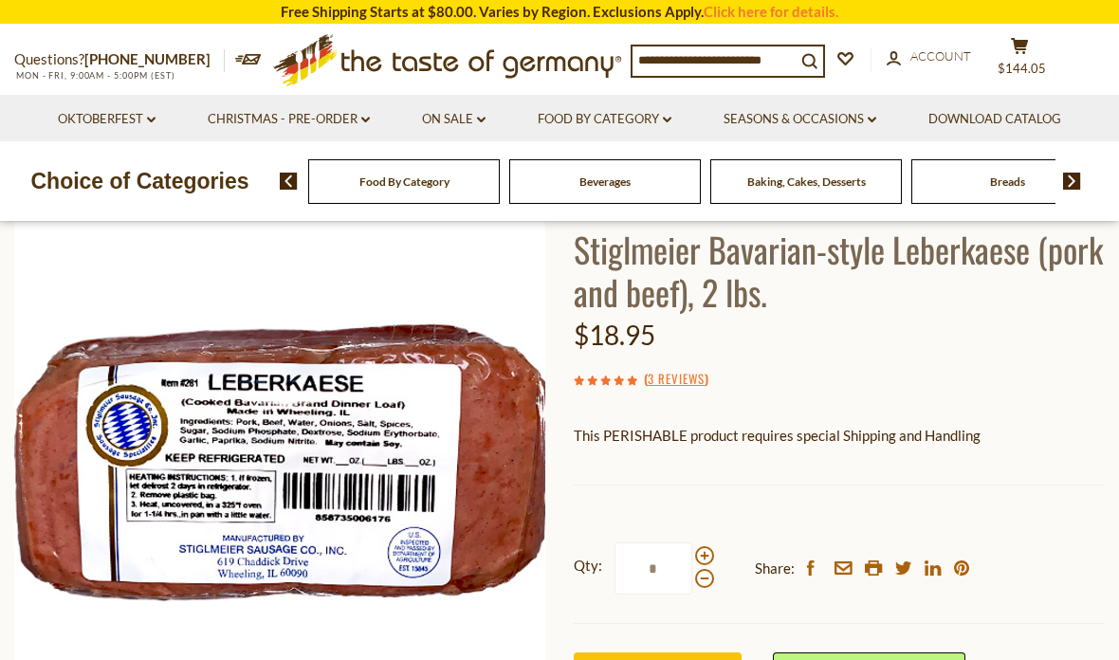
scroll to position [122, 0]
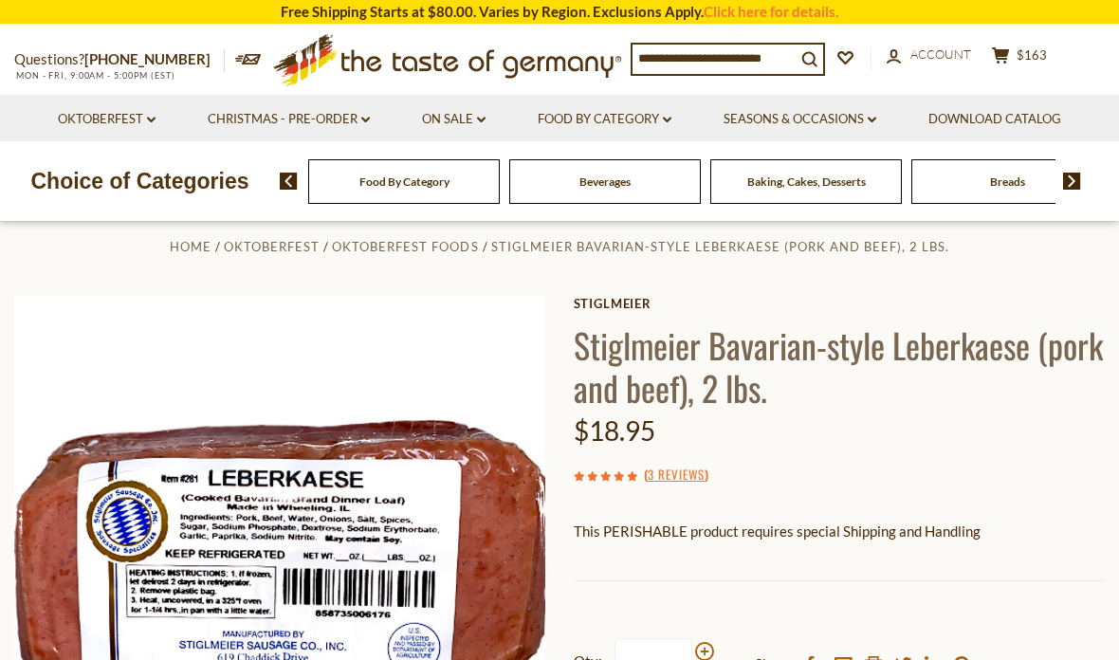
scroll to position [0, 0]
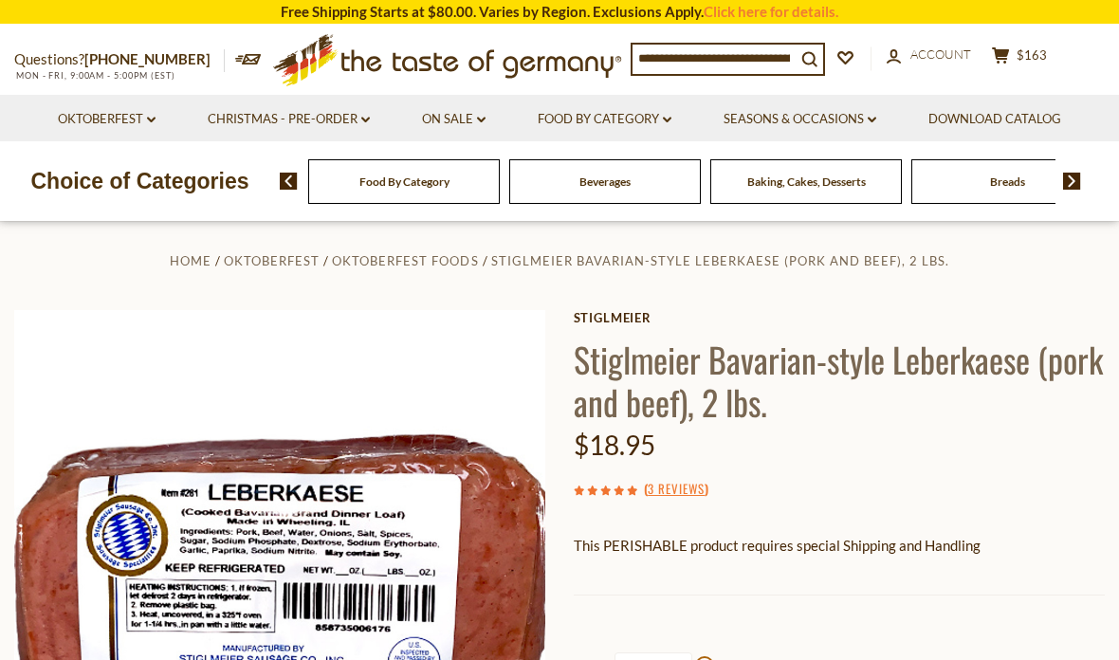
click at [348, 119] on link "Christmas - PRE-ORDER dropdown_arrow" at bounding box center [289, 119] width 162 height 21
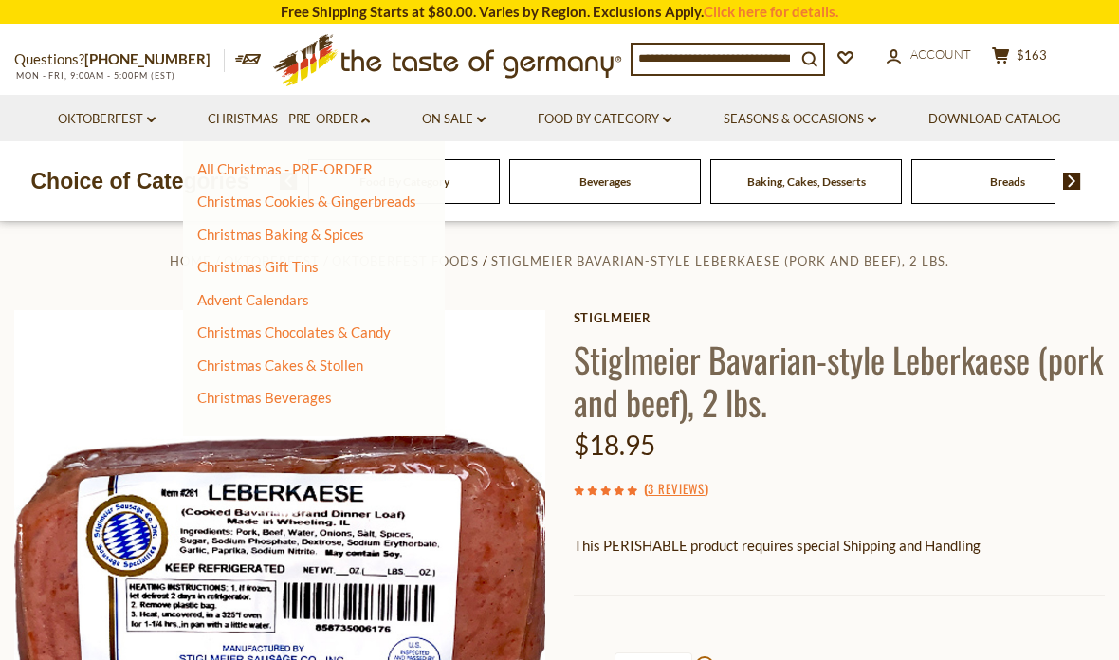
click at [379, 323] on link "Christmas Chocolates & Candy" at bounding box center [293, 331] width 193 height 17
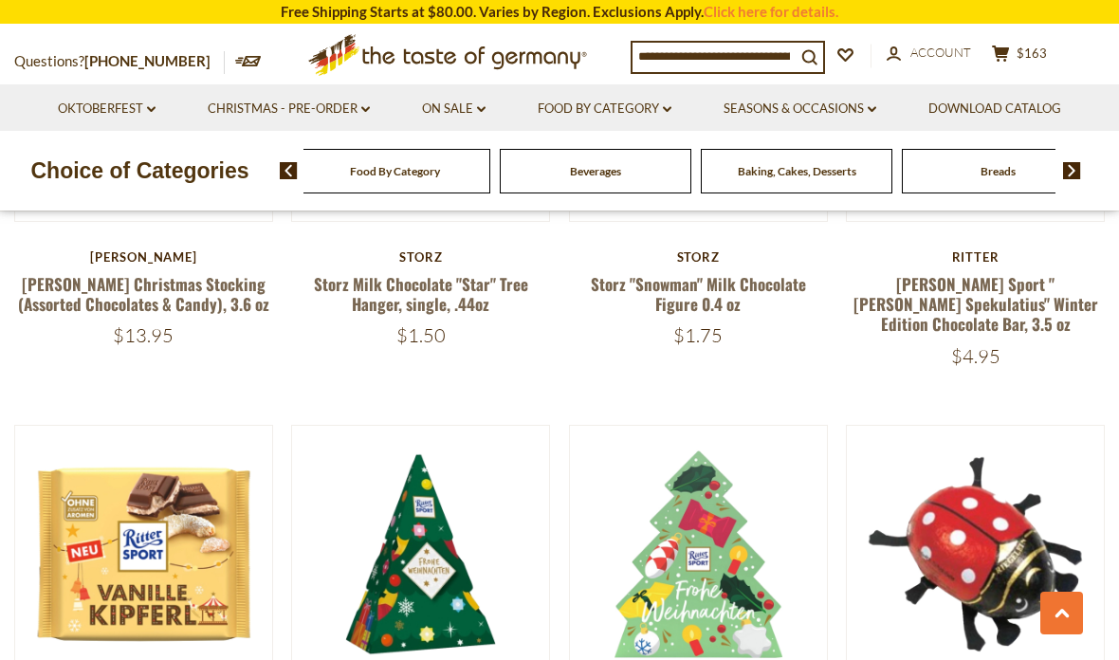
scroll to position [1199, 0]
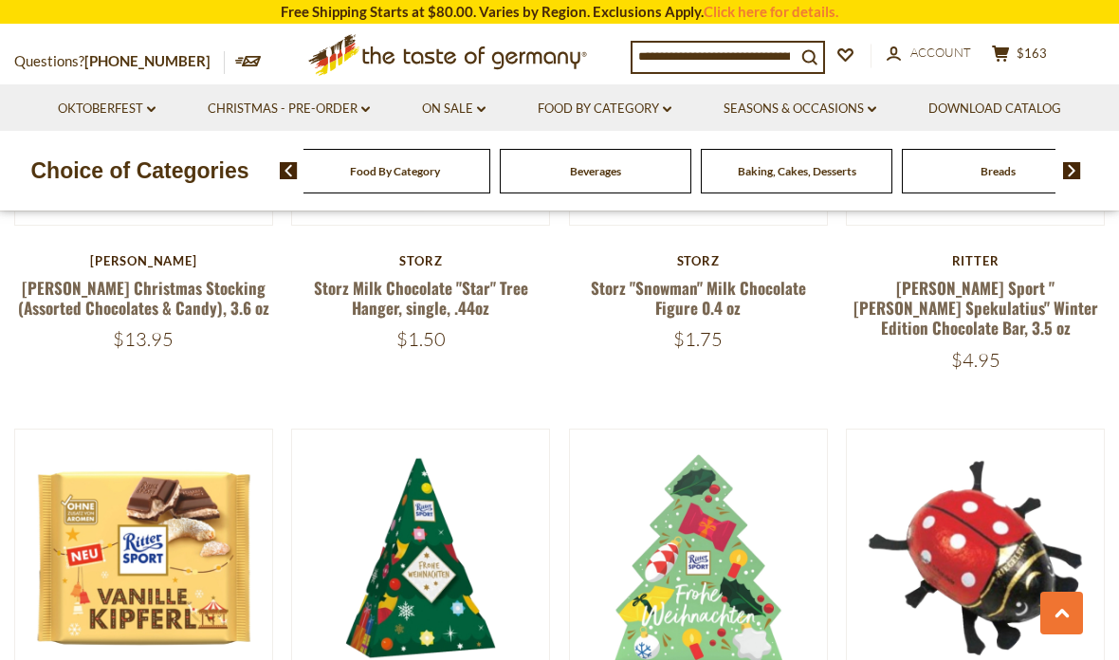
click at [467, 115] on link "On Sale dropdown_arrow" at bounding box center [454, 109] width 64 height 21
click at [460, 162] on link "All On Sale" at bounding box center [445, 158] width 68 height 17
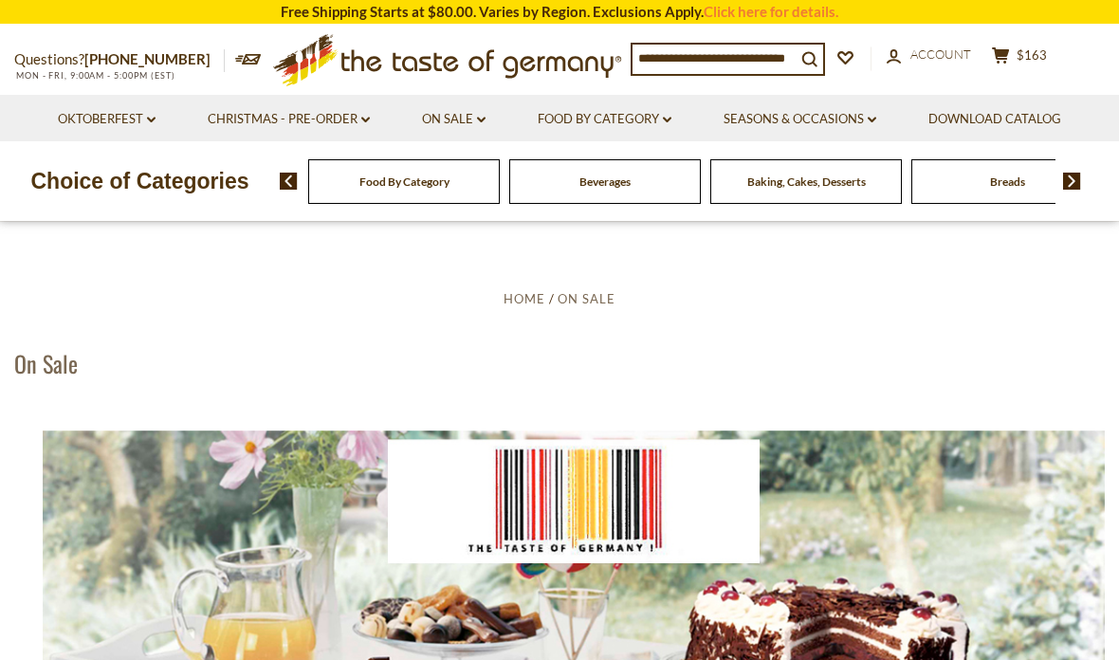
click at [472, 112] on link "On Sale dropdown_arrow" at bounding box center [454, 119] width 64 height 21
click at [466, 198] on link "Feature Sale" at bounding box center [450, 200] width 78 height 17
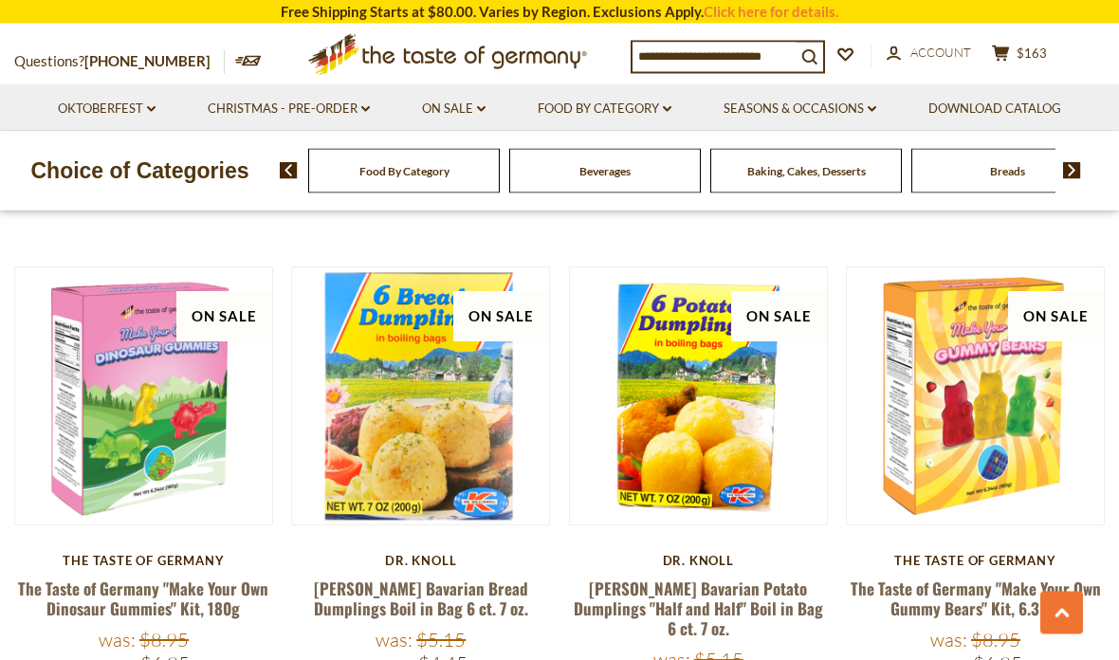
scroll to position [725, 0]
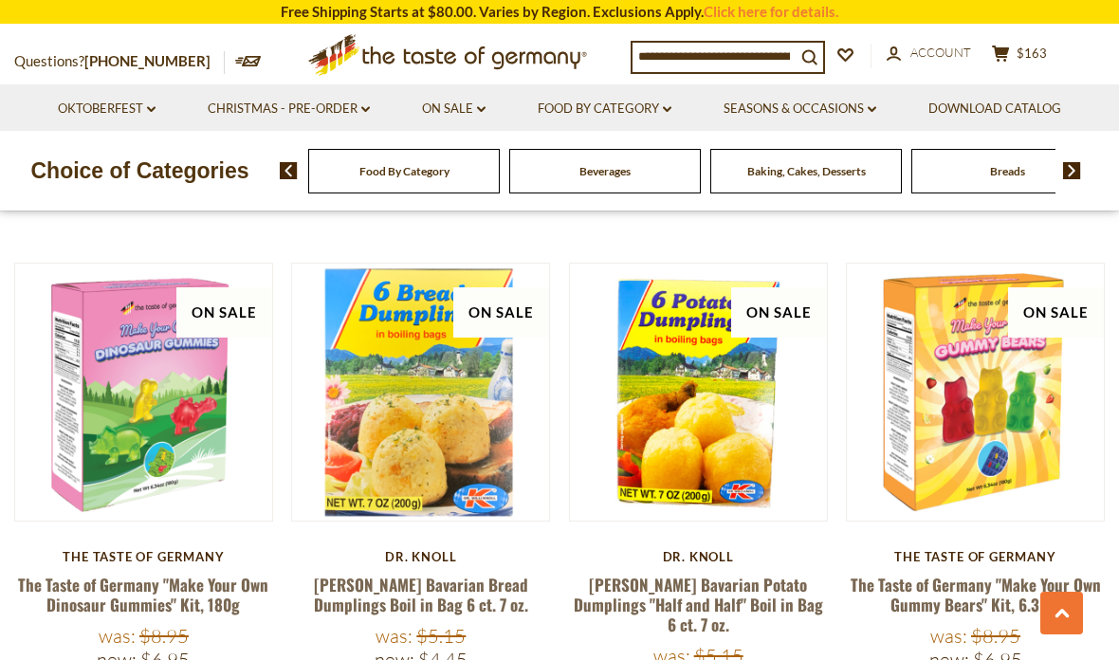
click at [711, 604] on link "[PERSON_NAME] Bavarian Potato Dumplings "Half and Half" Boil in Bag 6 ct. 7 oz." at bounding box center [698, 605] width 249 height 64
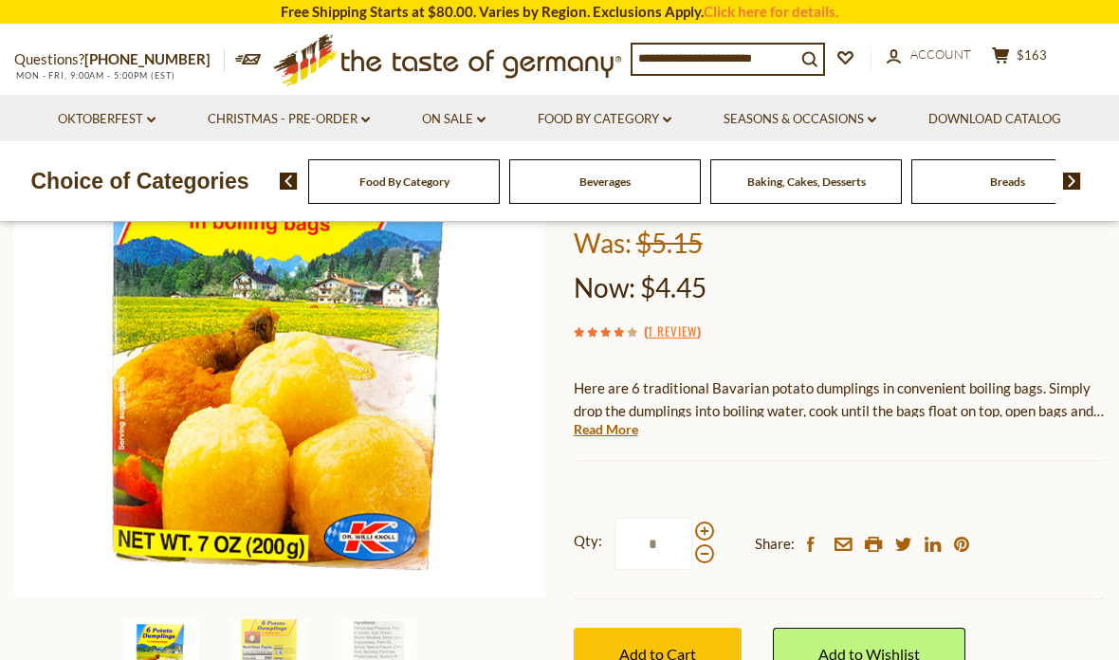
scroll to position [273, 0]
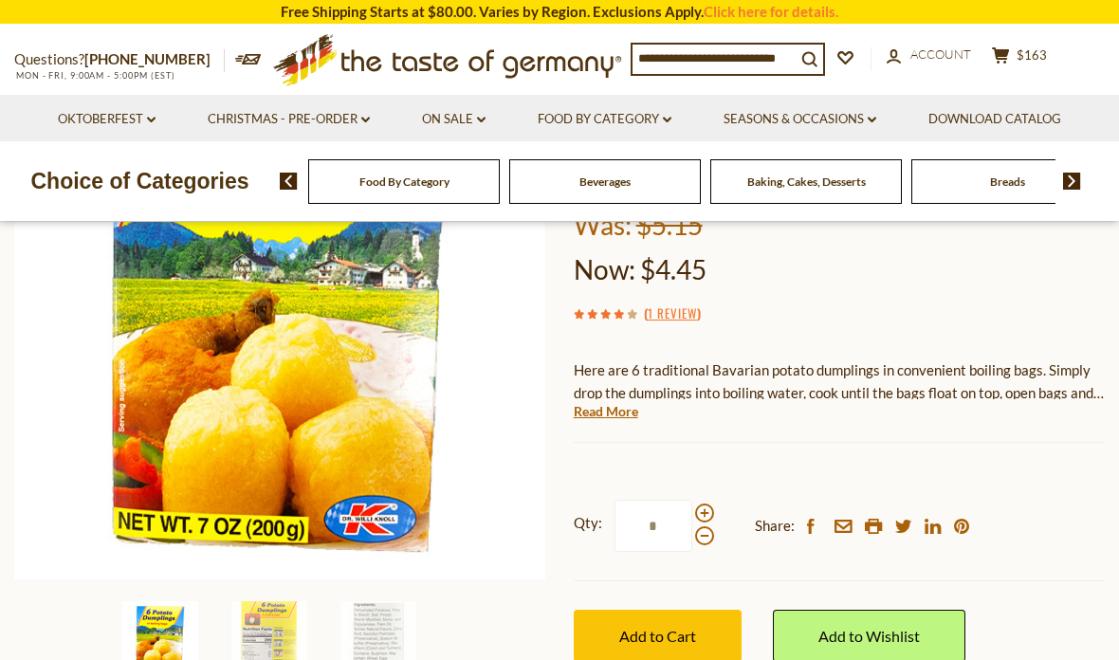
click at [657, 610] on button "Add to Cart" at bounding box center [658, 636] width 168 height 52
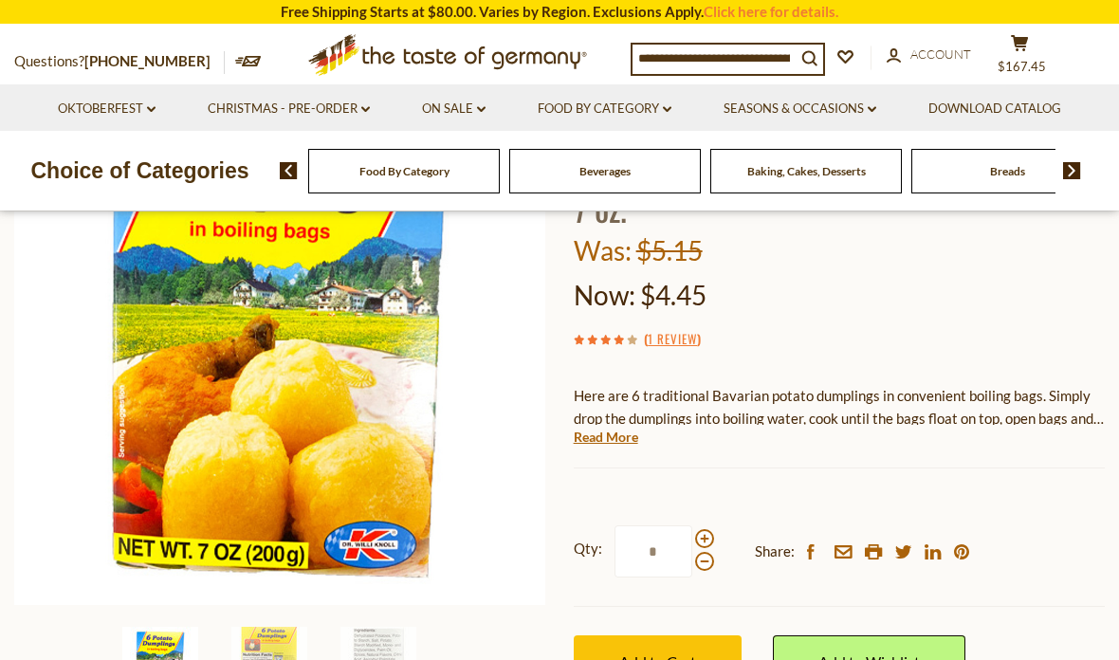
scroll to position [232, 0]
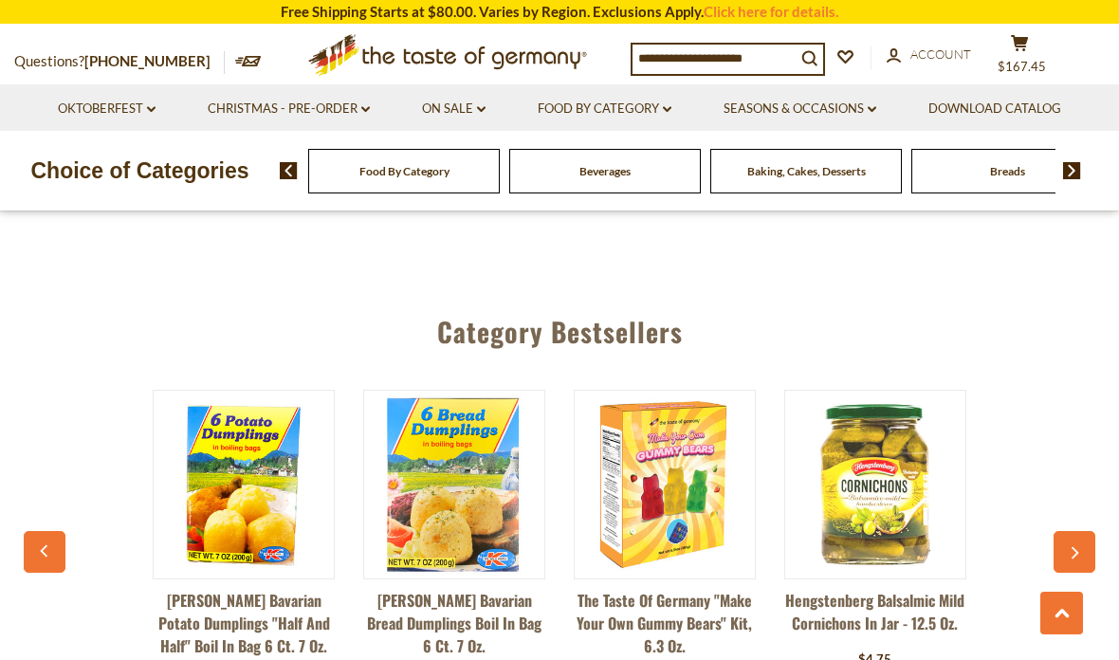
click at [1054, 532] on button "button" at bounding box center [1074, 552] width 42 height 42
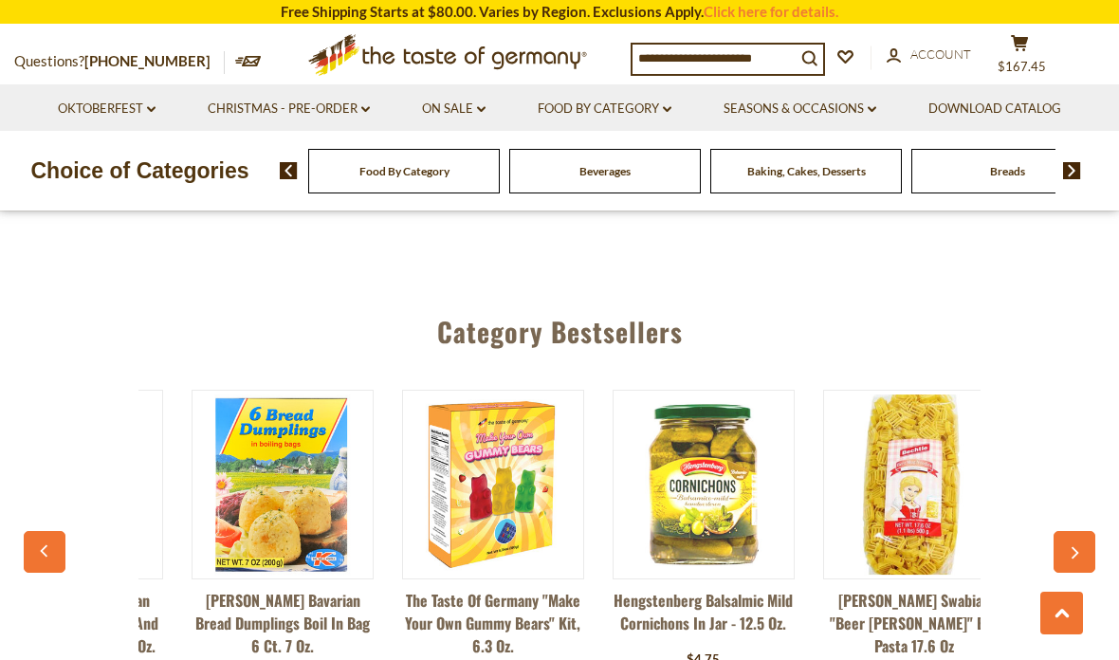
scroll to position [0, 210]
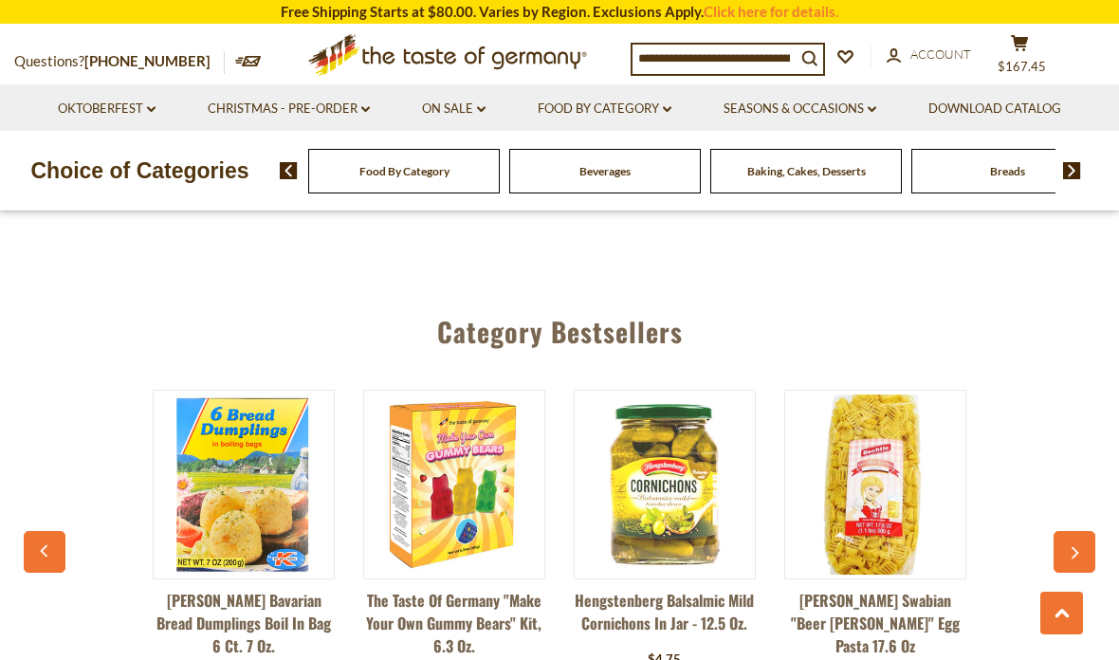
click at [1079, 547] on icon "button" at bounding box center [1074, 553] width 12 height 13
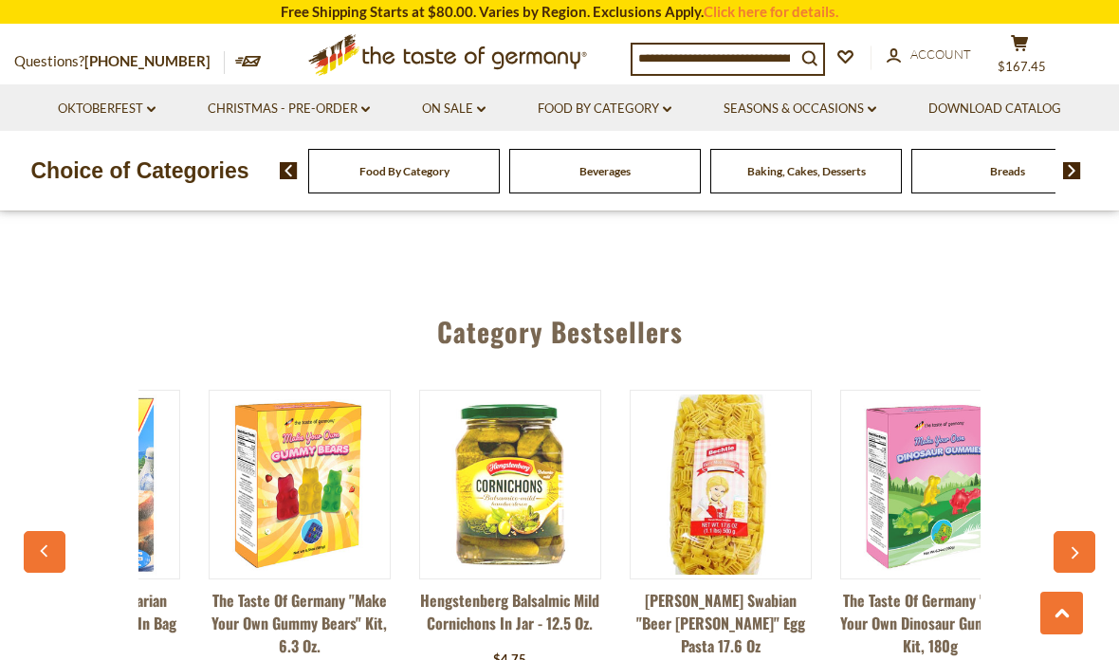
scroll to position [0, 421]
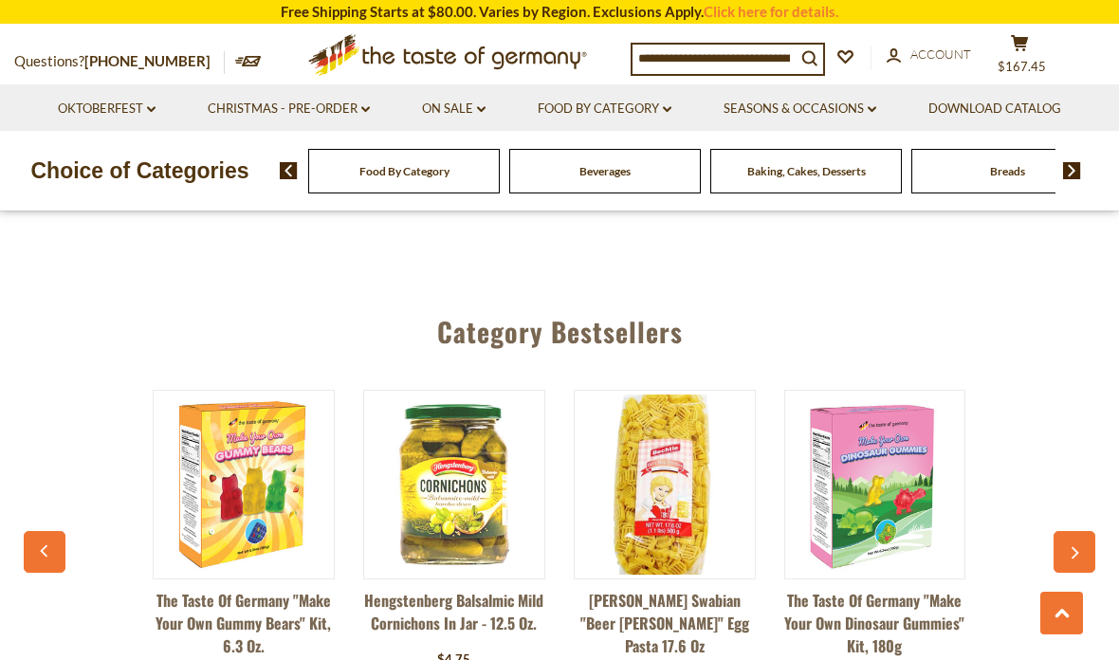
click at [1068, 531] on button "button" at bounding box center [1074, 552] width 42 height 42
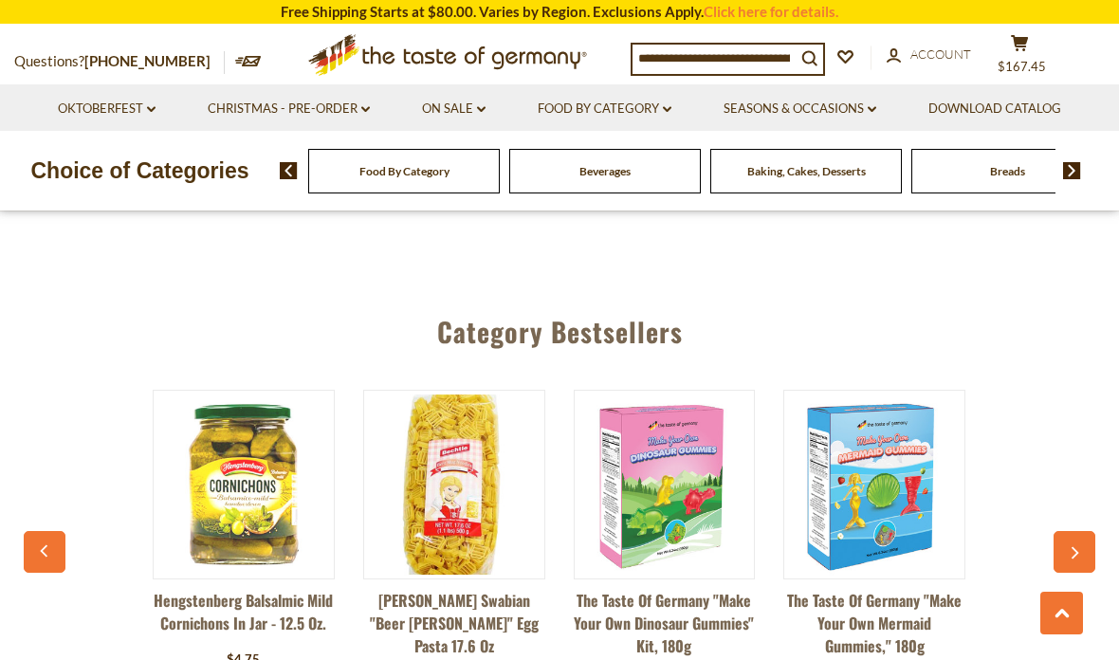
click at [1083, 531] on button "button" at bounding box center [1074, 552] width 42 height 42
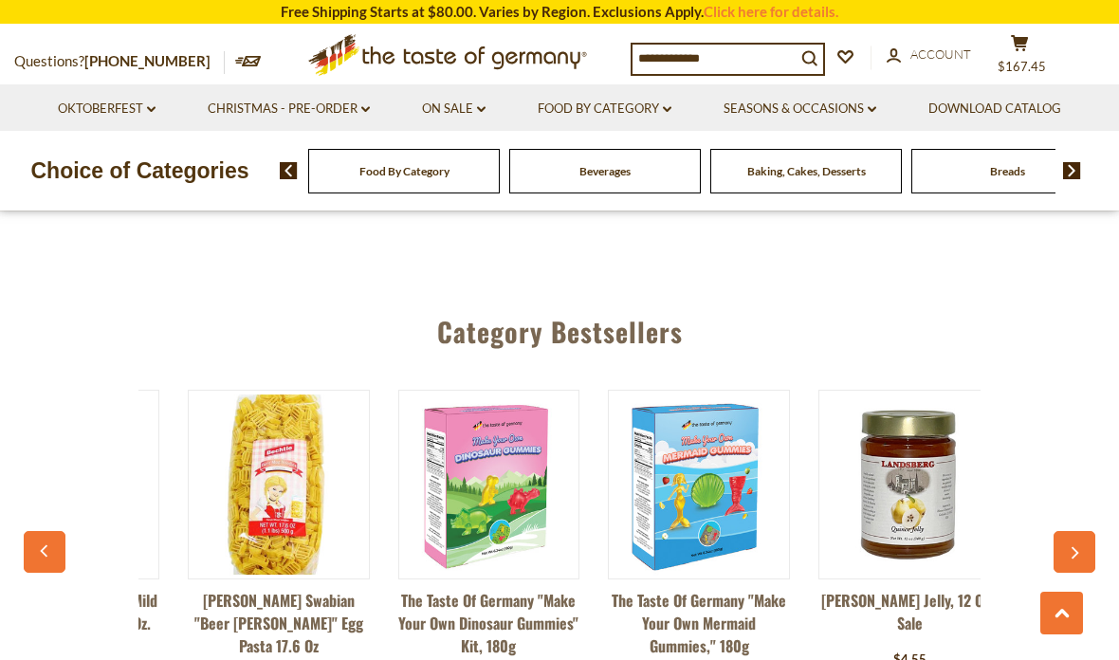
scroll to position [0, 842]
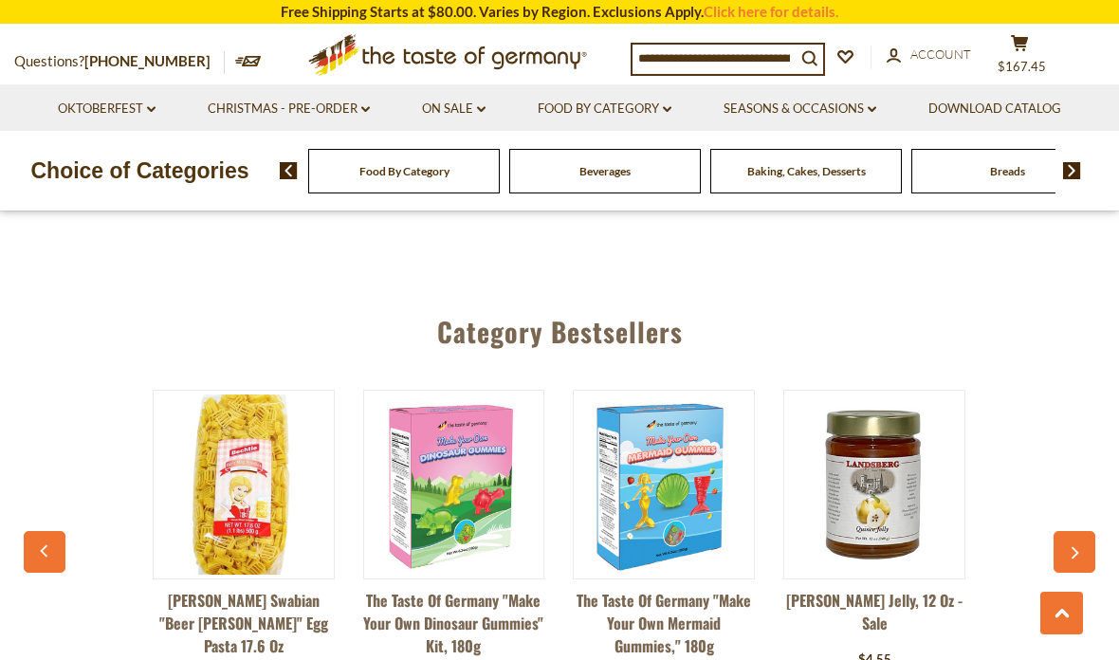
click at [1075, 547] on icon "button" at bounding box center [1075, 553] width 8 height 12
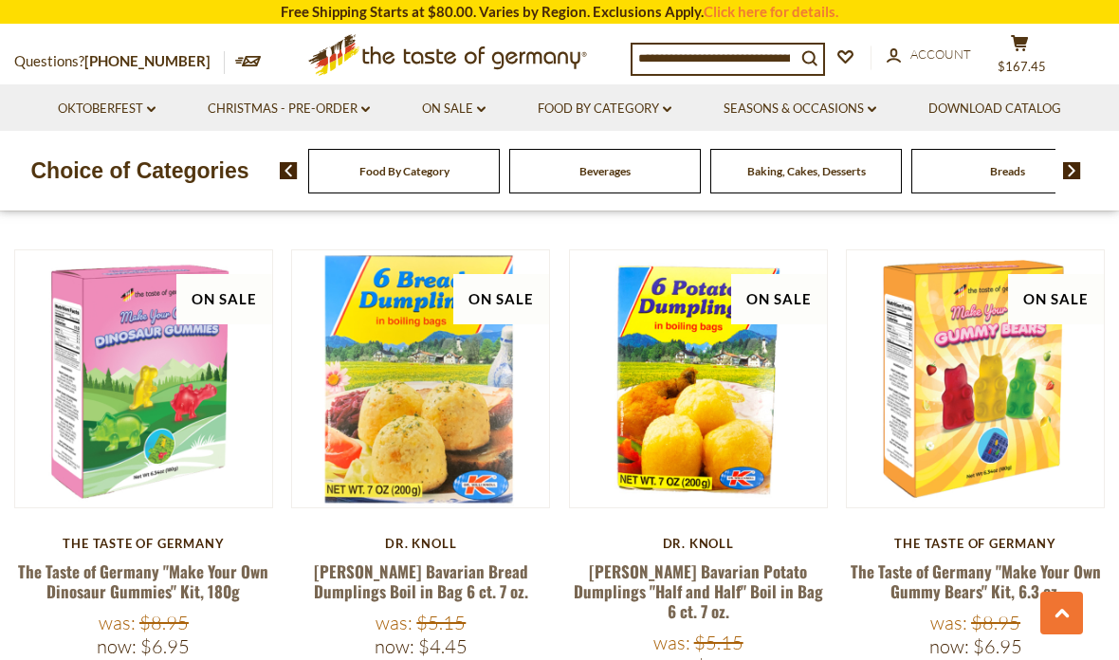
scroll to position [727, 0]
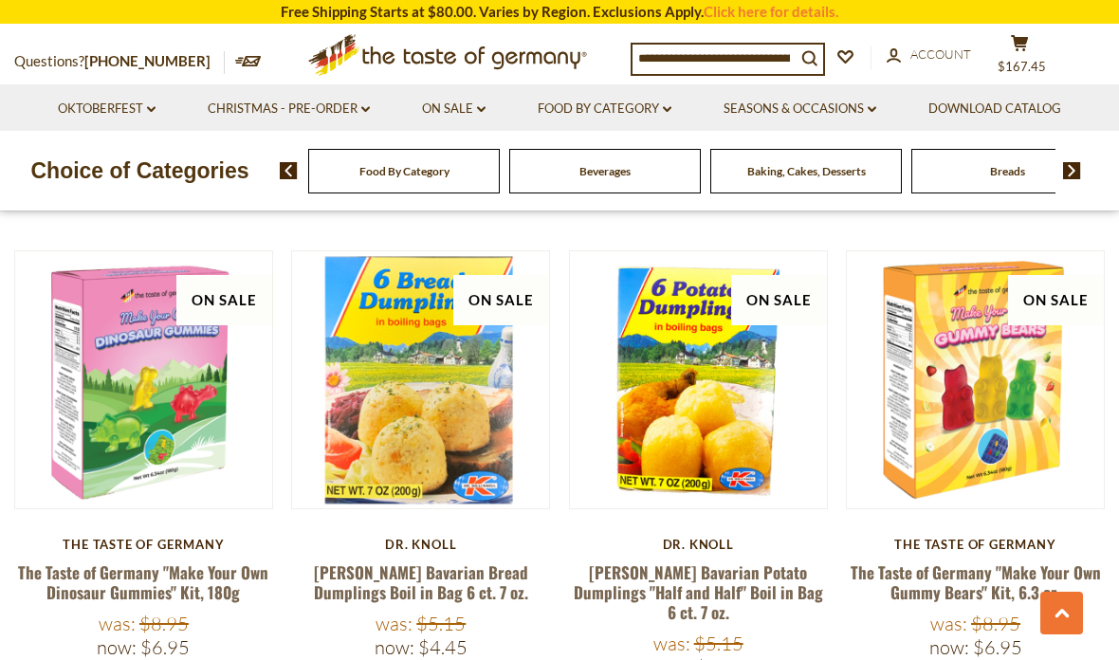
click at [1025, 54] on button "cart $167.45" at bounding box center [1019, 57] width 57 height 47
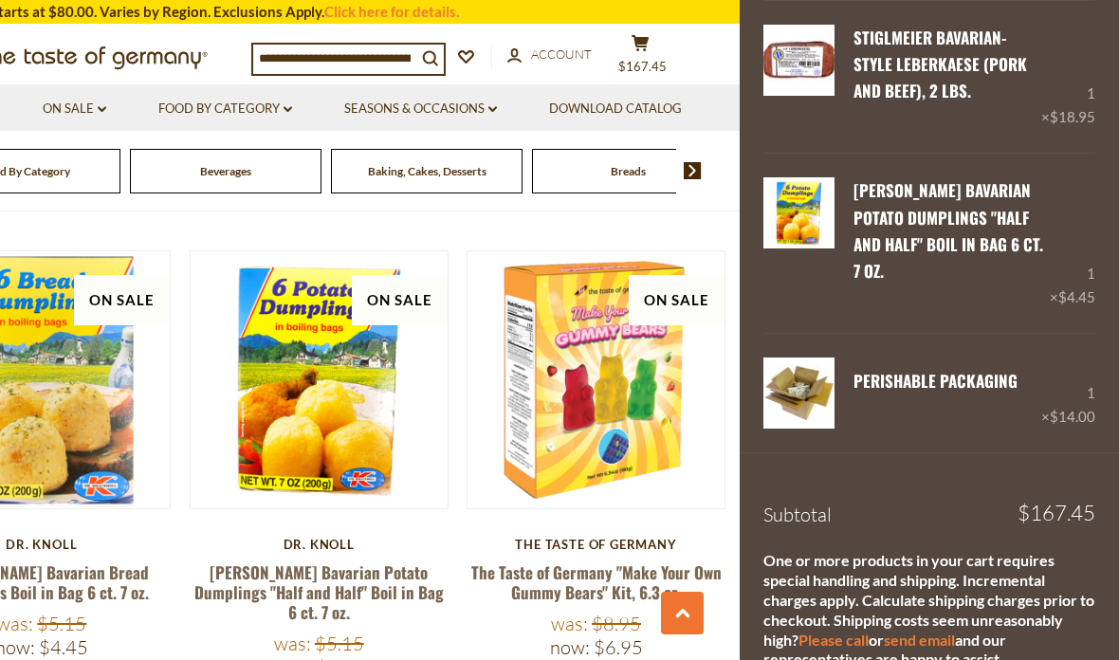
scroll to position [1934, 0]
